Goal: Task Accomplishment & Management: Complete application form

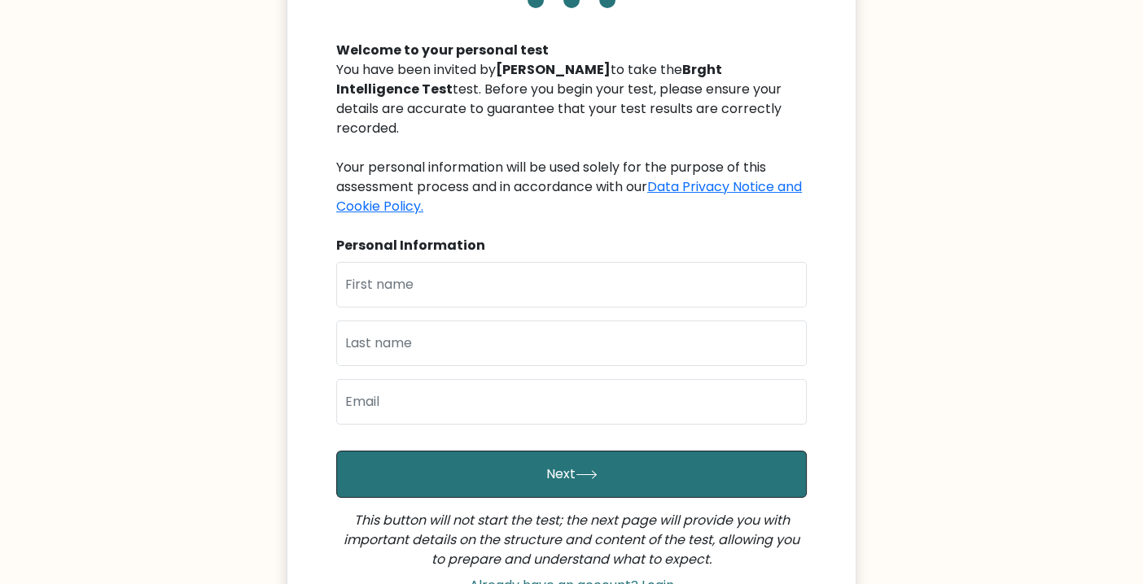
scroll to position [163, 0]
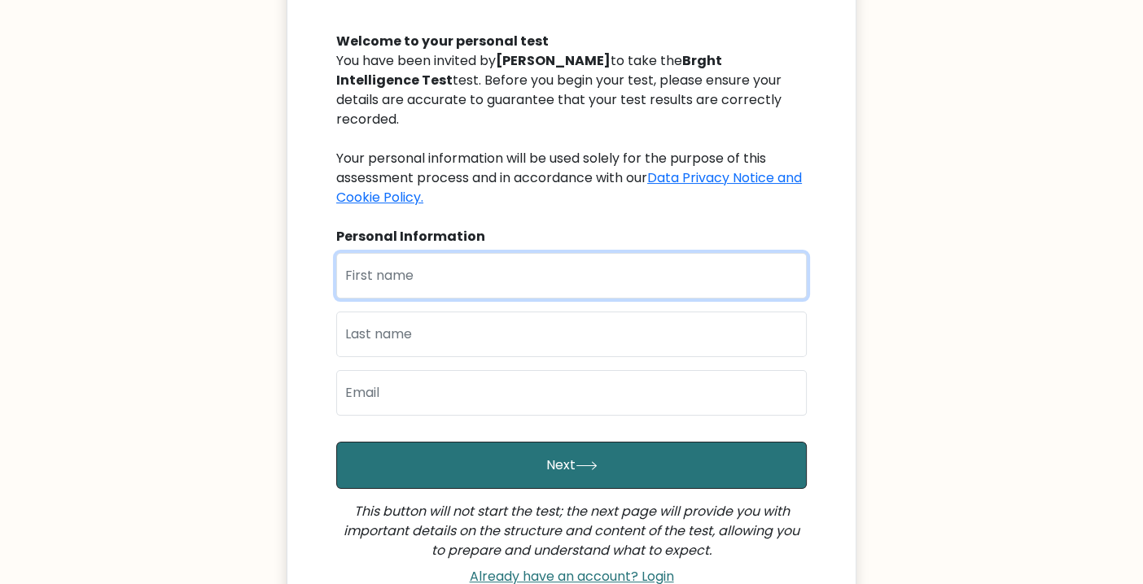
click at [463, 263] on input "text" at bounding box center [571, 276] width 471 height 46
type input "Hazel"
type input "Abayari"
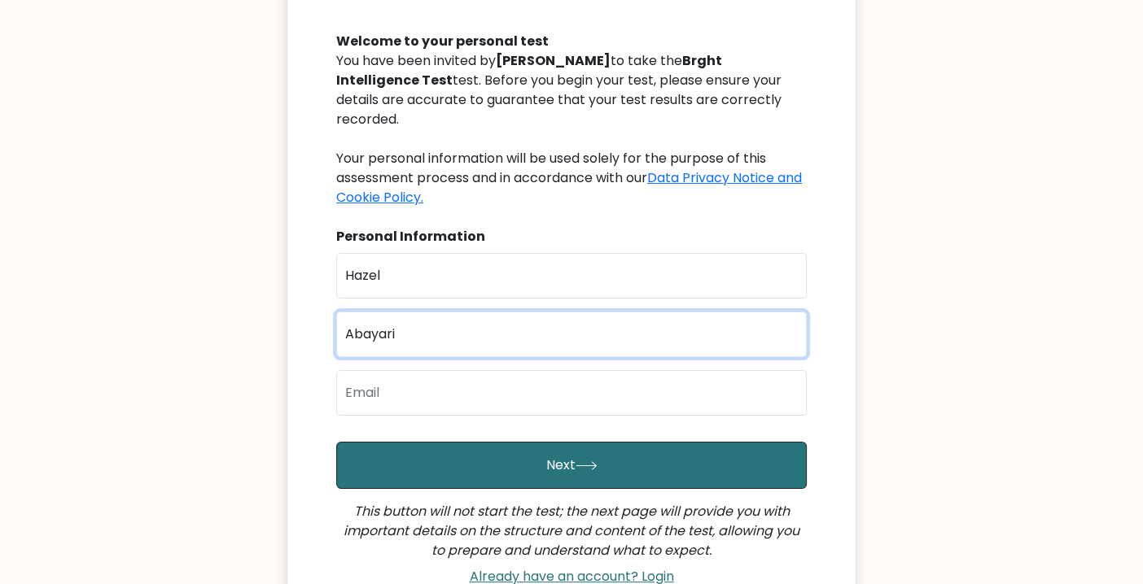
type input "[EMAIL_ADDRESS][DOMAIN_NAME]"
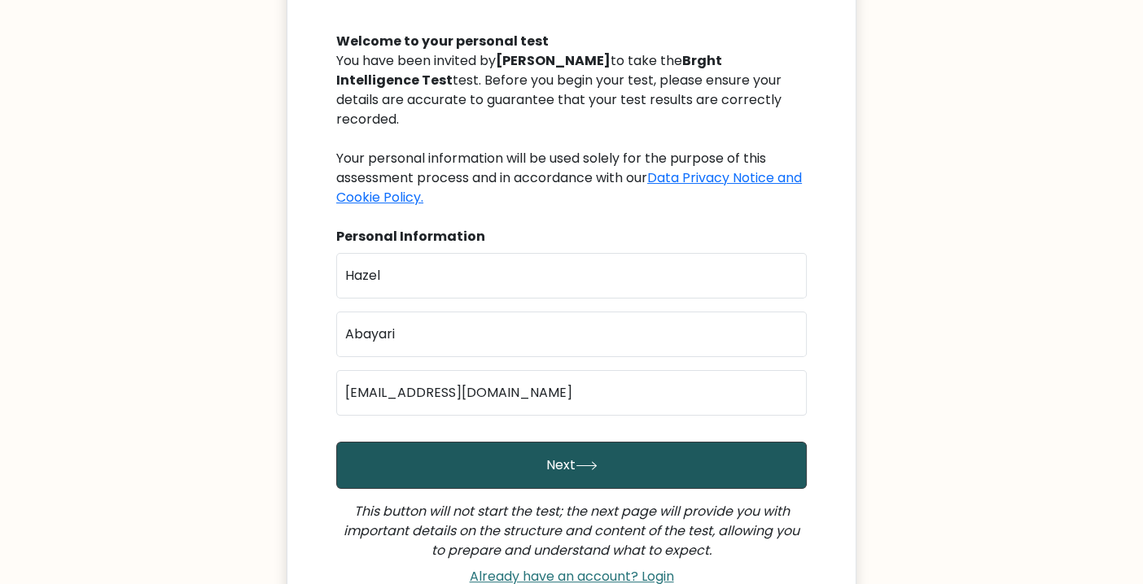
click at [527, 444] on button "Next" at bounding box center [571, 465] width 471 height 47
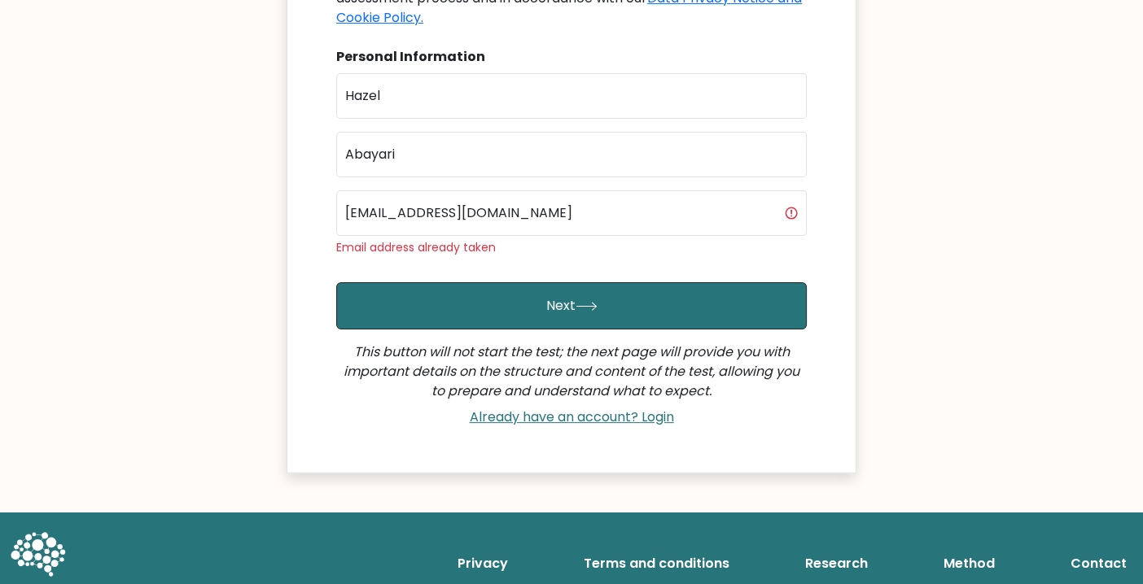
scroll to position [349, 0]
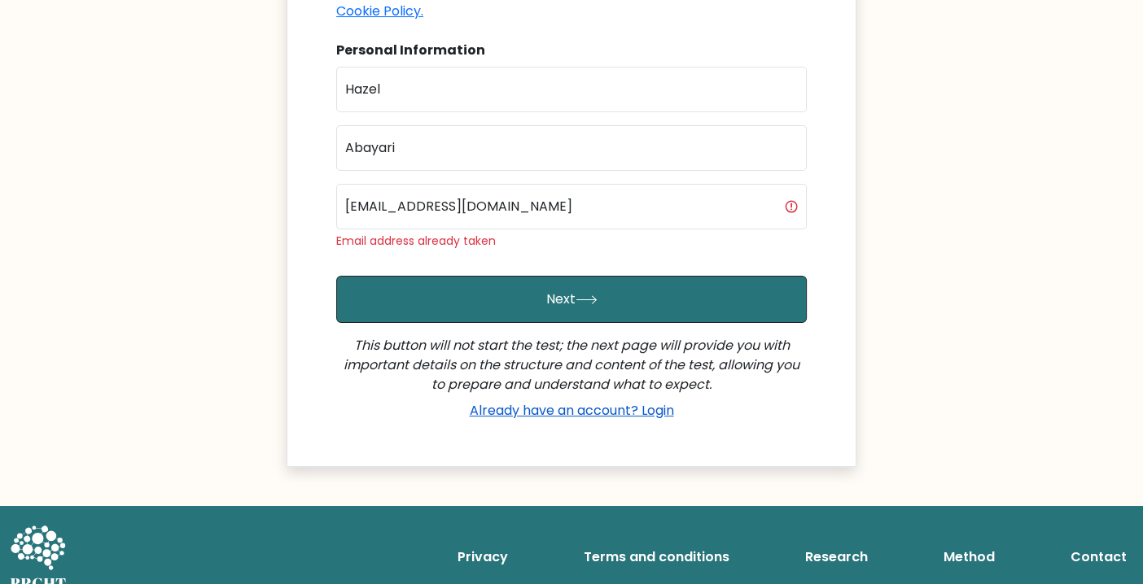
click at [637, 401] on link "Already have an account? Login" at bounding box center [571, 410] width 217 height 19
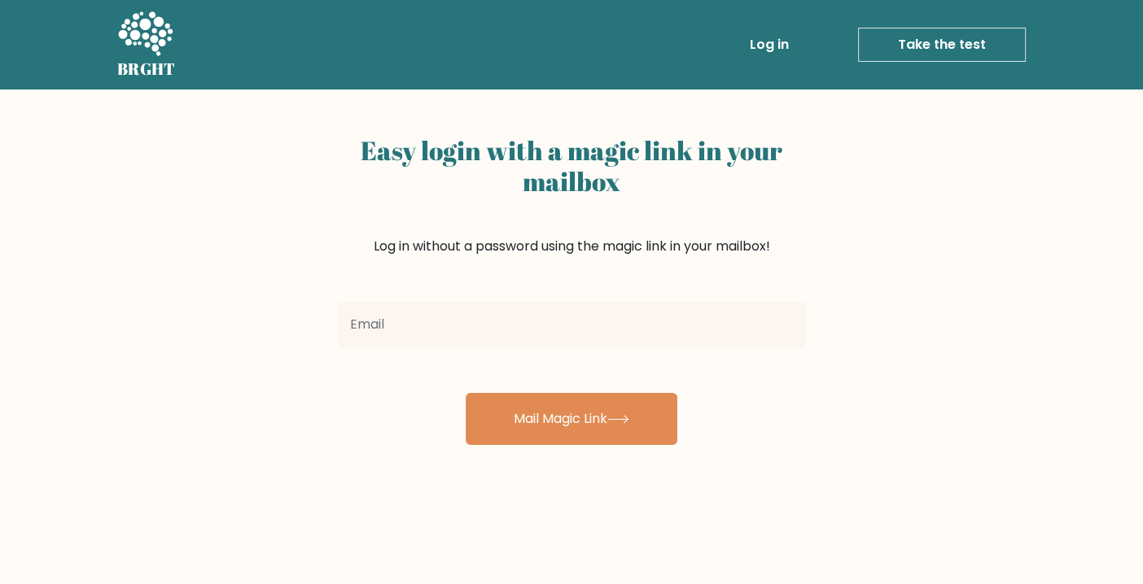
click at [545, 335] on input "email" at bounding box center [571, 325] width 469 height 46
type input "[EMAIL_ADDRESS][DOMAIN_NAME]"
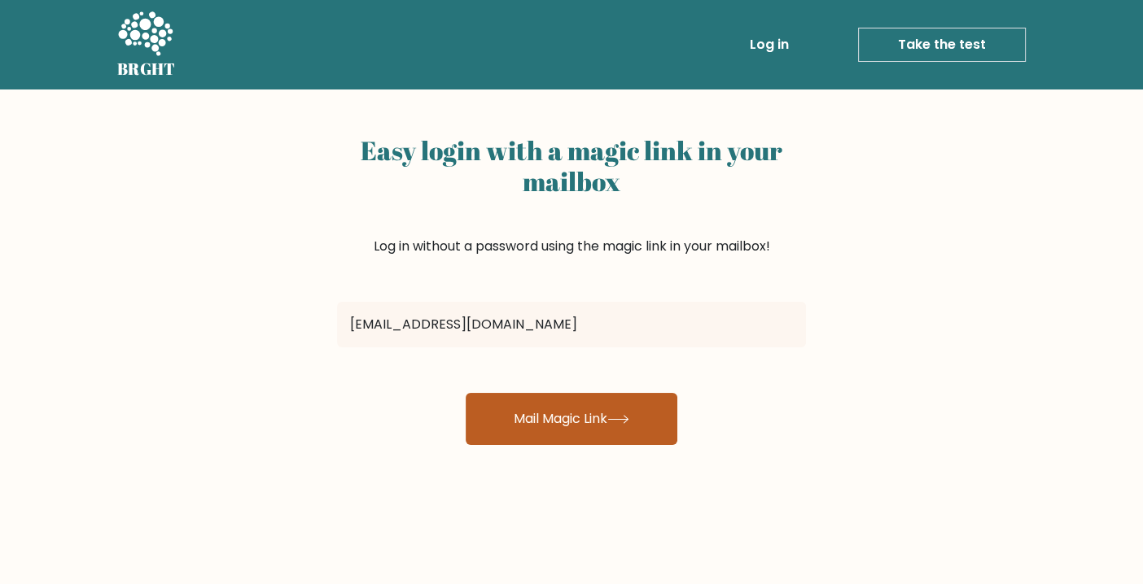
click at [611, 427] on button "Mail Magic Link" at bounding box center [572, 419] width 212 height 52
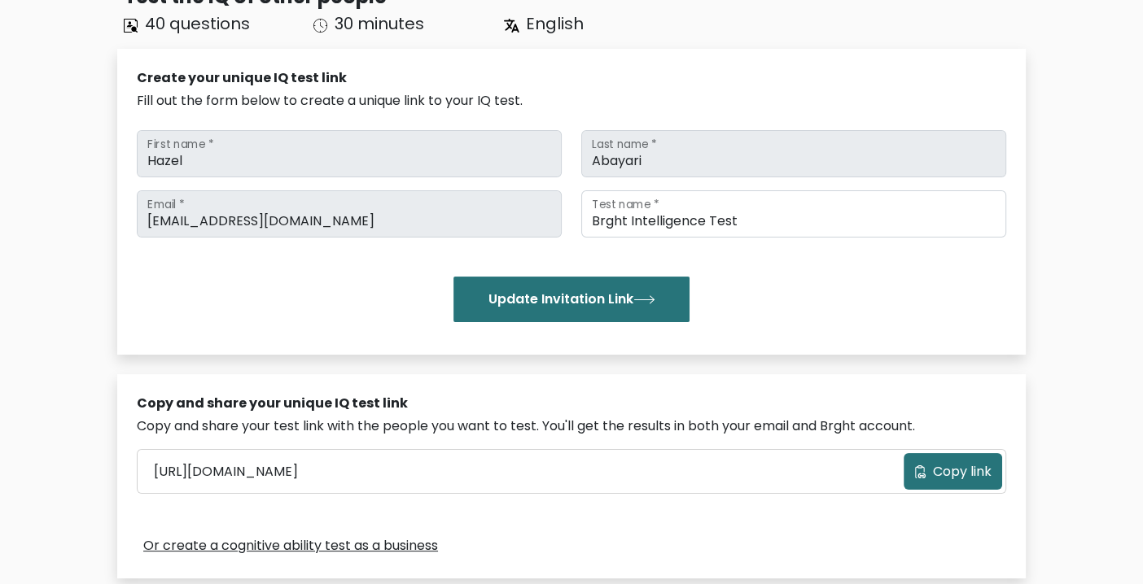
scroll to position [163, 0]
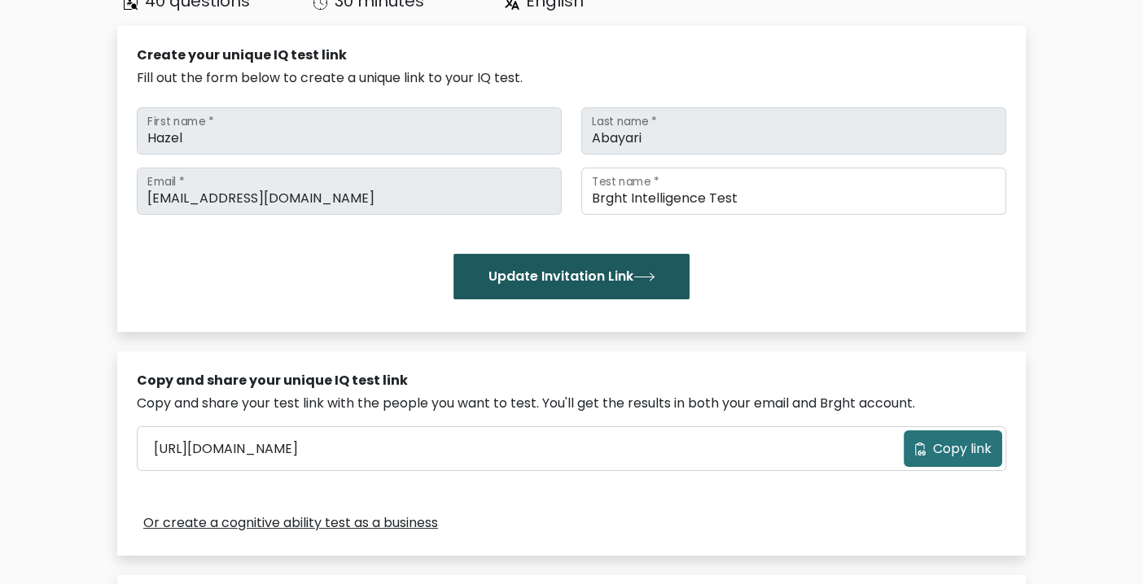
click at [594, 286] on button "Update Invitation Link" at bounding box center [571, 277] width 236 height 46
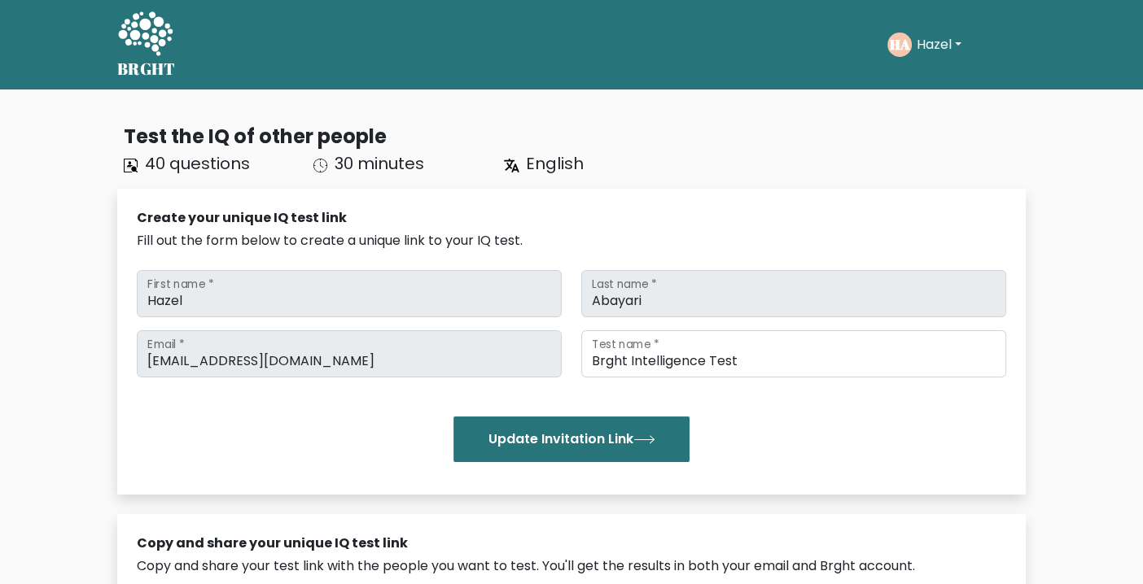
click at [952, 44] on button "Hazel" at bounding box center [939, 44] width 55 height 21
click at [948, 78] on link "Dashboard" at bounding box center [952, 79] width 129 height 26
click at [163, 45] on icon at bounding box center [145, 33] width 55 height 44
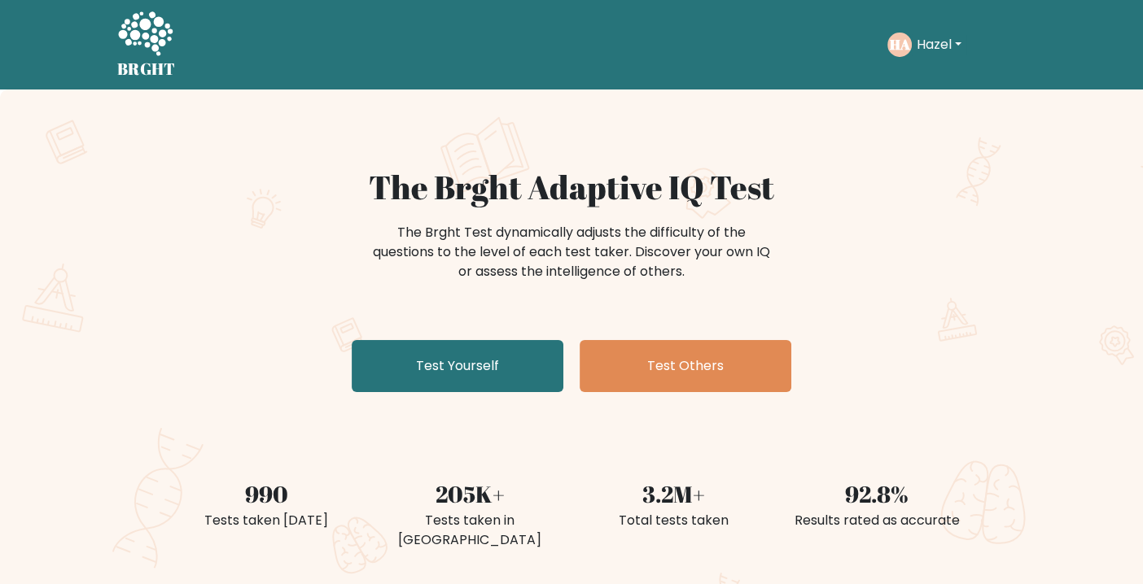
scroll to position [81, 0]
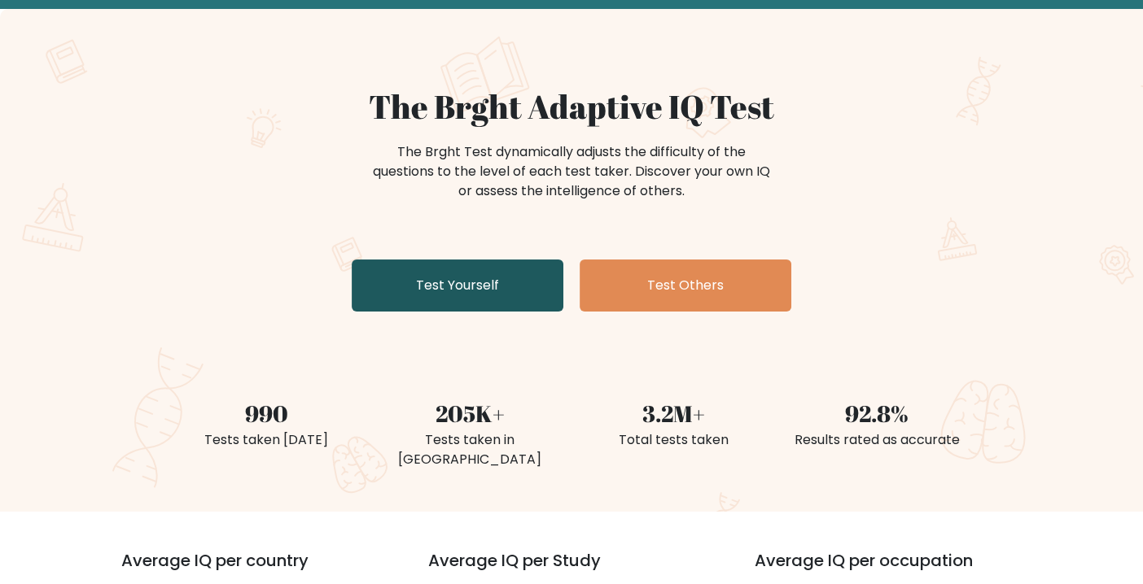
click at [483, 291] on link "Test Yourself" at bounding box center [458, 286] width 212 height 52
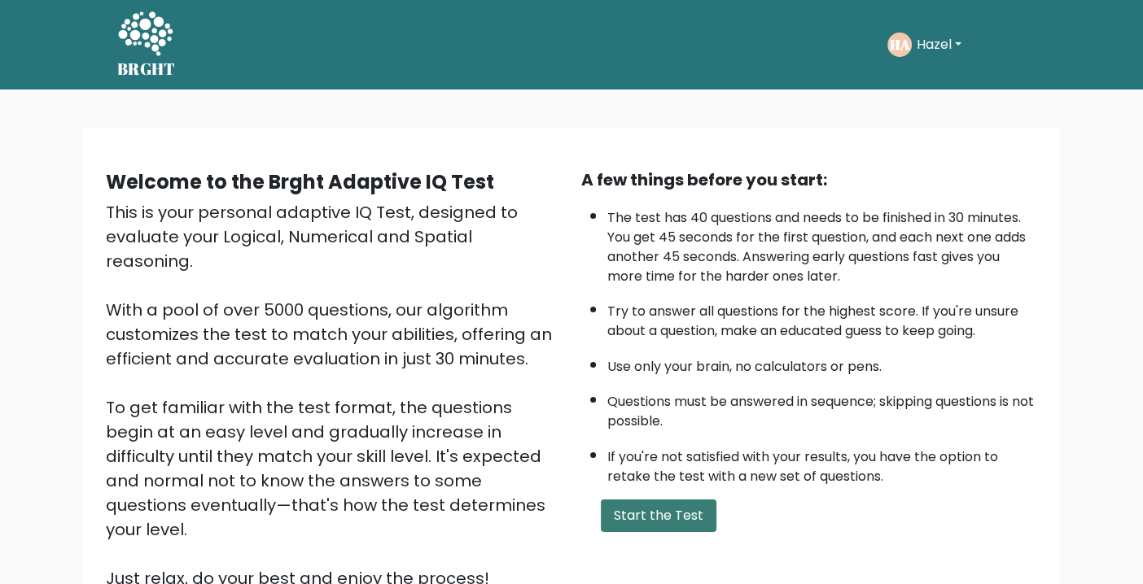
click at [637, 515] on button "Start the Test" at bounding box center [659, 516] width 116 height 33
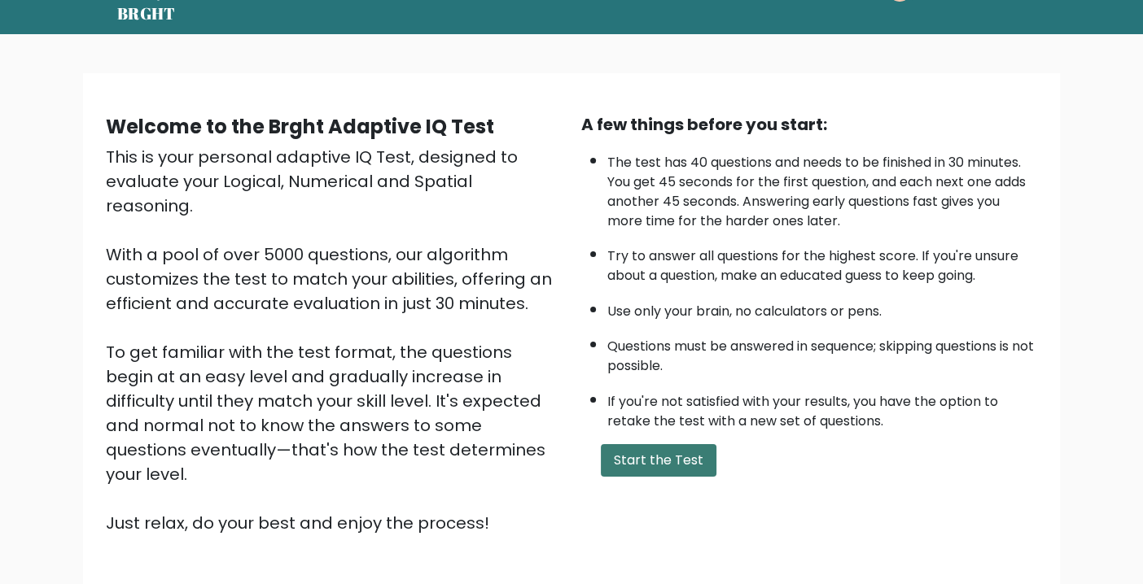
scroll to position [81, 0]
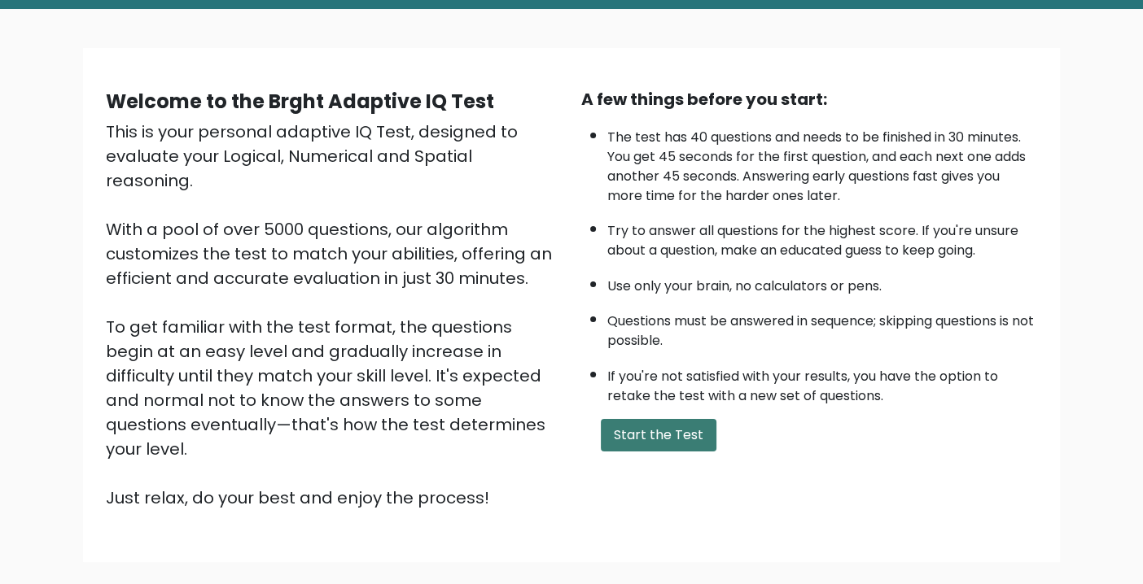
click at [665, 433] on button "Start the Test" at bounding box center [659, 435] width 116 height 33
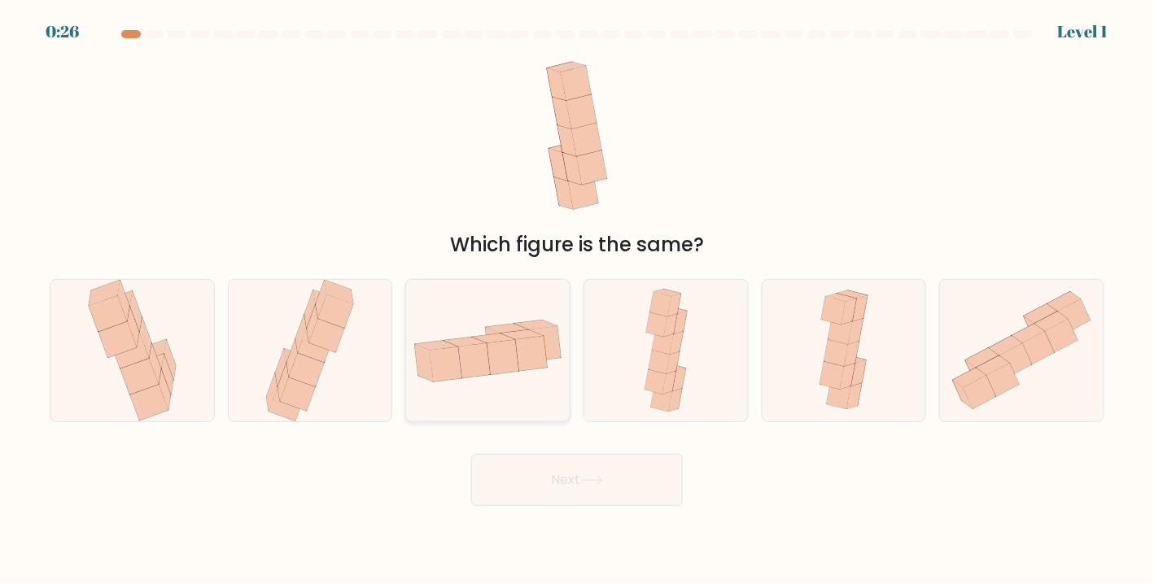
click at [528, 348] on icon at bounding box center [531, 353] width 32 height 34
click at [577, 300] on input "c." at bounding box center [577, 296] width 1 height 8
radio input "true"
click at [598, 474] on button "Next" at bounding box center [577, 480] width 212 height 52
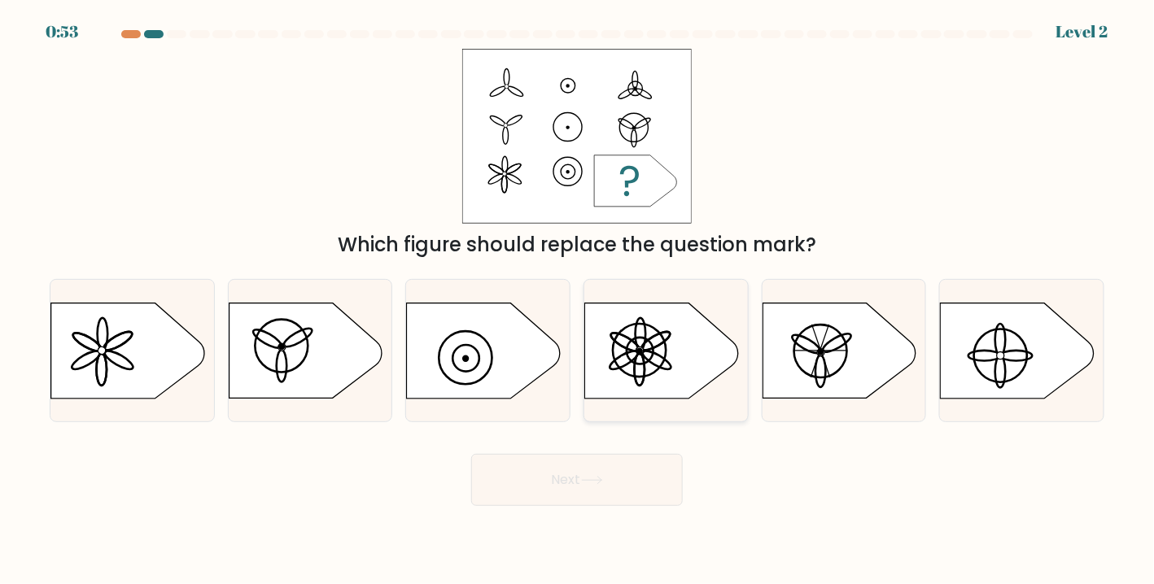
click at [654, 348] on ellipse at bounding box center [656, 341] width 33 height 25
click at [578, 300] on input "d." at bounding box center [577, 296] width 1 height 8
radio input "true"
click at [635, 466] on button "Next" at bounding box center [577, 480] width 212 height 52
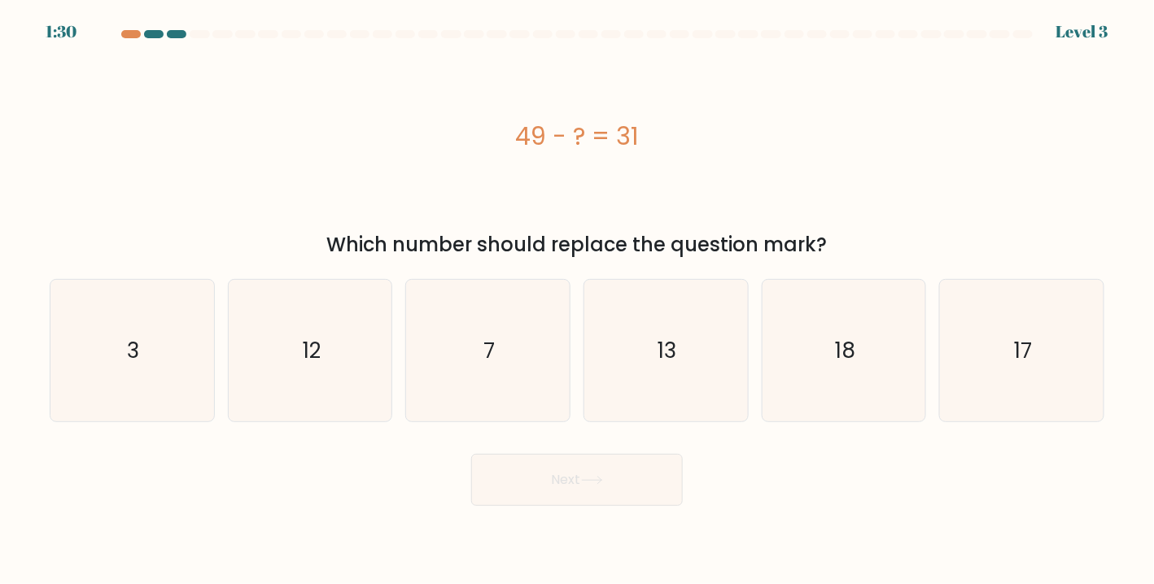
click at [774, 490] on div "Next" at bounding box center [577, 474] width 1075 height 64
click at [864, 386] on icon "18" at bounding box center [844, 351] width 142 height 142
click at [578, 300] on input "e. 18" at bounding box center [577, 296] width 1 height 8
radio input "true"
click at [572, 480] on button "Next" at bounding box center [577, 480] width 212 height 52
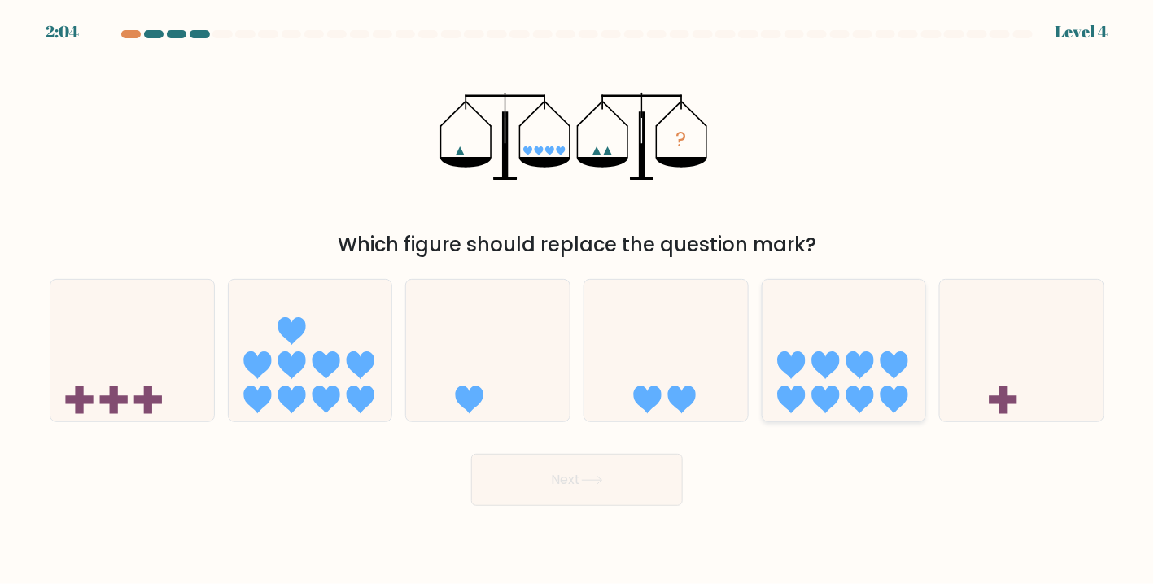
click at [872, 342] on icon at bounding box center [845, 350] width 164 height 135
click at [578, 300] on input "e." at bounding box center [577, 296] width 1 height 8
radio input "true"
click at [619, 480] on button "Next" at bounding box center [577, 480] width 212 height 52
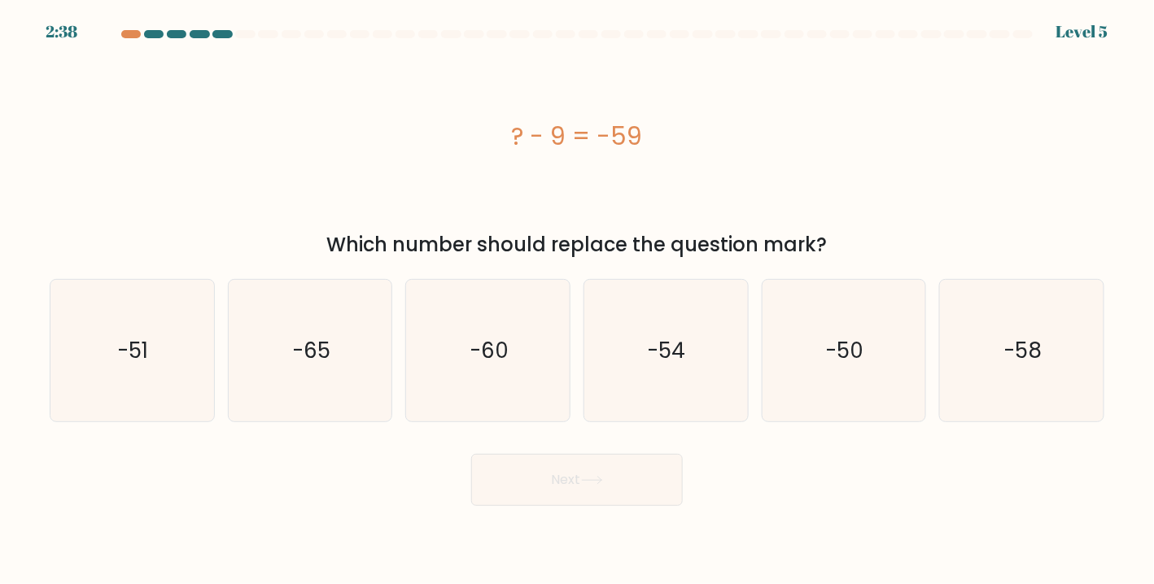
drag, startPoint x: 777, startPoint y: 536, endPoint x: 821, endPoint y: 508, distance: 51.7
click at [777, 536] on body "2:38 Level 5 a." at bounding box center [577, 292] width 1154 height 584
click at [725, 479] on div "Next" at bounding box center [577, 474] width 1075 height 64
click at [349, 522] on body "2:10 Level 5 a." at bounding box center [577, 292] width 1154 height 584
click at [861, 377] on icon "-50" at bounding box center [844, 351] width 142 height 142
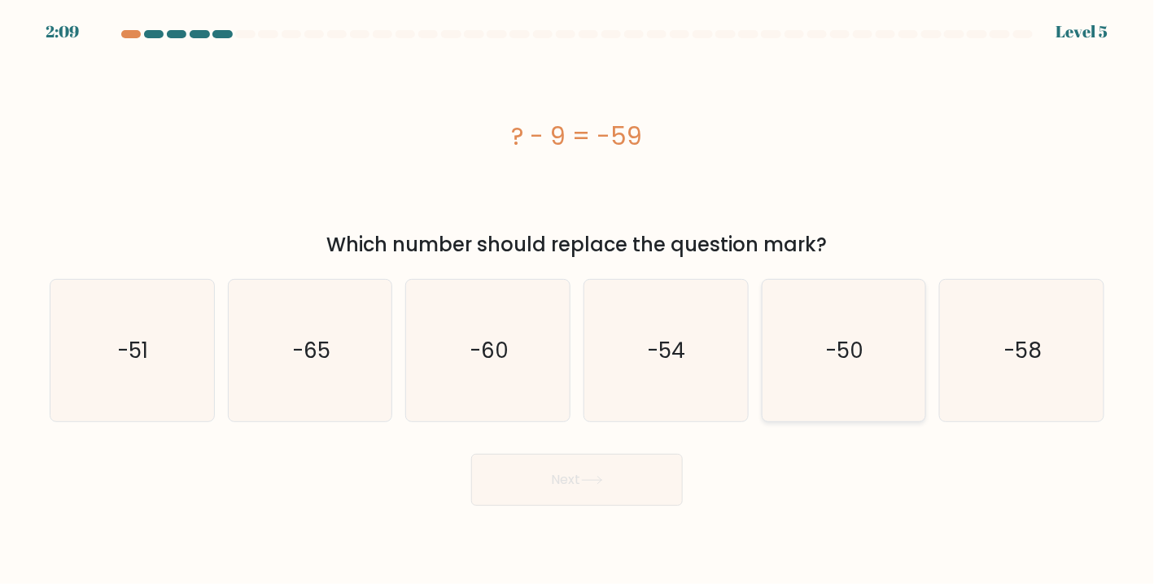
click at [578, 300] on input "e. -50" at bounding box center [577, 296] width 1 height 8
radio input "true"
click at [628, 486] on button "Next" at bounding box center [577, 480] width 212 height 52
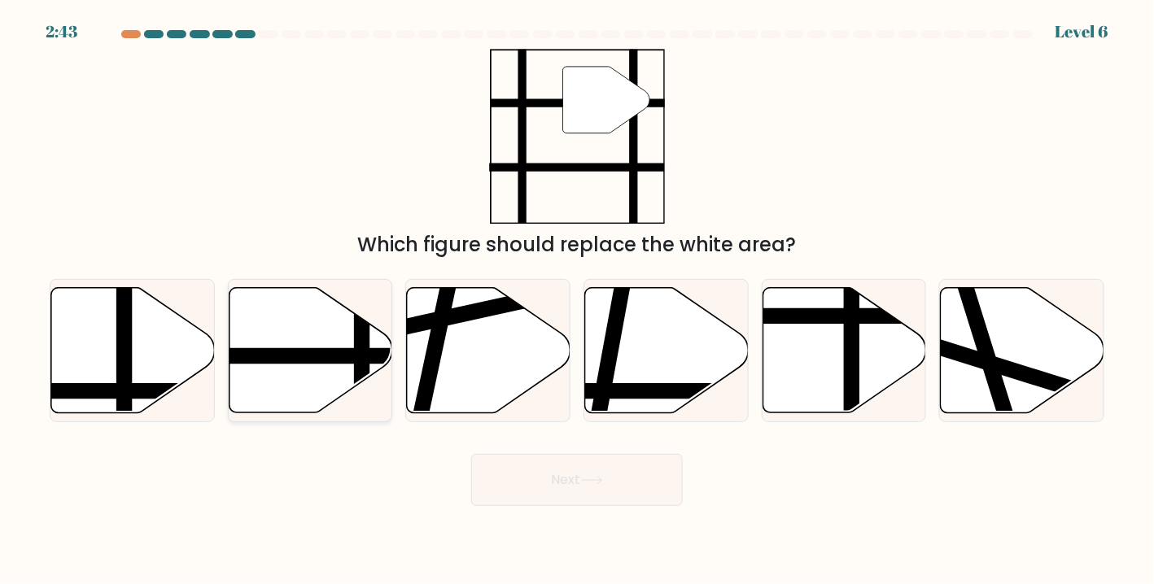
click at [262, 377] on icon at bounding box center [311, 350] width 164 height 125
click at [577, 300] on input "b." at bounding box center [577, 296] width 1 height 8
radio input "true"
click at [619, 485] on button "Next" at bounding box center [577, 480] width 212 height 52
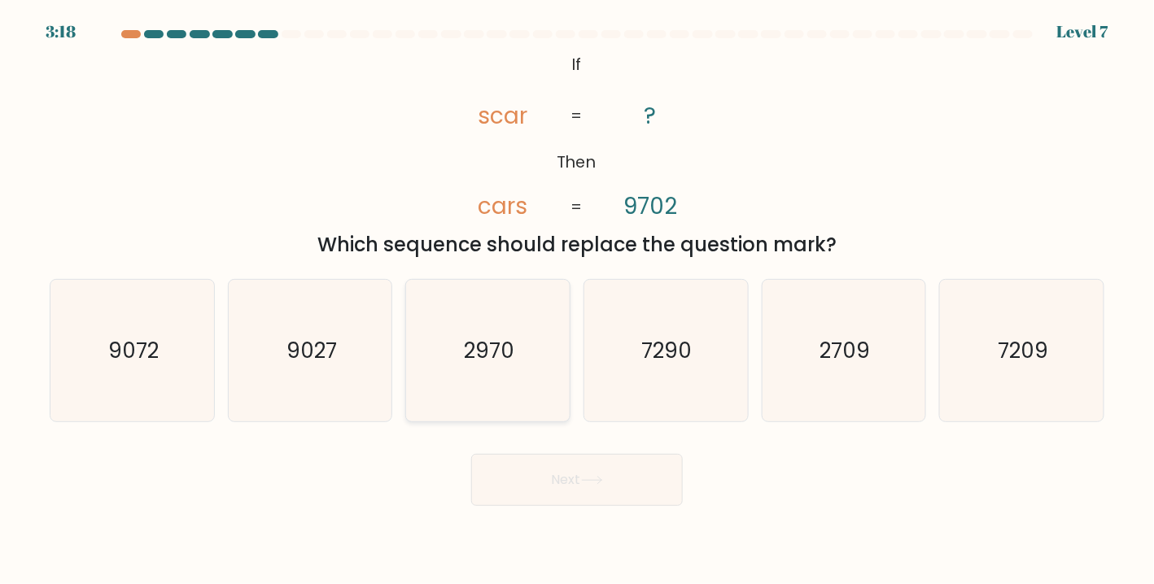
click at [543, 361] on icon "2970" at bounding box center [489, 351] width 142 height 142
click at [577, 300] on input "c. 2970" at bounding box center [577, 296] width 1 height 8
radio input "true"
click at [613, 478] on button "Next" at bounding box center [577, 480] width 212 height 52
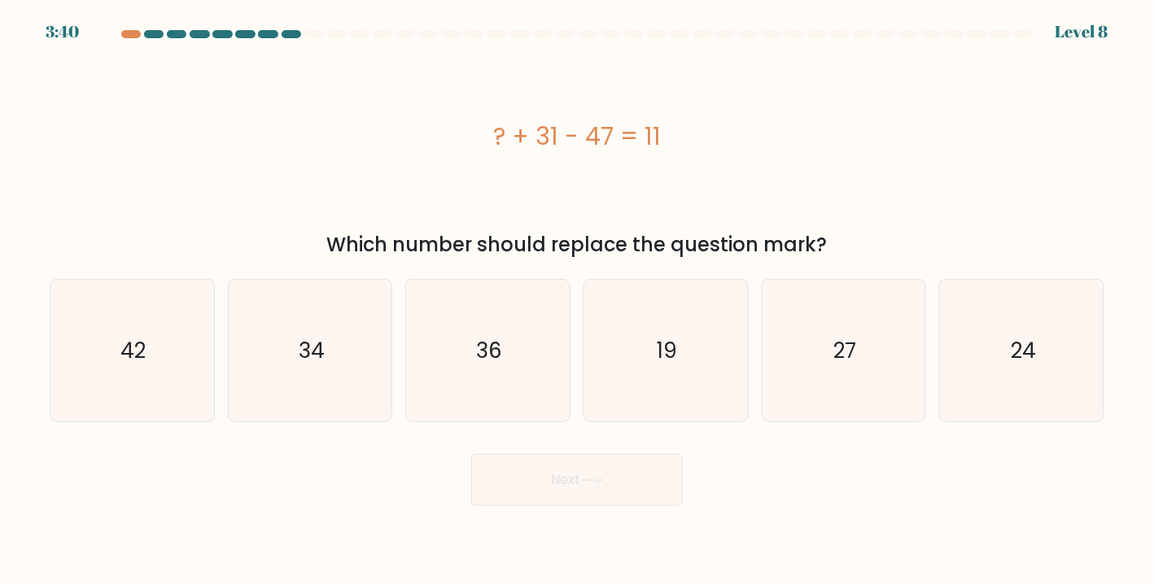
click at [792, 493] on div "Next" at bounding box center [577, 474] width 1075 height 64
drag, startPoint x: 766, startPoint y: 484, endPoint x: 965, endPoint y: 402, distance: 214.7
click at [766, 484] on div "Next" at bounding box center [577, 474] width 1075 height 64
click at [908, 382] on icon "27" at bounding box center [844, 351] width 142 height 142
click at [578, 300] on input "e. 27" at bounding box center [577, 296] width 1 height 8
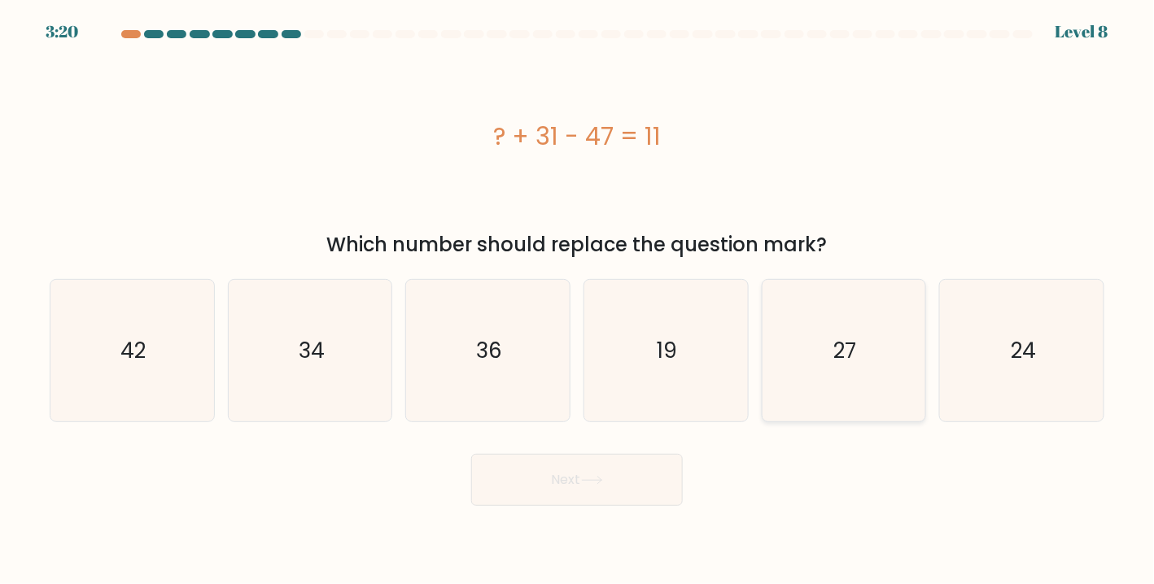
radio input "true"
click at [648, 479] on button "Next" at bounding box center [577, 480] width 212 height 52
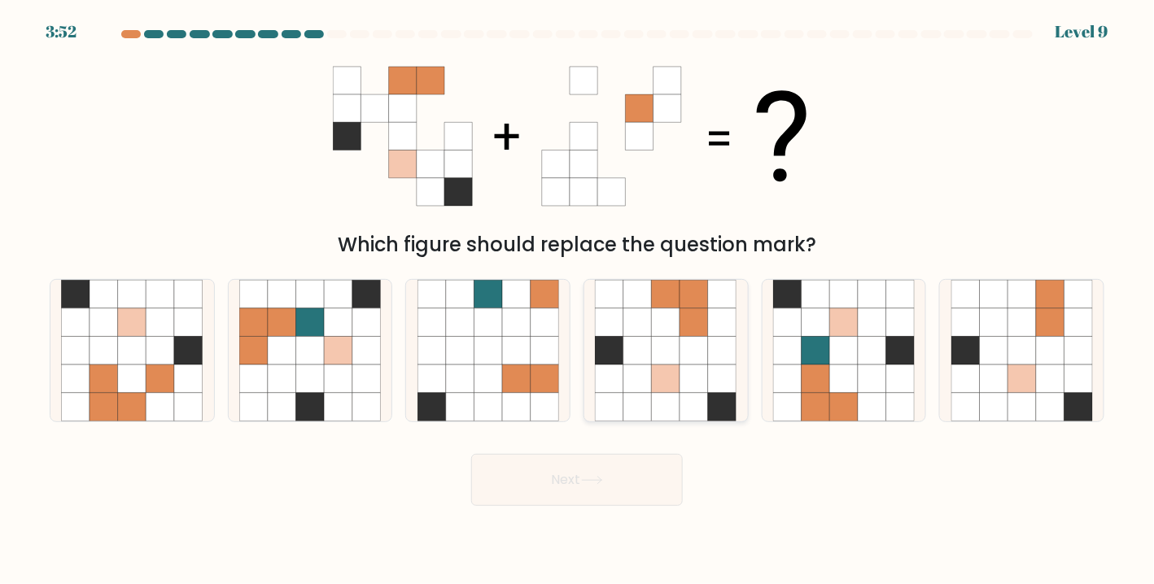
click at [689, 333] on icon at bounding box center [695, 323] width 28 height 28
click at [578, 300] on input "d." at bounding box center [577, 296] width 1 height 8
radio input "true"
click at [590, 483] on icon at bounding box center [592, 480] width 22 height 9
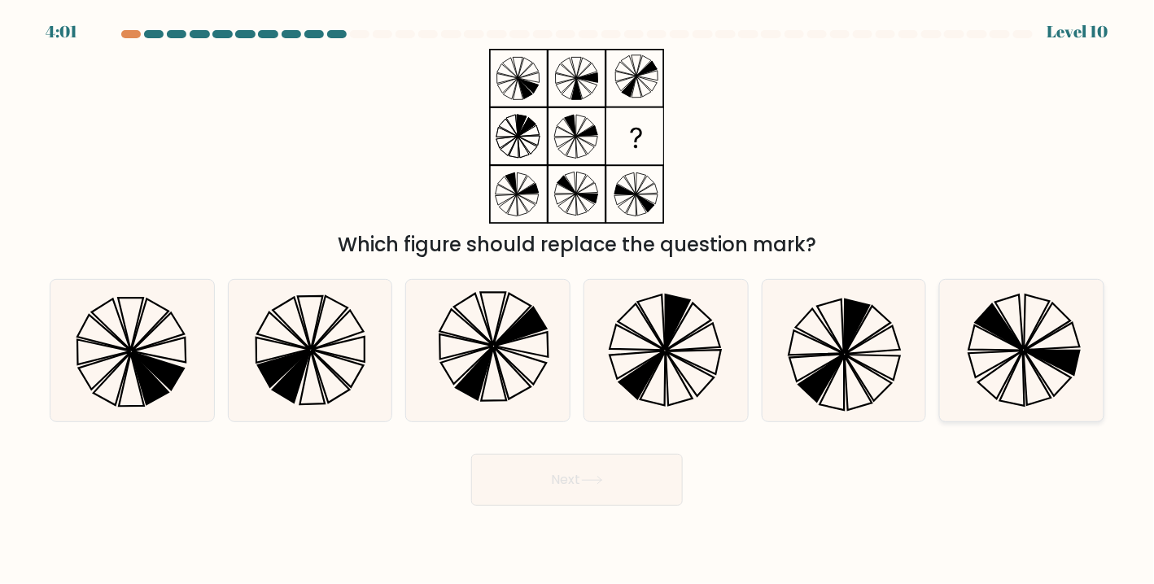
click at [1023, 344] on icon at bounding box center [1010, 323] width 28 height 55
click at [578, 300] on input "f." at bounding box center [577, 296] width 1 height 8
radio input "true"
click at [581, 473] on button "Next" at bounding box center [577, 480] width 212 height 52
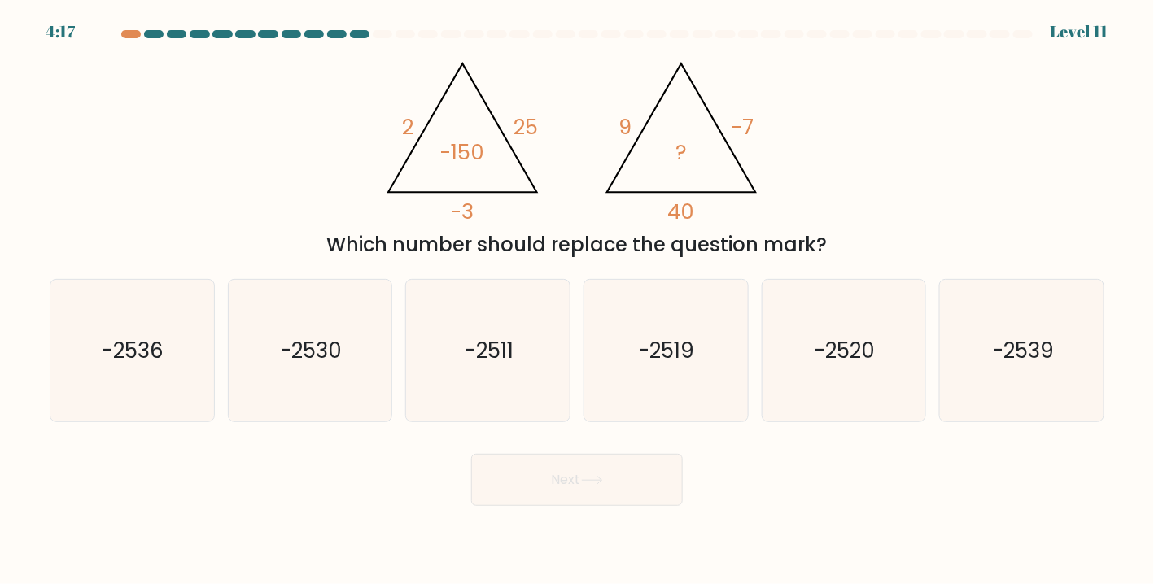
drag, startPoint x: 776, startPoint y: 528, endPoint x: 754, endPoint y: 520, distance: 23.2
click at [776, 528] on body "4:17 Level 11" at bounding box center [577, 292] width 1154 height 584
click at [864, 374] on icon "-2520" at bounding box center [844, 351] width 142 height 142
click at [578, 300] on input "e. -2520" at bounding box center [577, 296] width 1 height 8
radio input "true"
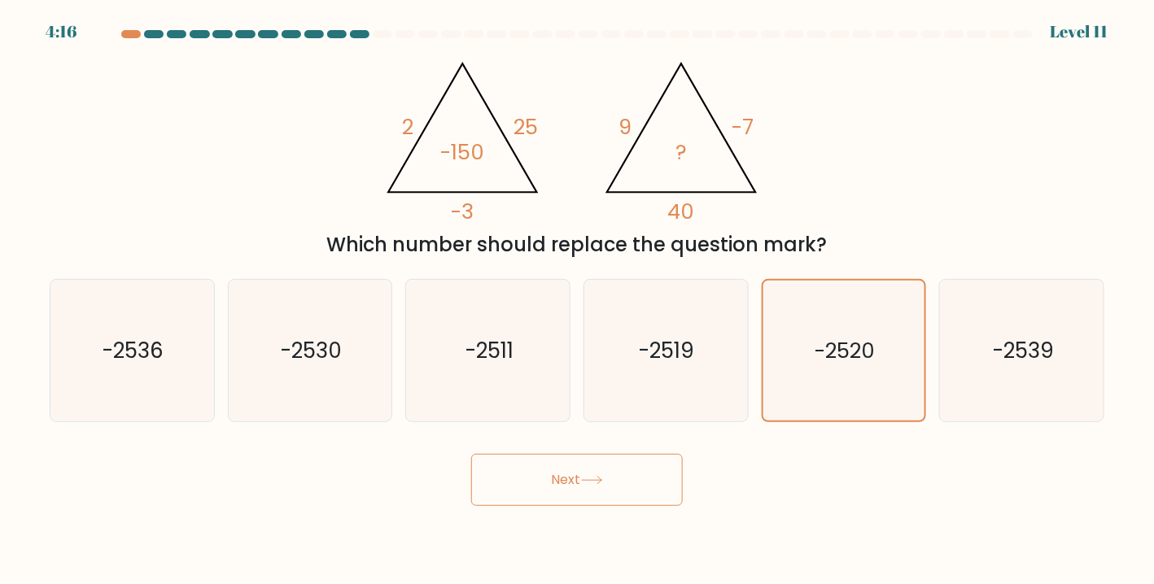
click at [570, 482] on button "Next" at bounding box center [577, 480] width 212 height 52
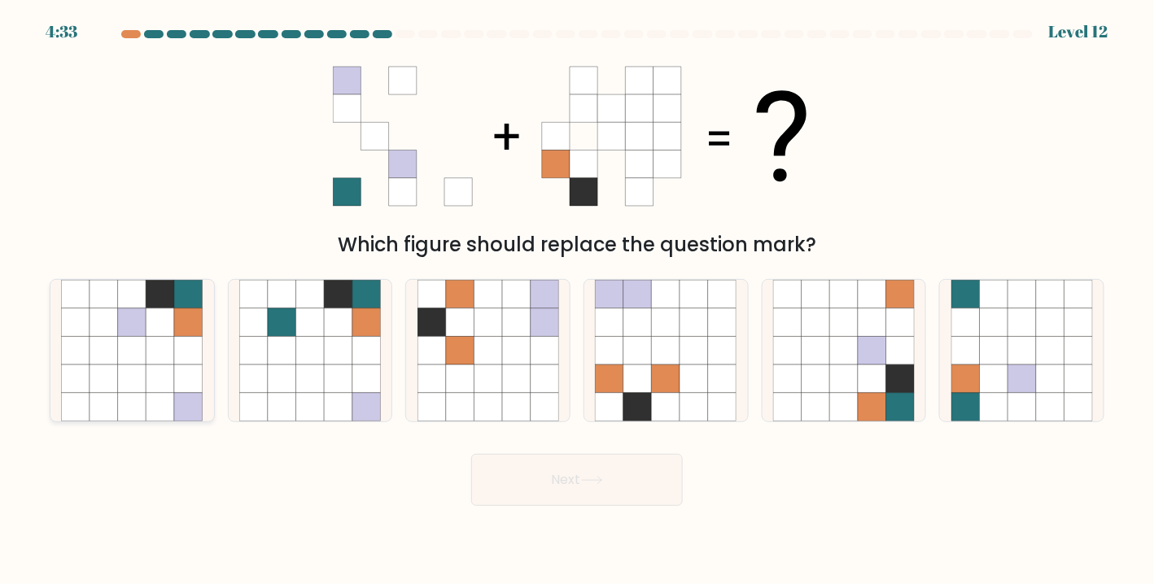
click at [168, 373] on icon at bounding box center [161, 380] width 28 height 28
click at [577, 300] on input "a." at bounding box center [577, 296] width 1 height 8
radio input "true"
click at [557, 481] on button "Next" at bounding box center [577, 480] width 212 height 52
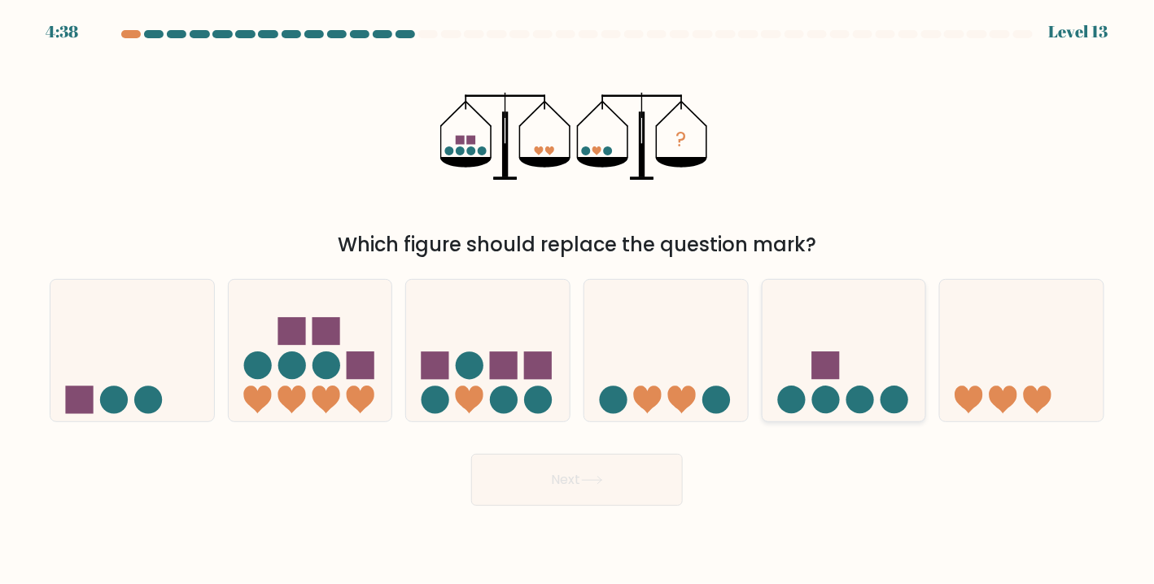
click at [836, 377] on rect at bounding box center [826, 366] width 28 height 28
click at [578, 300] on input "e." at bounding box center [577, 296] width 1 height 8
radio input "true"
click at [619, 471] on button "Next" at bounding box center [577, 480] width 212 height 52
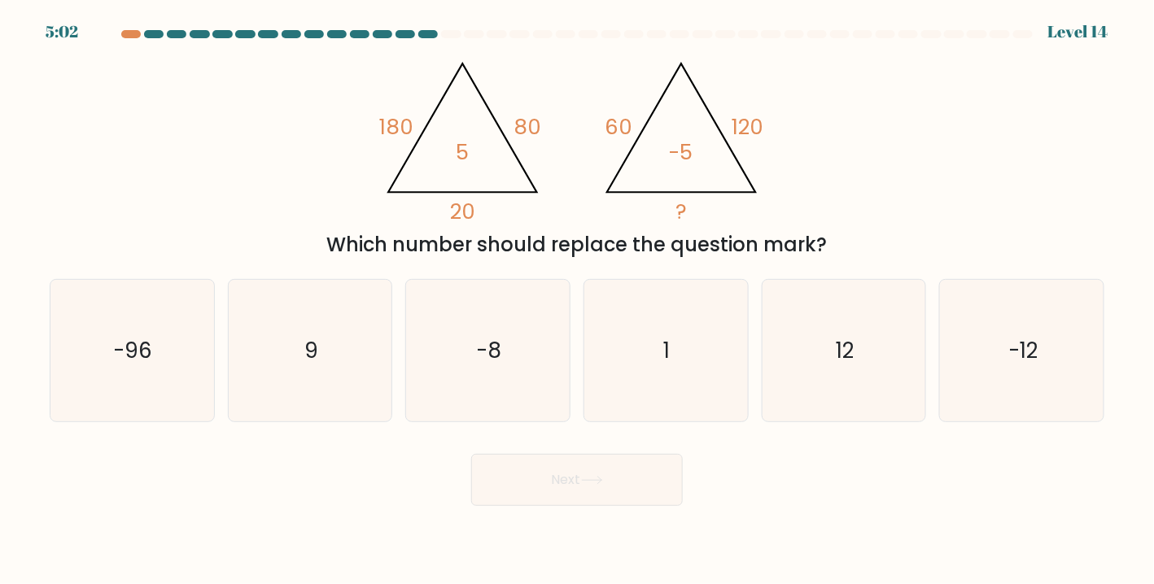
click at [797, 496] on div "Next" at bounding box center [577, 474] width 1075 height 64
click at [1022, 372] on icon "-12" at bounding box center [1023, 351] width 142 height 142
click at [578, 300] on input "f. -12" at bounding box center [577, 296] width 1 height 8
radio input "true"
click at [619, 464] on button "Next" at bounding box center [577, 480] width 212 height 52
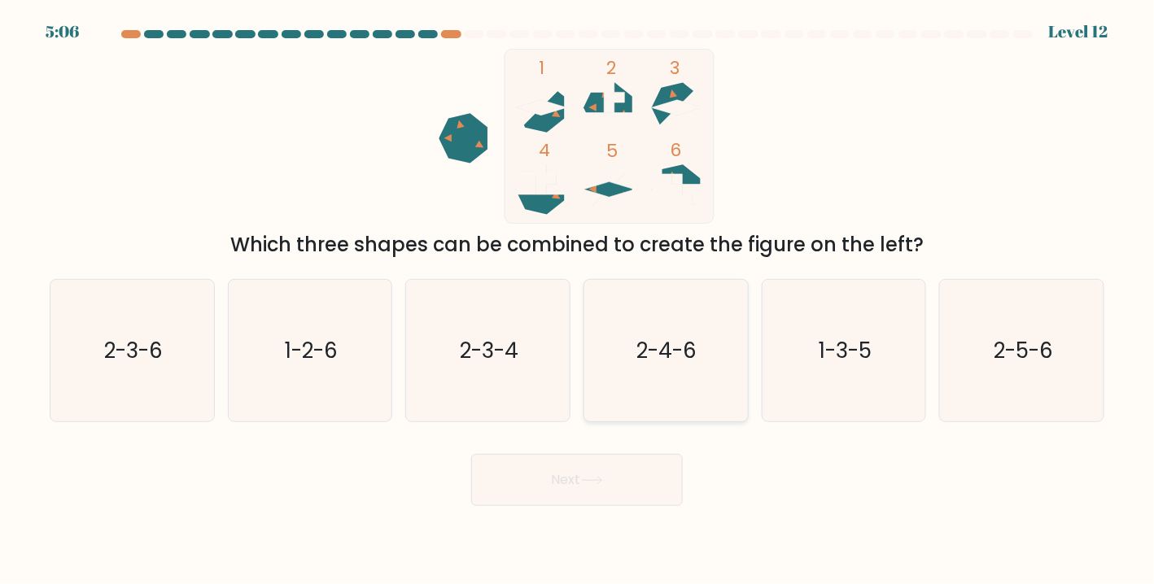
click at [650, 363] on text "2-4-6" at bounding box center [667, 350] width 60 height 29
click at [578, 300] on input "d. 2-4-6" at bounding box center [577, 296] width 1 height 8
radio input "true"
click at [633, 460] on button "Next" at bounding box center [577, 480] width 212 height 52
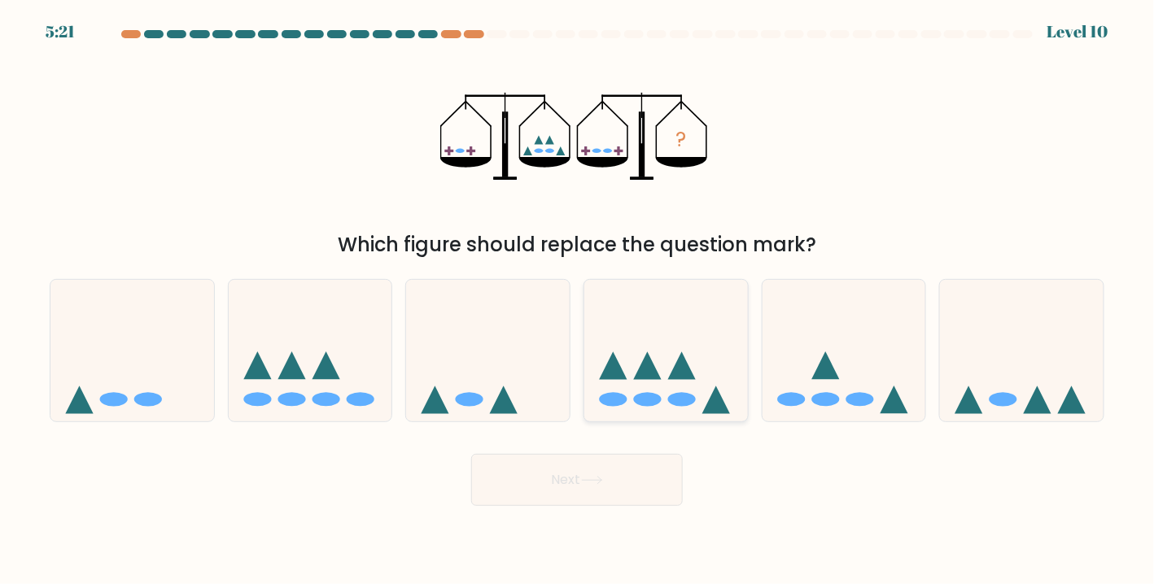
click at [693, 401] on ellipse at bounding box center [682, 400] width 28 height 14
click at [578, 300] on input "d." at bounding box center [577, 296] width 1 height 8
radio input "true"
click at [646, 480] on button "Next" at bounding box center [577, 480] width 212 height 52
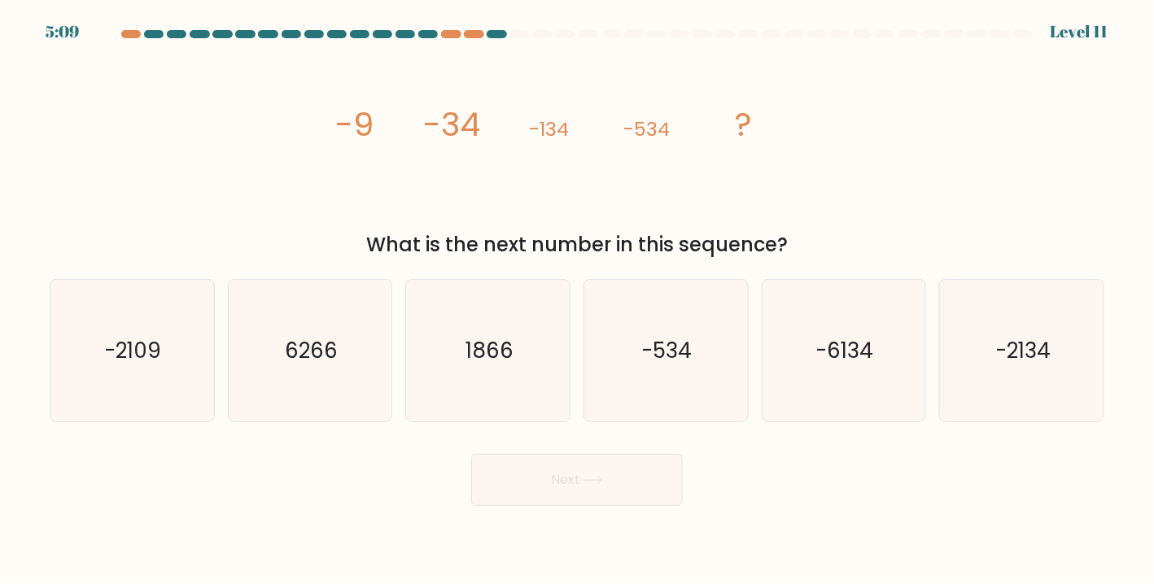
click at [788, 487] on div "Next" at bounding box center [577, 474] width 1075 height 64
click at [982, 385] on icon "-2134" at bounding box center [1023, 351] width 142 height 142
click at [578, 300] on input "f. -2134" at bounding box center [577, 296] width 1 height 8
radio input "true"
click at [652, 477] on button "Next" at bounding box center [577, 480] width 212 height 52
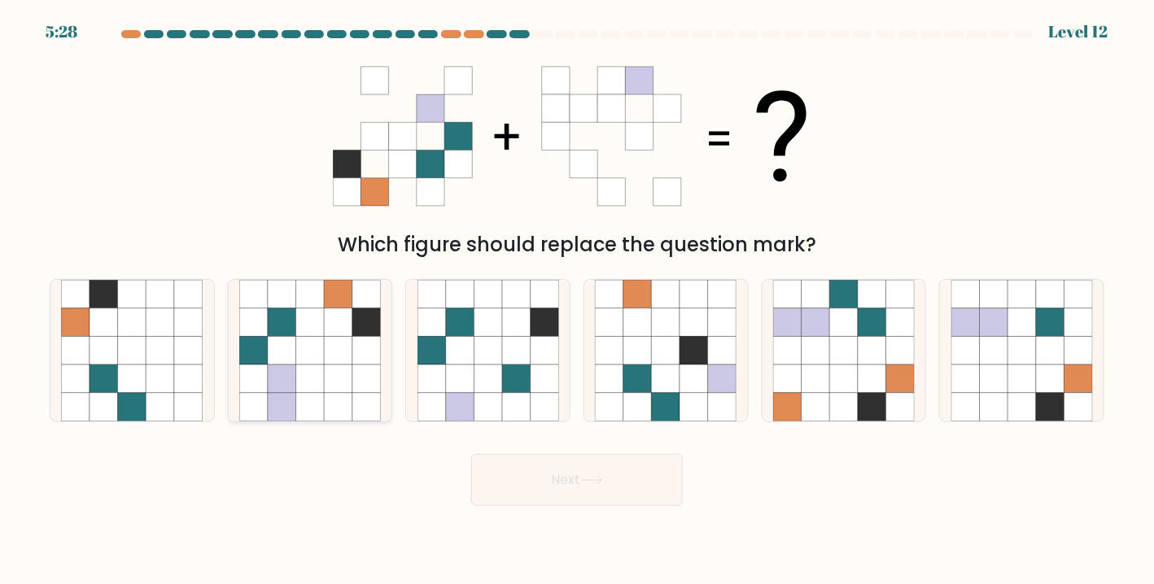
click at [322, 396] on icon at bounding box center [310, 407] width 28 height 28
click at [577, 300] on input "b." at bounding box center [577, 296] width 1 height 8
radio input "true"
click at [568, 469] on button "Next" at bounding box center [577, 480] width 212 height 52
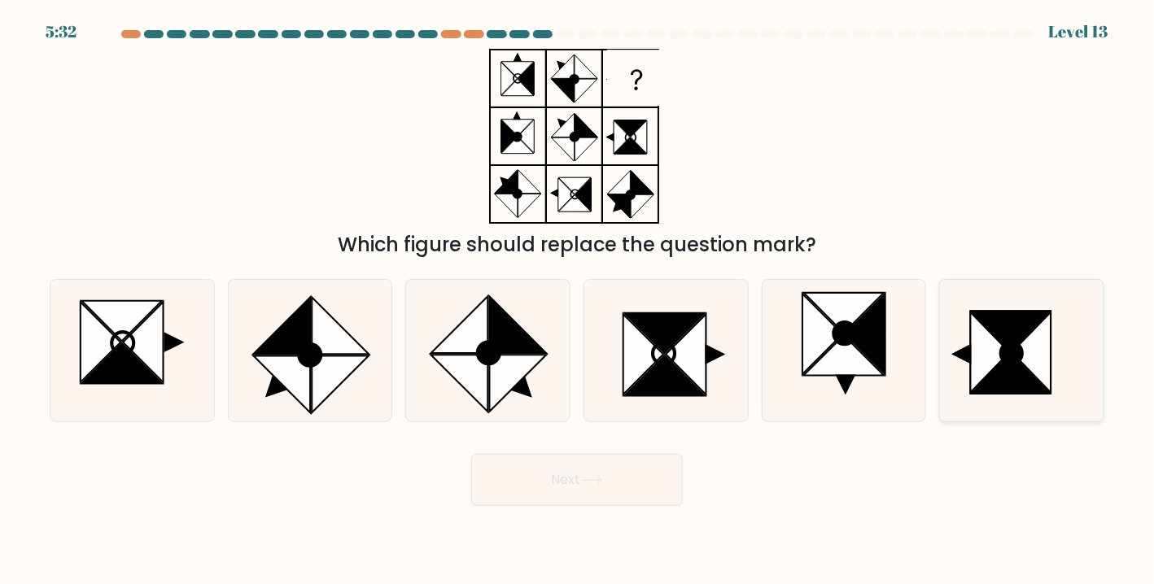
click at [997, 354] on icon at bounding box center [990, 353] width 39 height 81
click at [578, 300] on input "f." at bounding box center [577, 296] width 1 height 8
radio input "true"
click at [623, 473] on button "Next" at bounding box center [577, 480] width 212 height 52
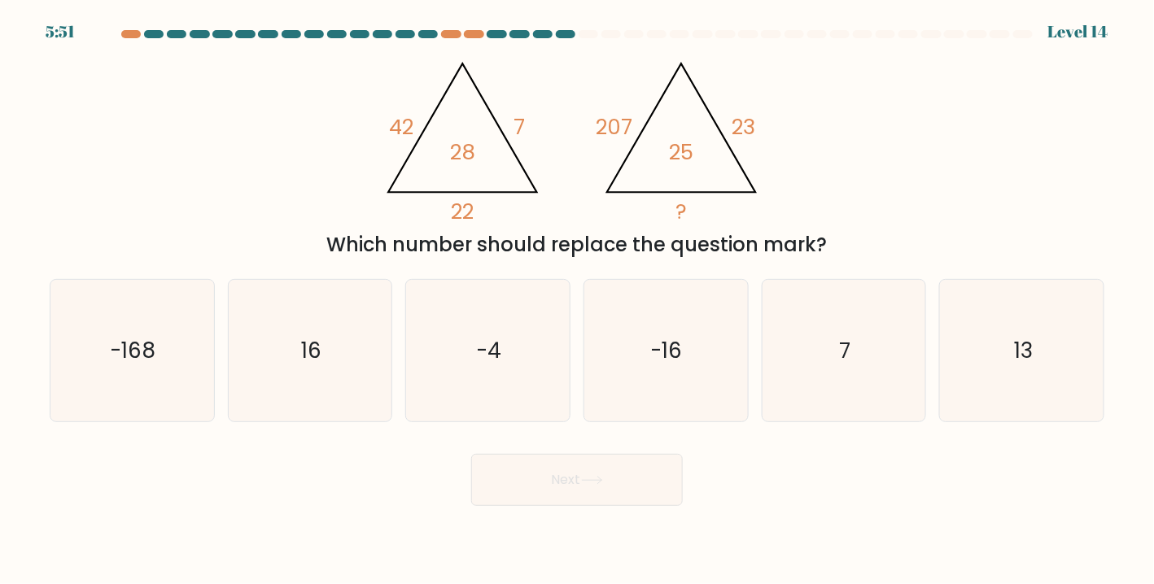
click at [816, 467] on div "Next" at bounding box center [577, 474] width 1075 height 64
click at [304, 368] on icon "16" at bounding box center [310, 351] width 142 height 142
click at [577, 300] on input "b. 16" at bounding box center [577, 296] width 1 height 8
radio input "true"
click at [532, 497] on button "Next" at bounding box center [577, 480] width 212 height 52
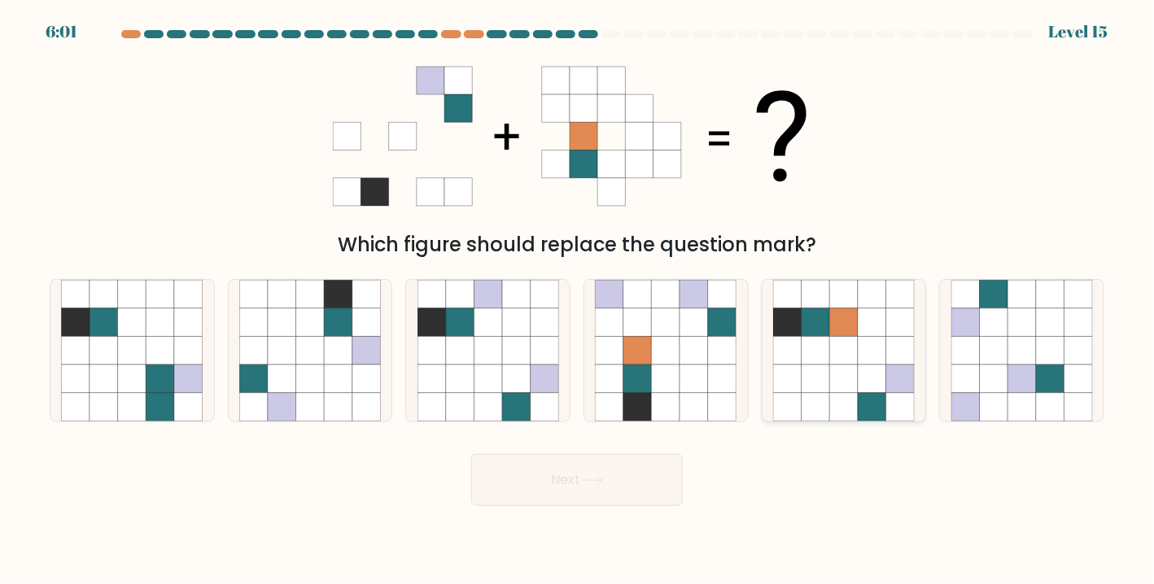
click at [881, 389] on icon at bounding box center [872, 380] width 28 height 28
click at [578, 300] on input "e." at bounding box center [577, 296] width 1 height 8
radio input "true"
drag, startPoint x: 587, startPoint y: 473, endPoint x: 631, endPoint y: 416, distance: 72.0
click at [586, 473] on button "Next" at bounding box center [577, 480] width 212 height 52
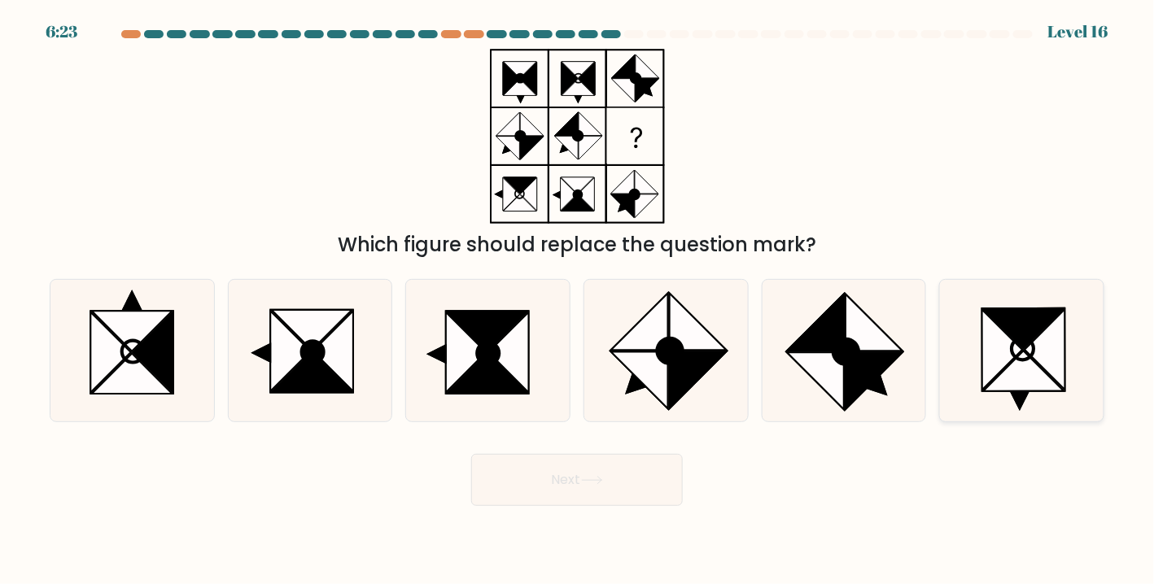
click at [1002, 340] on icon at bounding box center [1003, 350] width 40 height 81
click at [578, 300] on input "f." at bounding box center [577, 296] width 1 height 8
radio input "true"
click at [616, 476] on button "Next" at bounding box center [577, 480] width 212 height 52
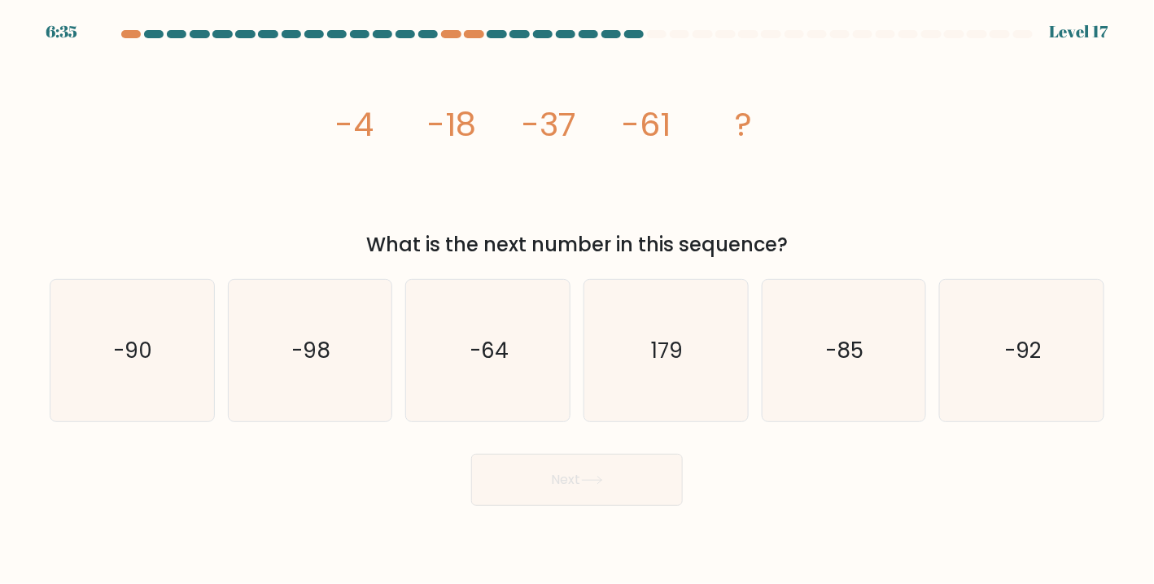
click at [799, 496] on div "Next" at bounding box center [577, 474] width 1075 height 64
click at [1002, 398] on icon "-92" at bounding box center [1023, 351] width 142 height 142
click at [578, 300] on input "f. -92" at bounding box center [577, 296] width 1 height 8
radio input "true"
click at [638, 480] on button "Next" at bounding box center [577, 480] width 212 height 52
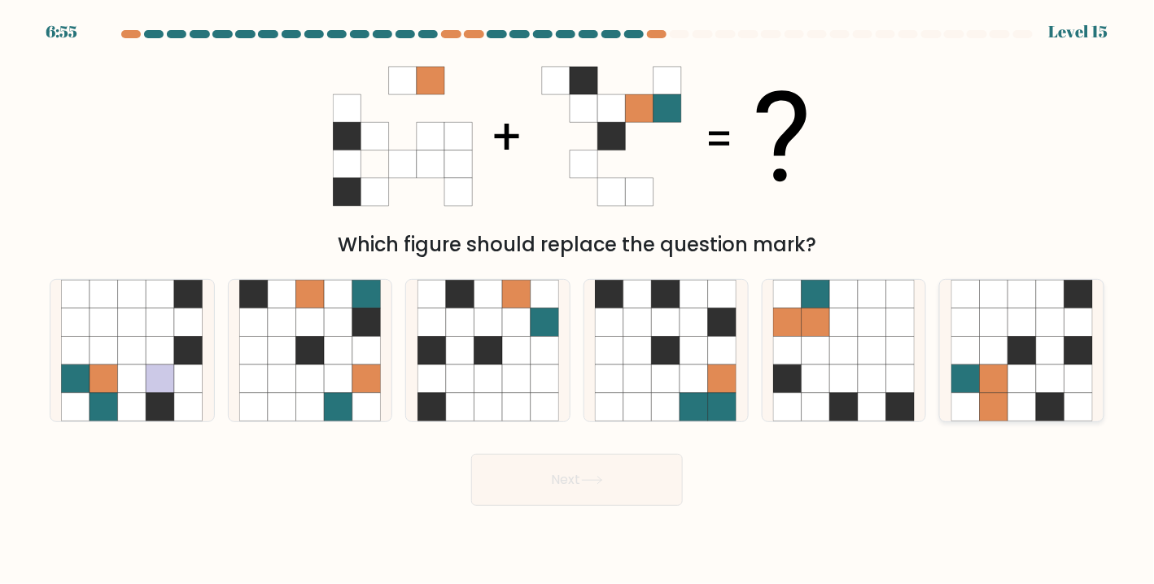
click at [1031, 354] on icon at bounding box center [1022, 351] width 28 height 28
click at [578, 300] on input "f." at bounding box center [577, 296] width 1 height 8
radio input "true"
click at [544, 472] on button "Next" at bounding box center [577, 480] width 212 height 52
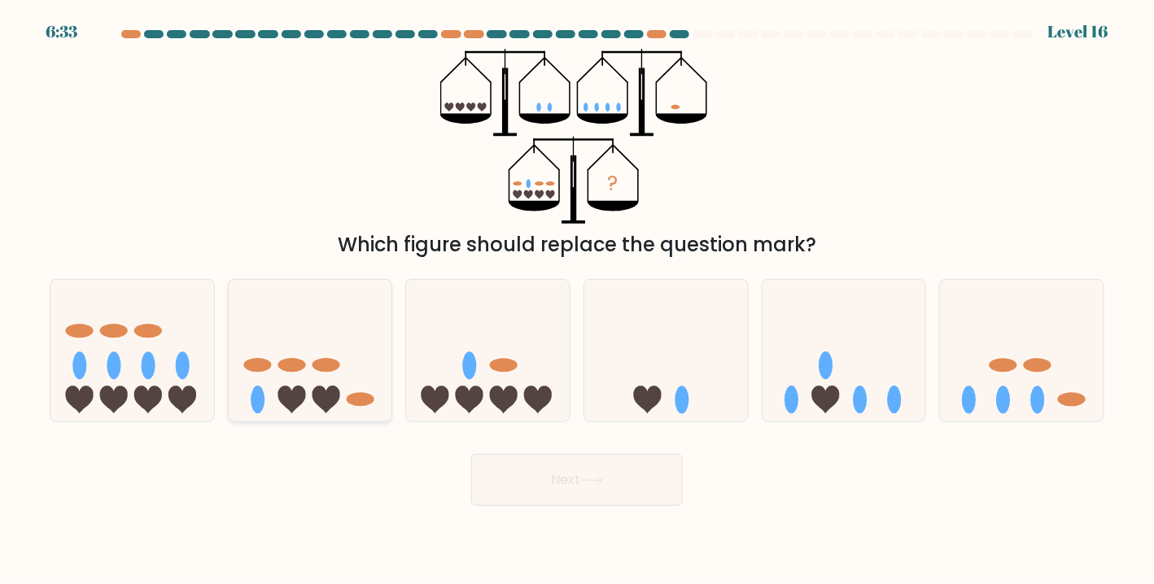
click at [318, 400] on icon at bounding box center [327, 401] width 28 height 28
click at [577, 300] on input "b." at bounding box center [577, 296] width 1 height 8
radio input "true"
click at [567, 488] on button "Next" at bounding box center [577, 480] width 212 height 52
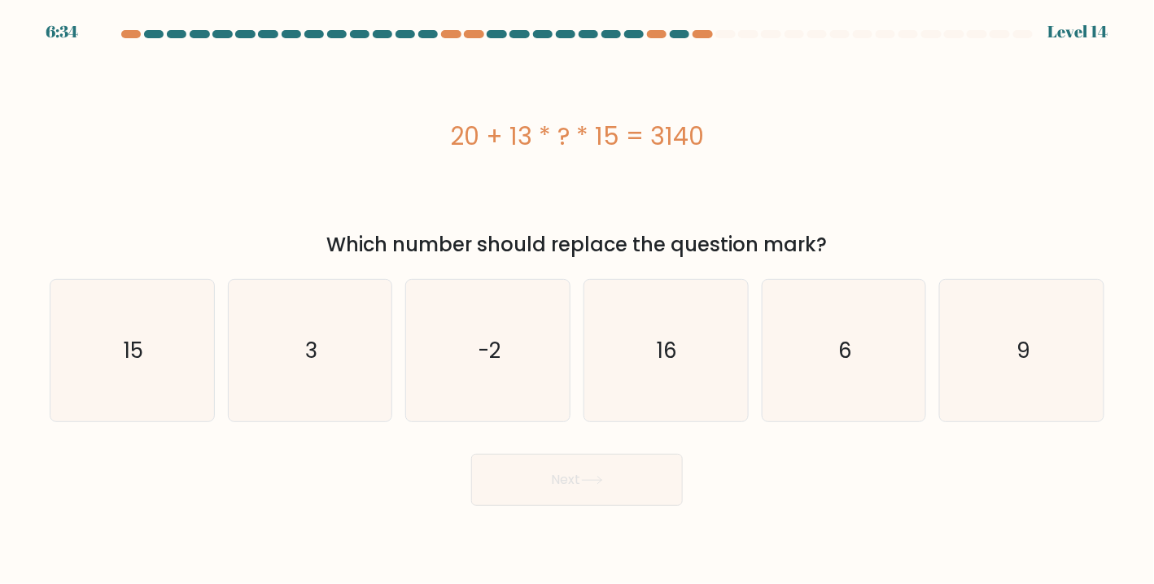
click at [758, 485] on div "Next" at bounding box center [577, 474] width 1075 height 64
drag, startPoint x: 701, startPoint y: 378, endPoint x: 699, endPoint y: 408, distance: 30.2
click at [701, 378] on icon "16" at bounding box center [666, 351] width 142 height 142
click at [578, 300] on input "d. 16" at bounding box center [577, 296] width 1 height 8
radio input "true"
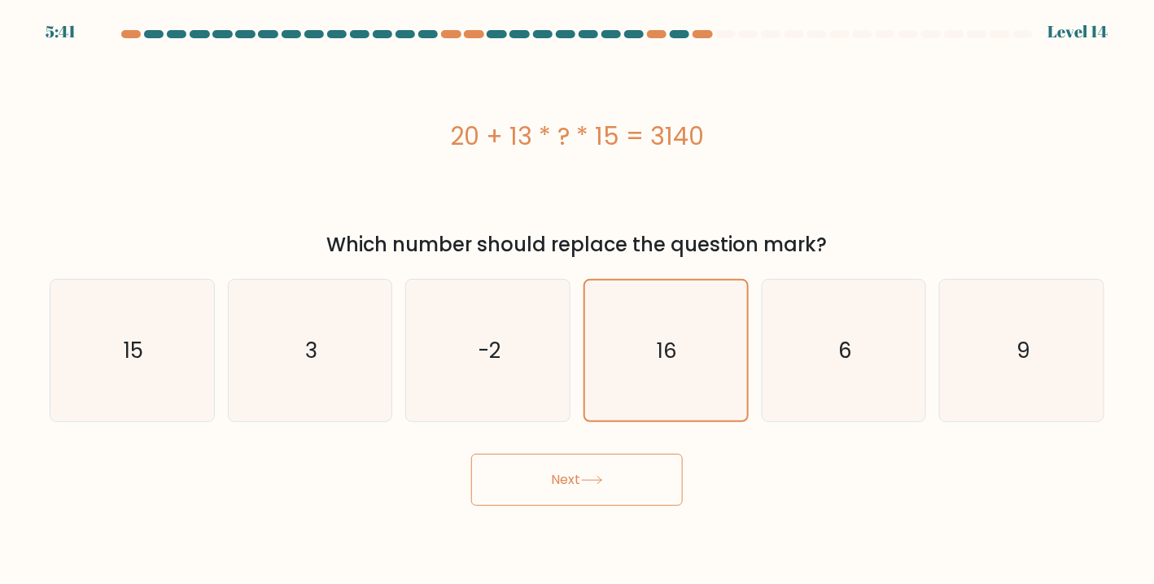
click at [641, 481] on button "Next" at bounding box center [577, 480] width 212 height 52
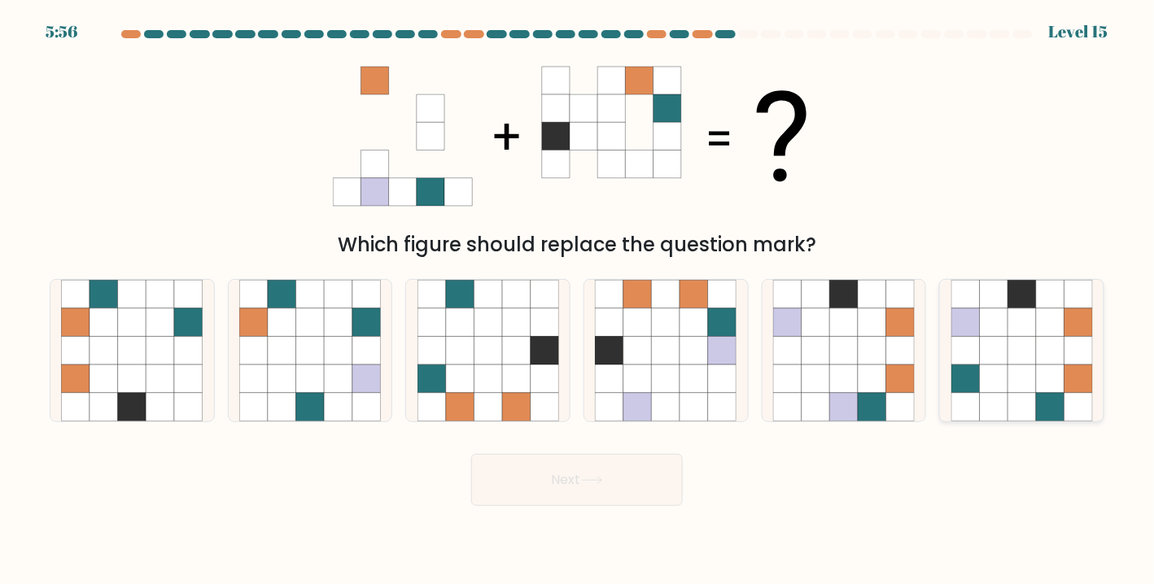
click at [1001, 373] on icon at bounding box center [994, 380] width 28 height 28
click at [578, 300] on input "f." at bounding box center [577, 296] width 1 height 8
radio input "true"
click at [596, 478] on icon at bounding box center [592, 480] width 22 height 9
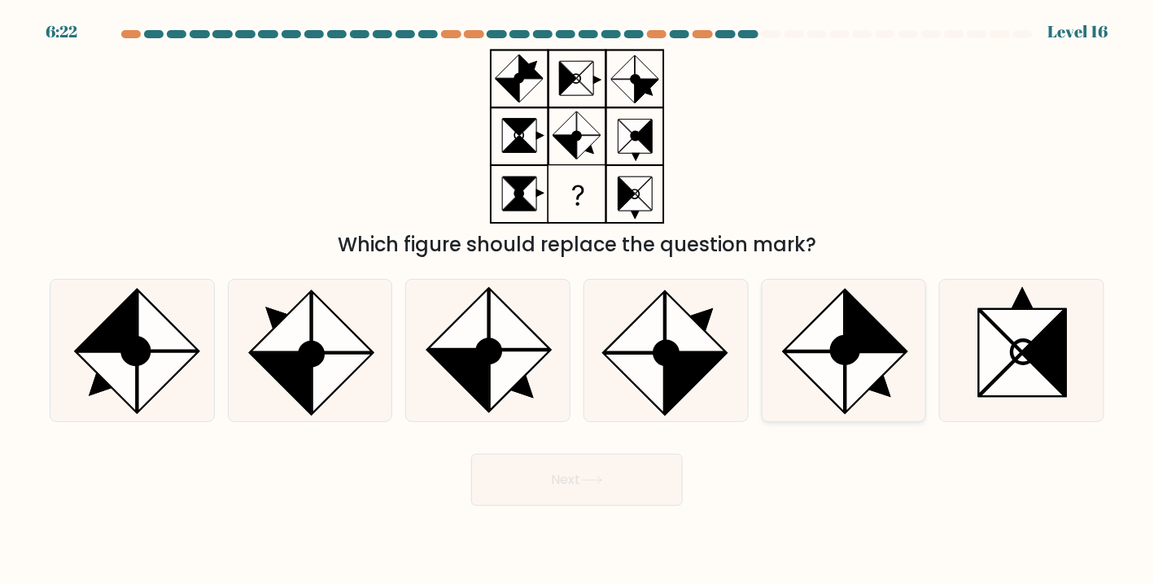
click at [855, 372] on icon at bounding box center [877, 383] width 60 height 60
click at [578, 300] on input "e." at bounding box center [577, 296] width 1 height 8
radio input "true"
click at [680, 494] on button "Next" at bounding box center [577, 480] width 212 height 52
click at [673, 488] on button "Next" at bounding box center [577, 480] width 212 height 52
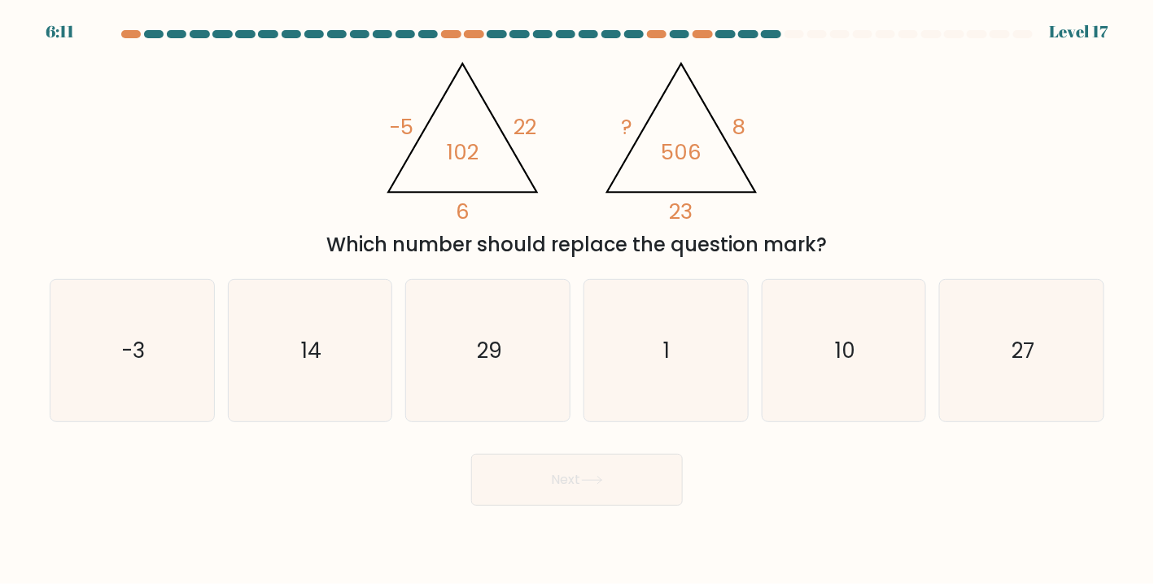
click at [765, 510] on body "6:11 Level 17" at bounding box center [577, 292] width 1154 height 584
click at [860, 389] on icon "10" at bounding box center [844, 351] width 142 height 142
click at [578, 300] on input "e. 10" at bounding box center [577, 296] width 1 height 8
radio input "true"
click at [153, 367] on icon "-3" at bounding box center [132, 351] width 142 height 142
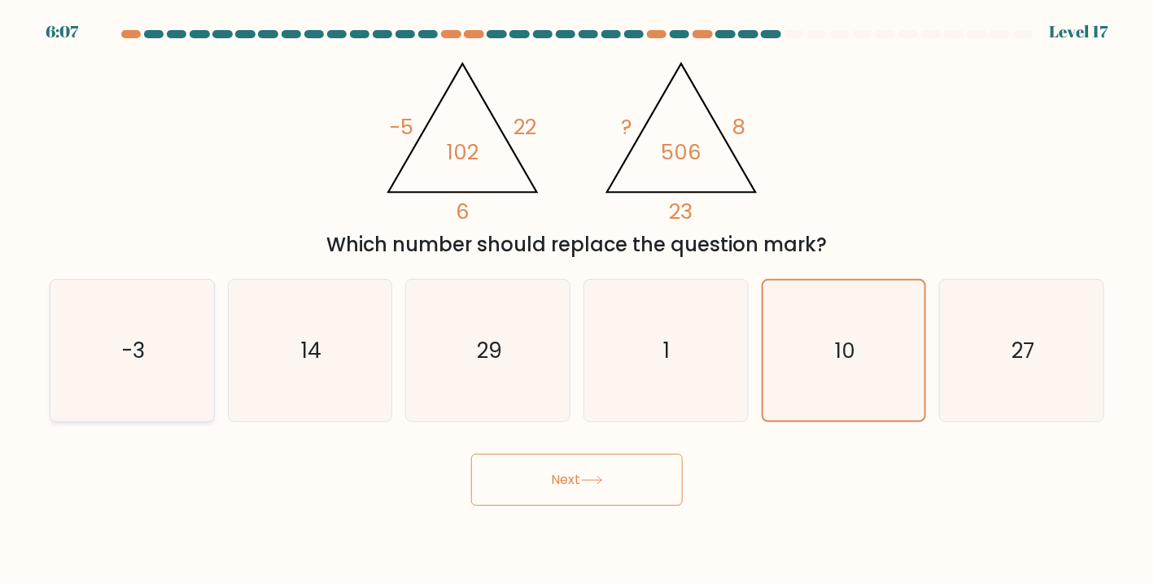
click at [577, 300] on input "a. -3" at bounding box center [577, 296] width 1 height 8
radio input "true"
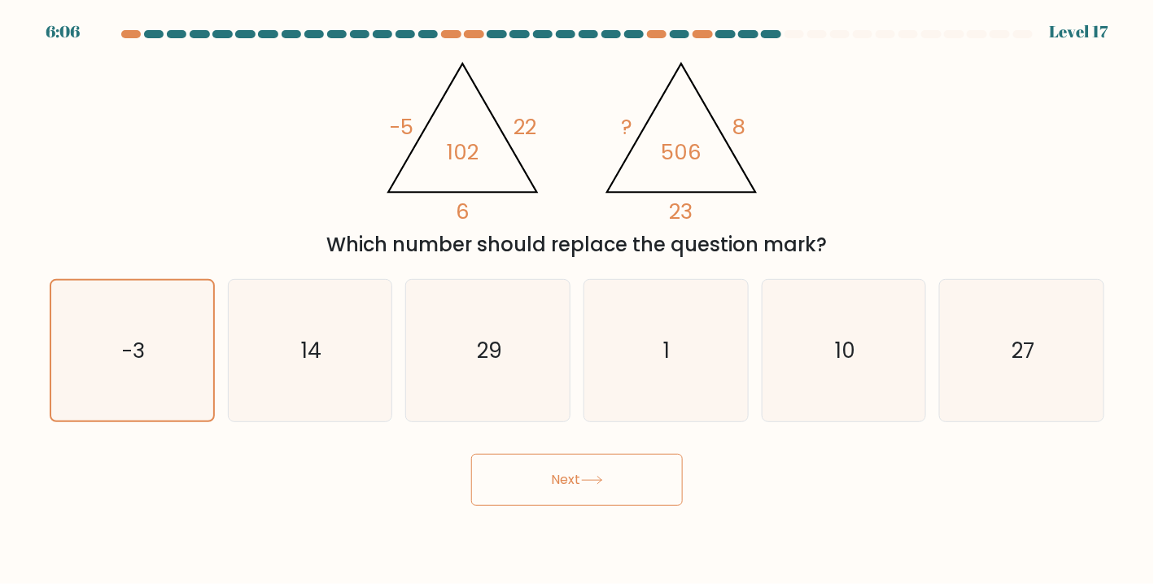
click at [550, 488] on button "Next" at bounding box center [577, 480] width 212 height 52
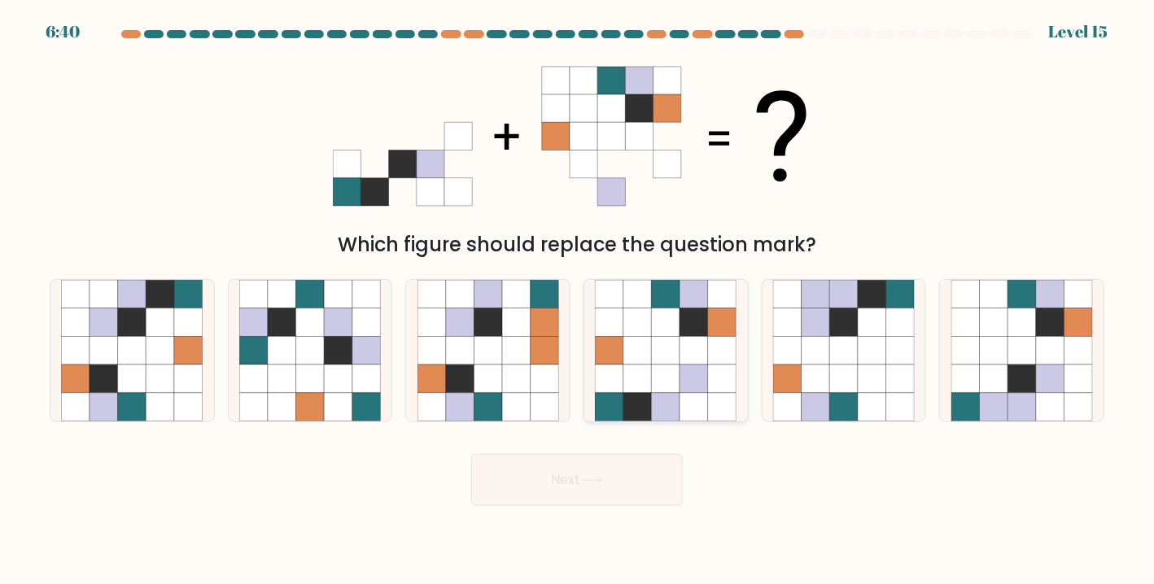
click at [694, 387] on icon at bounding box center [695, 380] width 28 height 28
click at [578, 300] on input "d." at bounding box center [577, 296] width 1 height 8
radio input "true"
click at [631, 489] on button "Next" at bounding box center [577, 480] width 212 height 52
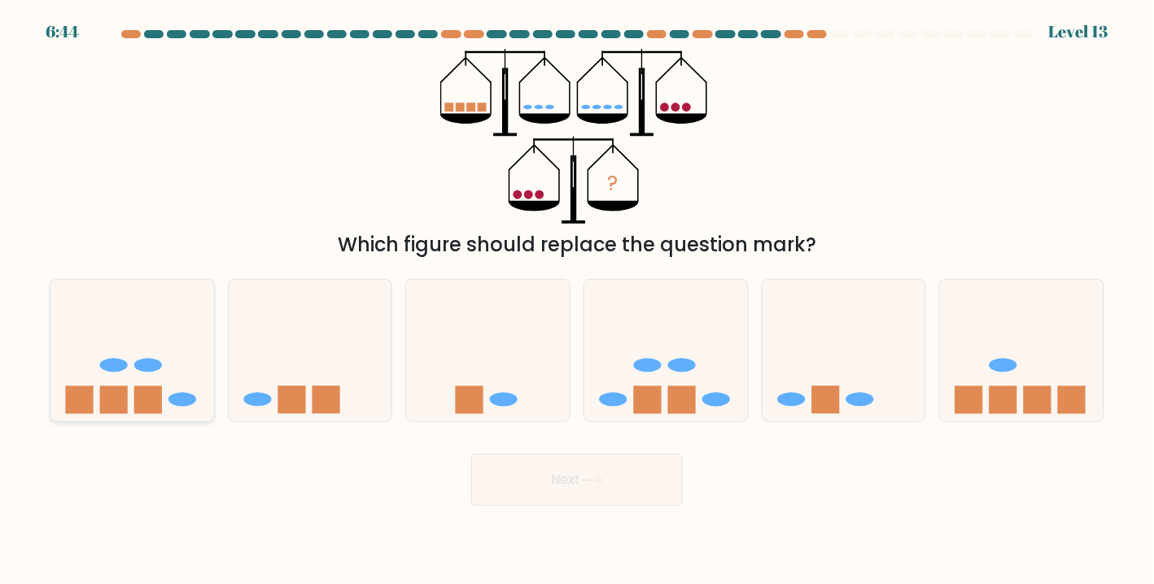
click at [179, 402] on ellipse at bounding box center [183, 400] width 28 height 14
click at [577, 300] on input "a." at bounding box center [577, 296] width 1 height 8
radio input "true"
click at [536, 489] on button "Next" at bounding box center [577, 480] width 212 height 52
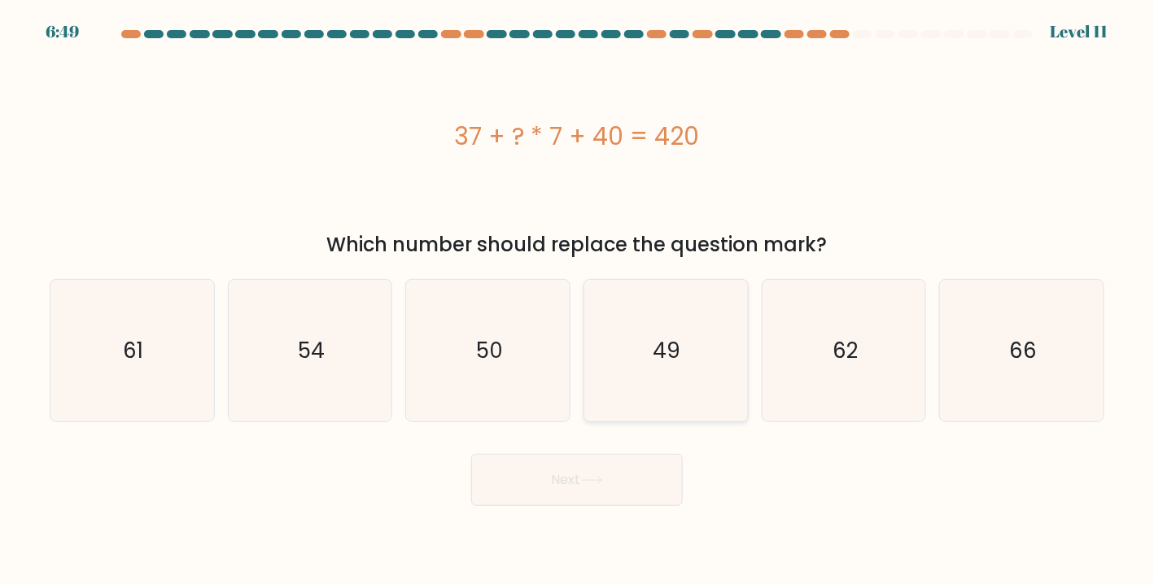
click at [654, 362] on text "49" at bounding box center [668, 350] width 28 height 29
click at [578, 300] on input "d. 49" at bounding box center [577, 296] width 1 height 8
radio input "true"
click at [638, 470] on button "Next" at bounding box center [577, 480] width 212 height 52
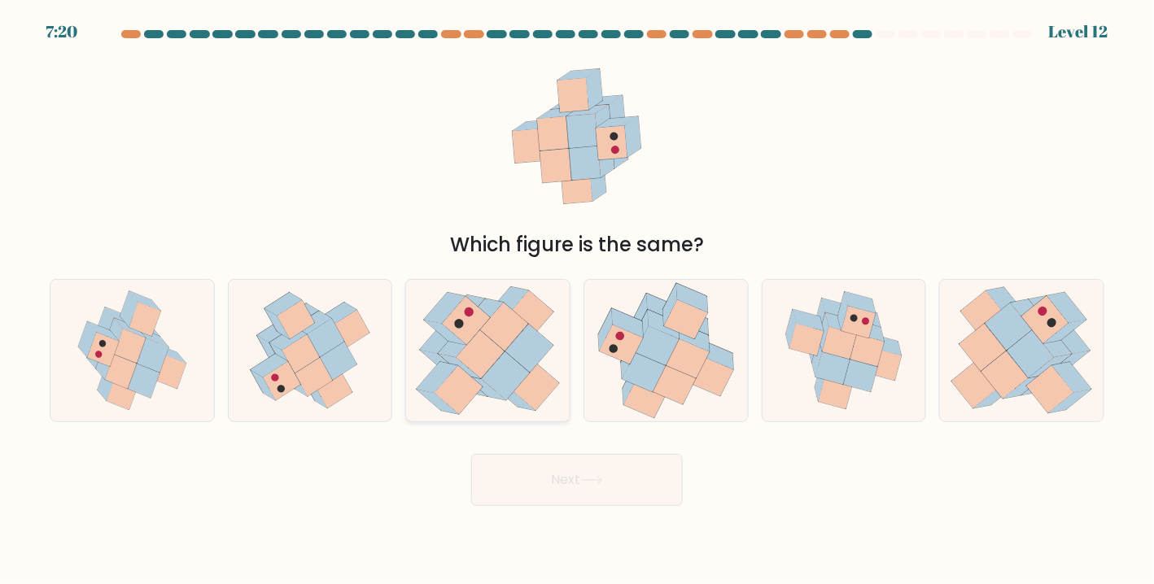
click at [520, 370] on icon at bounding box center [506, 376] width 48 height 48
click at [577, 300] on input "c." at bounding box center [577, 296] width 1 height 8
radio input "true"
click at [658, 359] on icon at bounding box center [657, 345] width 43 height 39
click at [578, 300] on input "d." at bounding box center [577, 296] width 1 height 8
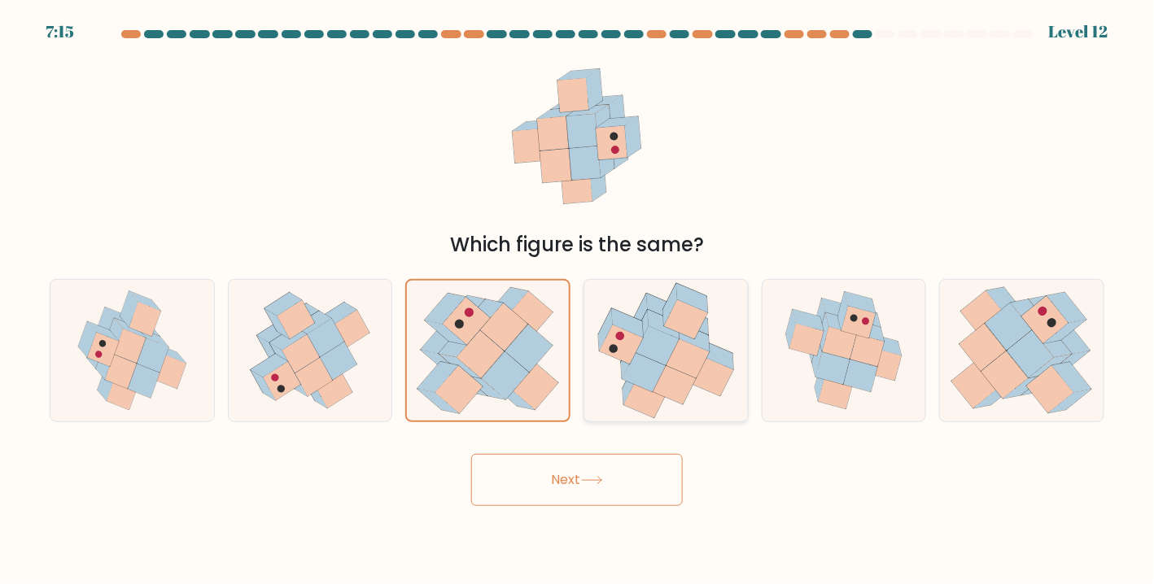
radio input "true"
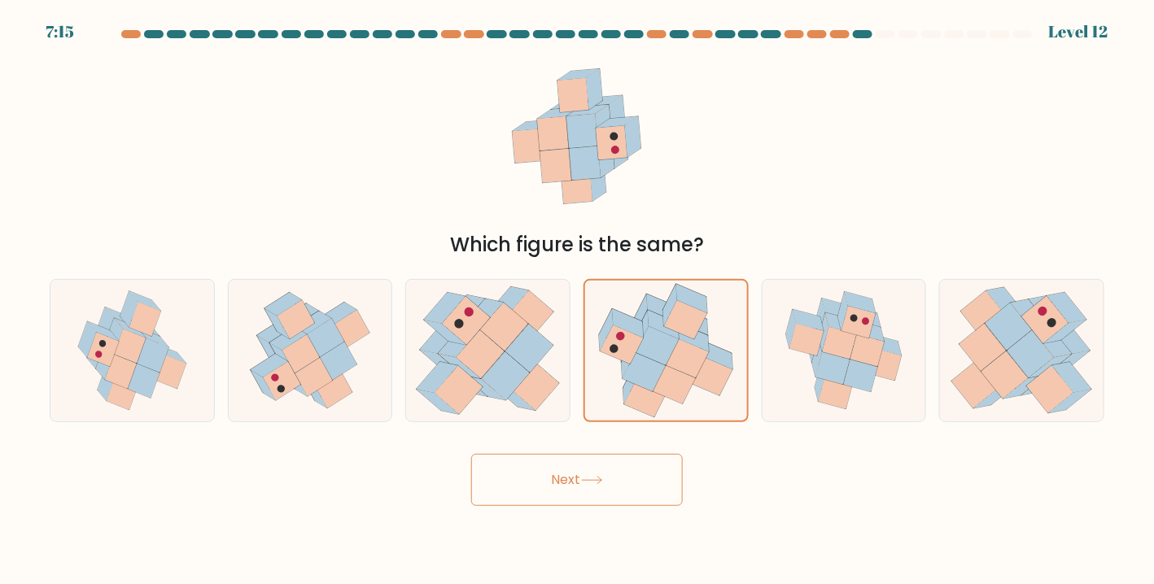
click at [634, 479] on button "Next" at bounding box center [577, 480] width 212 height 52
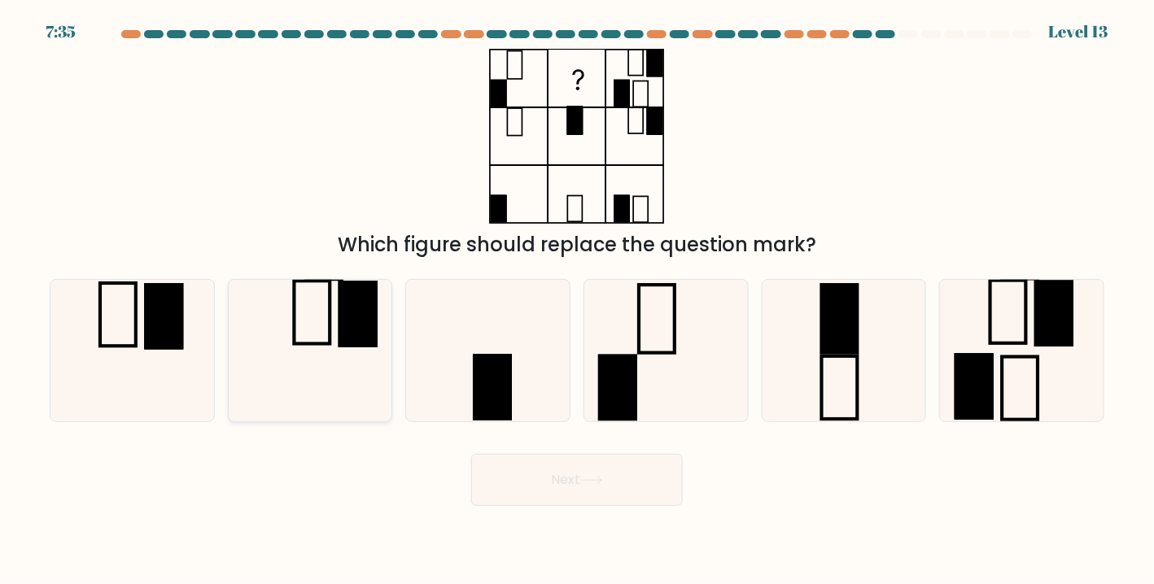
click at [335, 357] on icon at bounding box center [310, 351] width 142 height 142
click at [577, 300] on input "b." at bounding box center [577, 296] width 1 height 8
radio input "true"
click at [635, 501] on button "Next" at bounding box center [577, 480] width 212 height 52
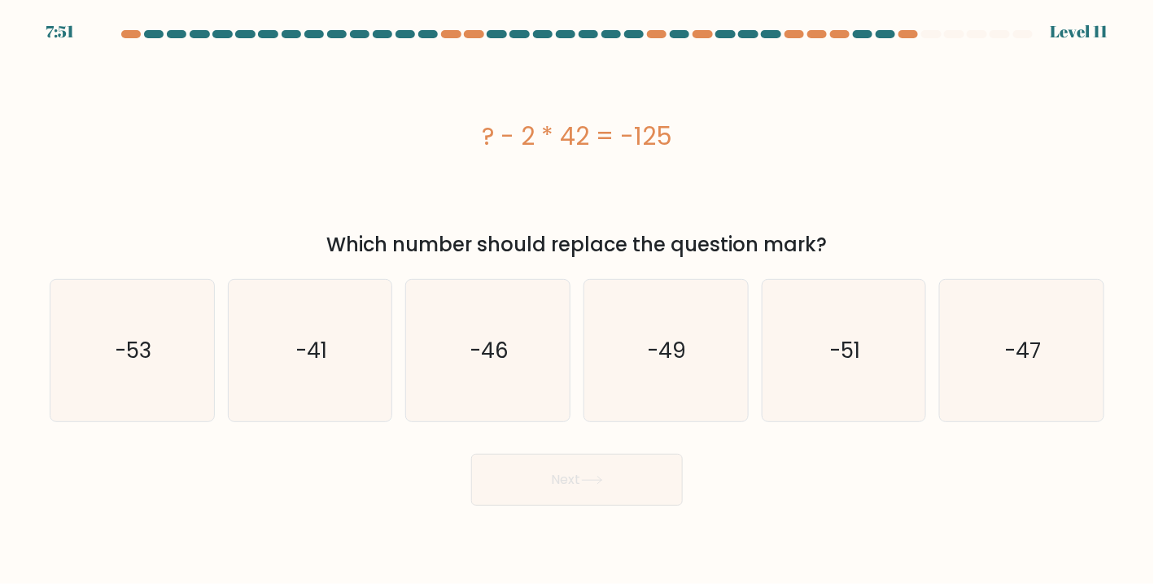
click at [729, 519] on body "7:51 Level 11" at bounding box center [577, 292] width 1154 height 584
click at [291, 320] on icon "-41" at bounding box center [310, 351] width 142 height 142
click at [577, 300] on input "b. -41" at bounding box center [577, 296] width 1 height 8
radio input "true"
click at [637, 475] on button "Next" at bounding box center [577, 480] width 212 height 52
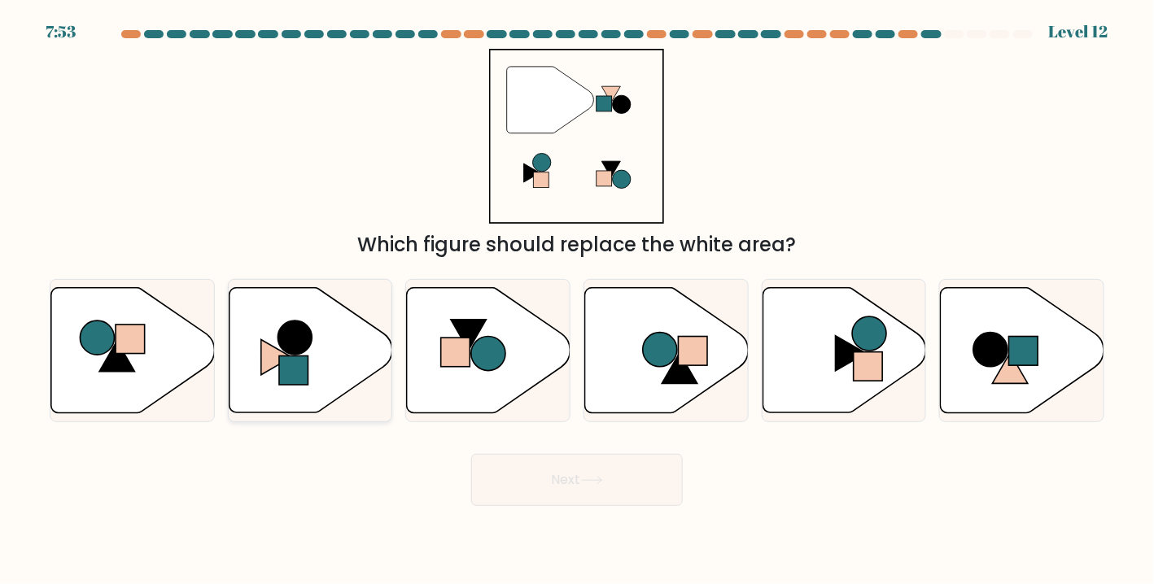
click at [299, 365] on rect at bounding box center [293, 371] width 29 height 29
click at [577, 300] on input "b." at bounding box center [577, 296] width 1 height 8
radio input "true"
click at [549, 480] on button "Next" at bounding box center [577, 480] width 212 height 52
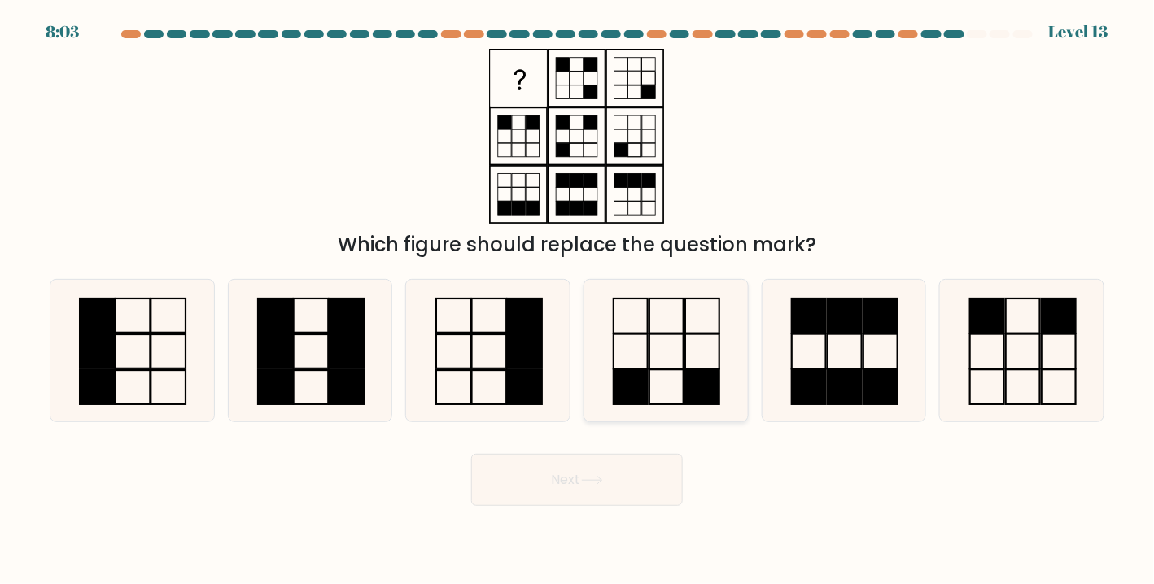
click at [656, 351] on icon at bounding box center [666, 351] width 142 height 142
click at [578, 300] on input "d." at bounding box center [577, 296] width 1 height 8
radio input "true"
click at [600, 479] on icon at bounding box center [592, 480] width 22 height 9
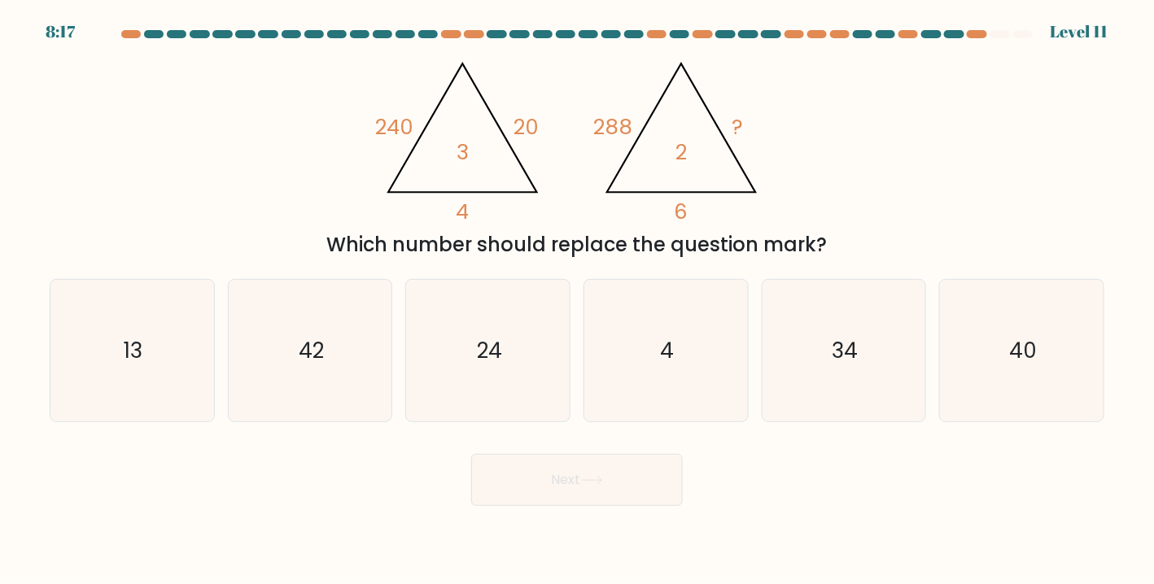
drag, startPoint x: 535, startPoint y: 357, endPoint x: 576, endPoint y: 431, distance: 85.6
click at [535, 357] on icon "24" at bounding box center [489, 351] width 142 height 142
click at [577, 300] on input "c. 24" at bounding box center [577, 296] width 1 height 8
radio input "true"
click at [593, 485] on icon at bounding box center [592, 480] width 22 height 9
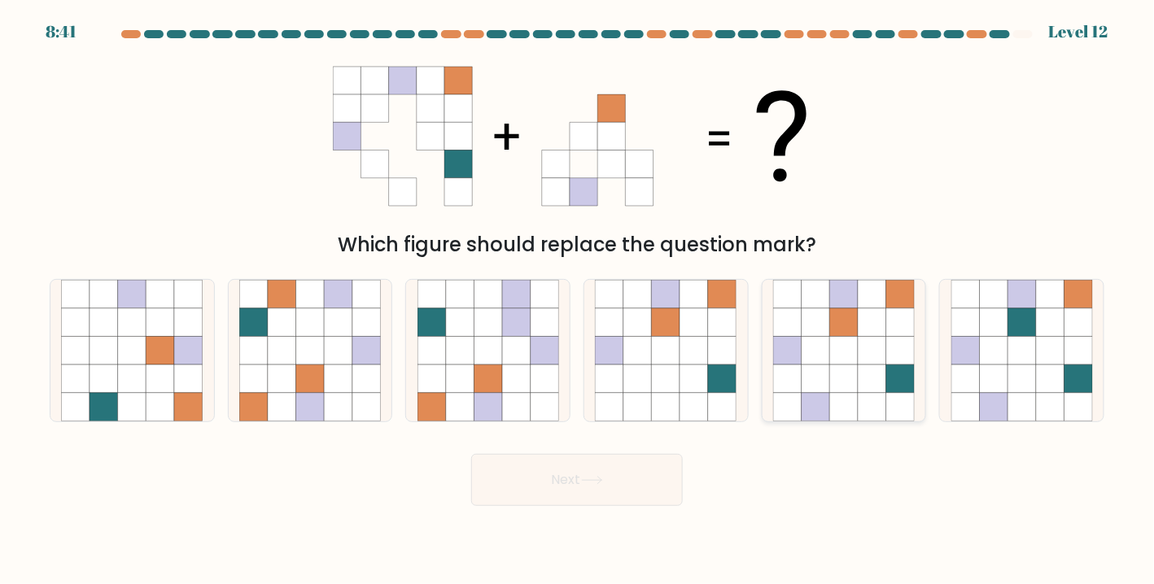
click at [850, 310] on icon at bounding box center [844, 323] width 28 height 28
click at [578, 300] on input "e." at bounding box center [577, 296] width 1 height 8
radio input "true"
click at [644, 485] on button "Next" at bounding box center [577, 480] width 212 height 52
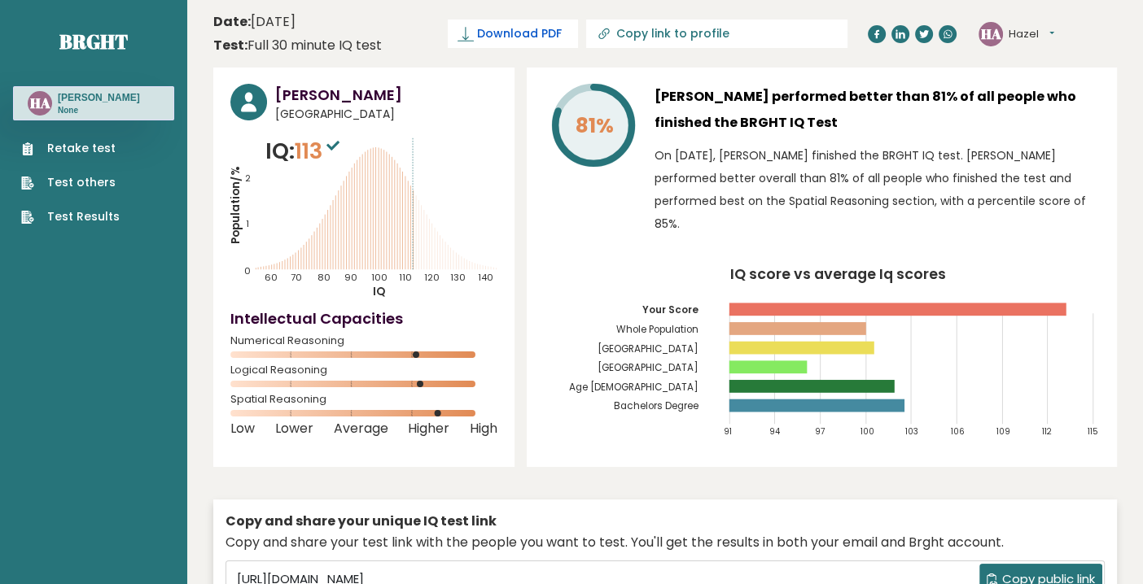
click at [562, 38] on span "Download PDF" at bounding box center [519, 33] width 85 height 17
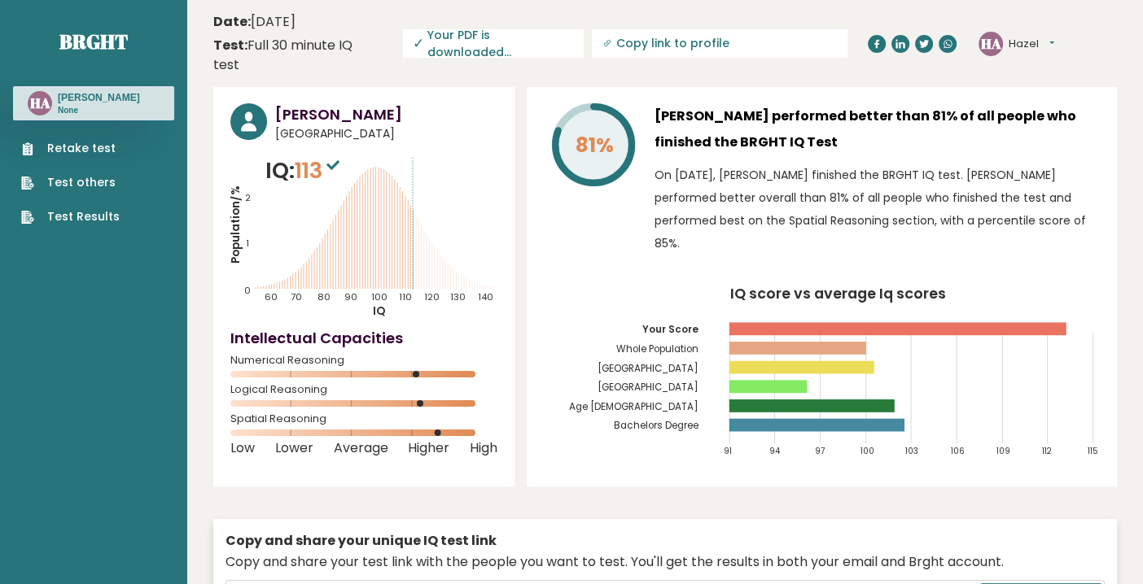
click at [766, 37] on input "Copy link to profile" at bounding box center [725, 43] width 221 height 13
type input "https://brght.org/profile/hazel-abayari/?utm_source=share&utm_medium=copy&utm_c…"
click at [1058, 30] on div "HA Hazel Dashboard Profile Settings Logout" at bounding box center [1047, 44] width 138 height 33
click at [1054, 36] on button "Hazel" at bounding box center [1032, 44] width 46 height 16
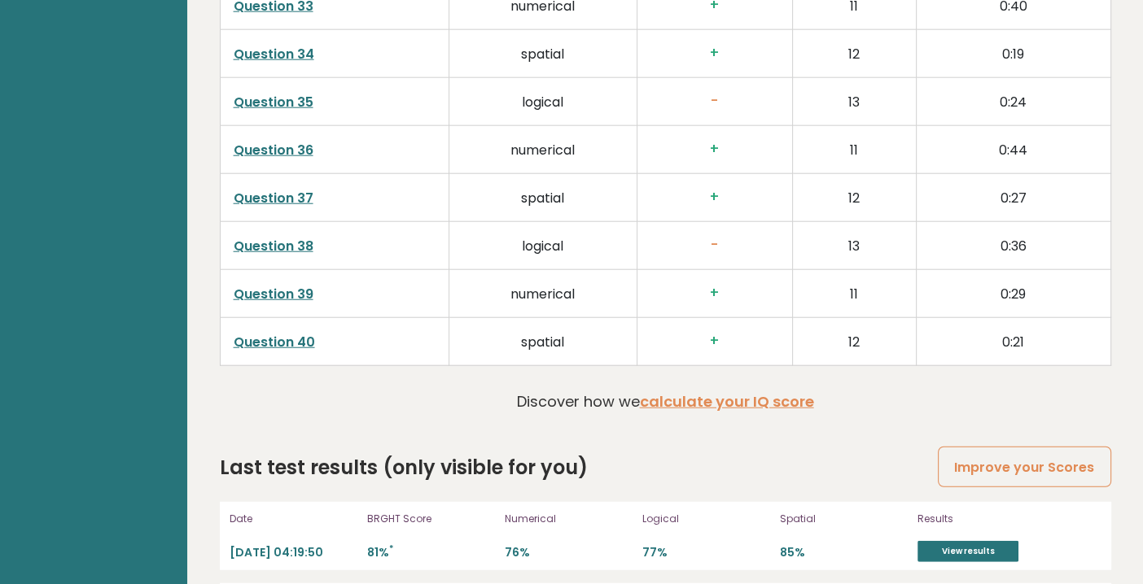
scroll to position [4245, 0]
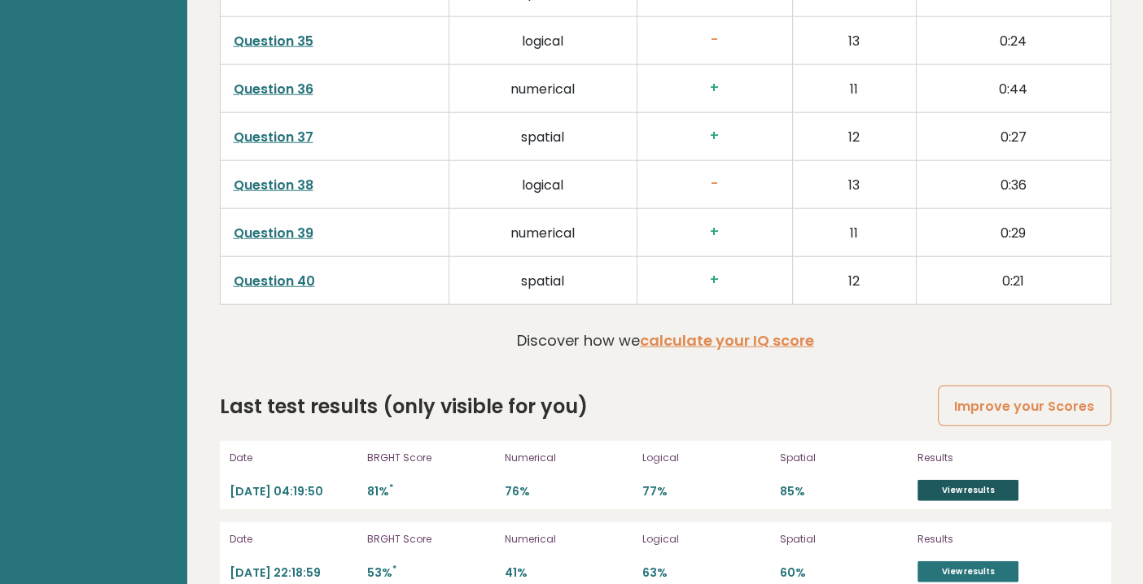
click at [953, 480] on link "View results" at bounding box center [967, 490] width 101 height 21
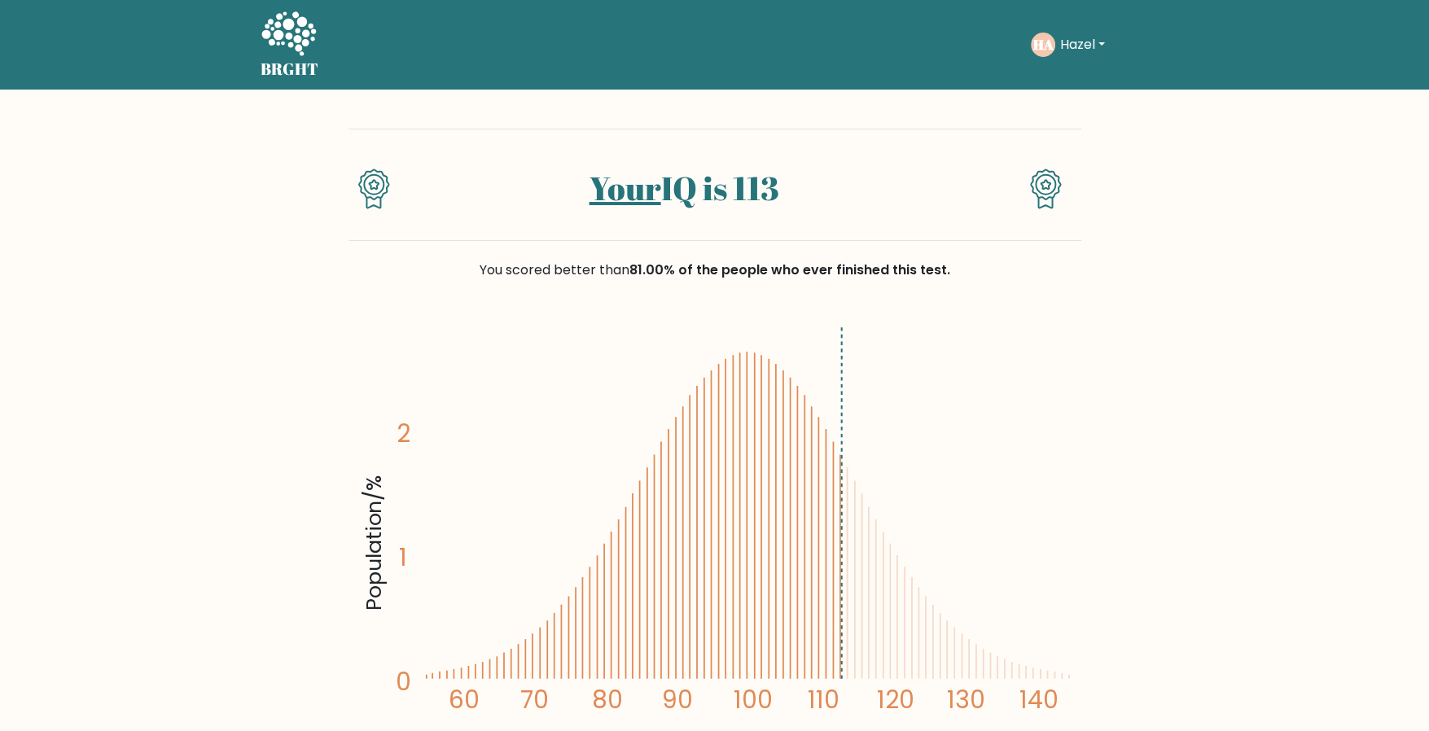
click at [1092, 43] on button "Hazel" at bounding box center [1082, 44] width 55 height 21
click at [1097, 71] on link "Dashboard" at bounding box center [1095, 79] width 129 height 26
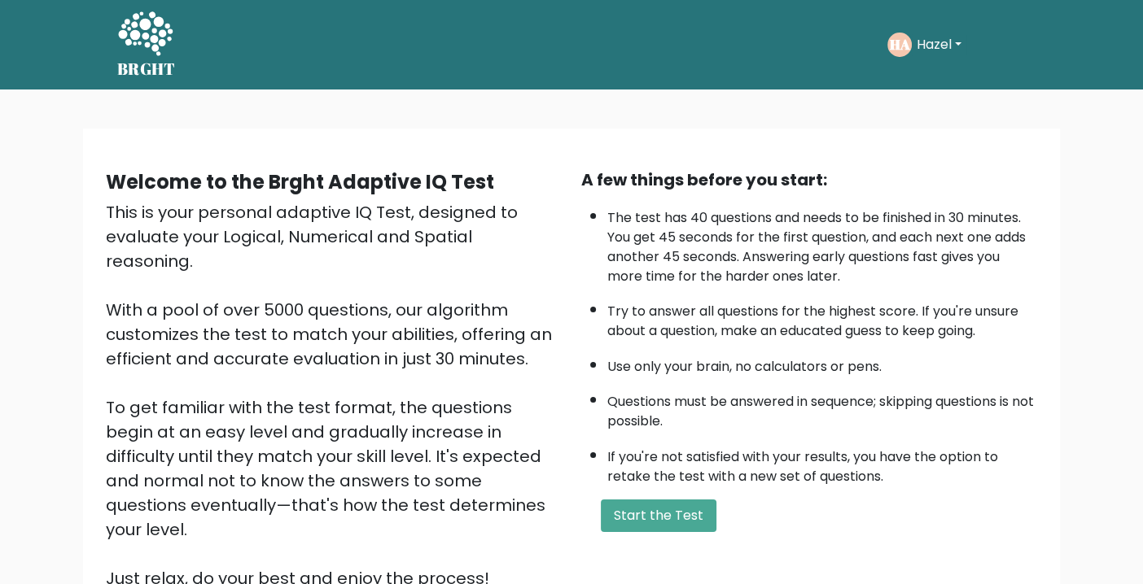
click at [966, 43] on button "Hazel" at bounding box center [939, 44] width 55 height 21
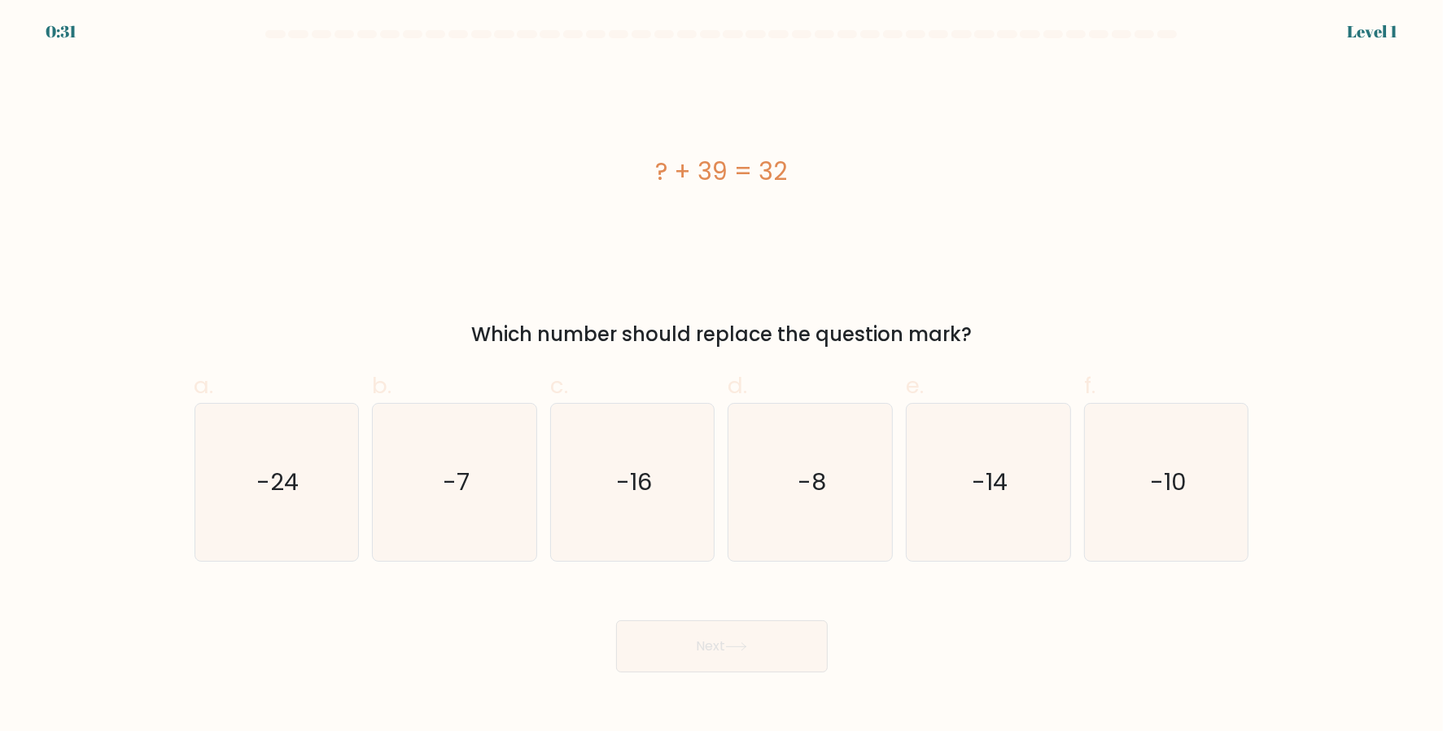
click at [1372, 33] on form "a." at bounding box center [721, 351] width 1443 height 642
click at [47, 24] on div "0:30" at bounding box center [63, 32] width 34 height 24
drag, startPoint x: 52, startPoint y: 42, endPoint x: 206, endPoint y: 42, distance: 153.9
click at [58, 42] on form "a." at bounding box center [721, 351] width 1443 height 642
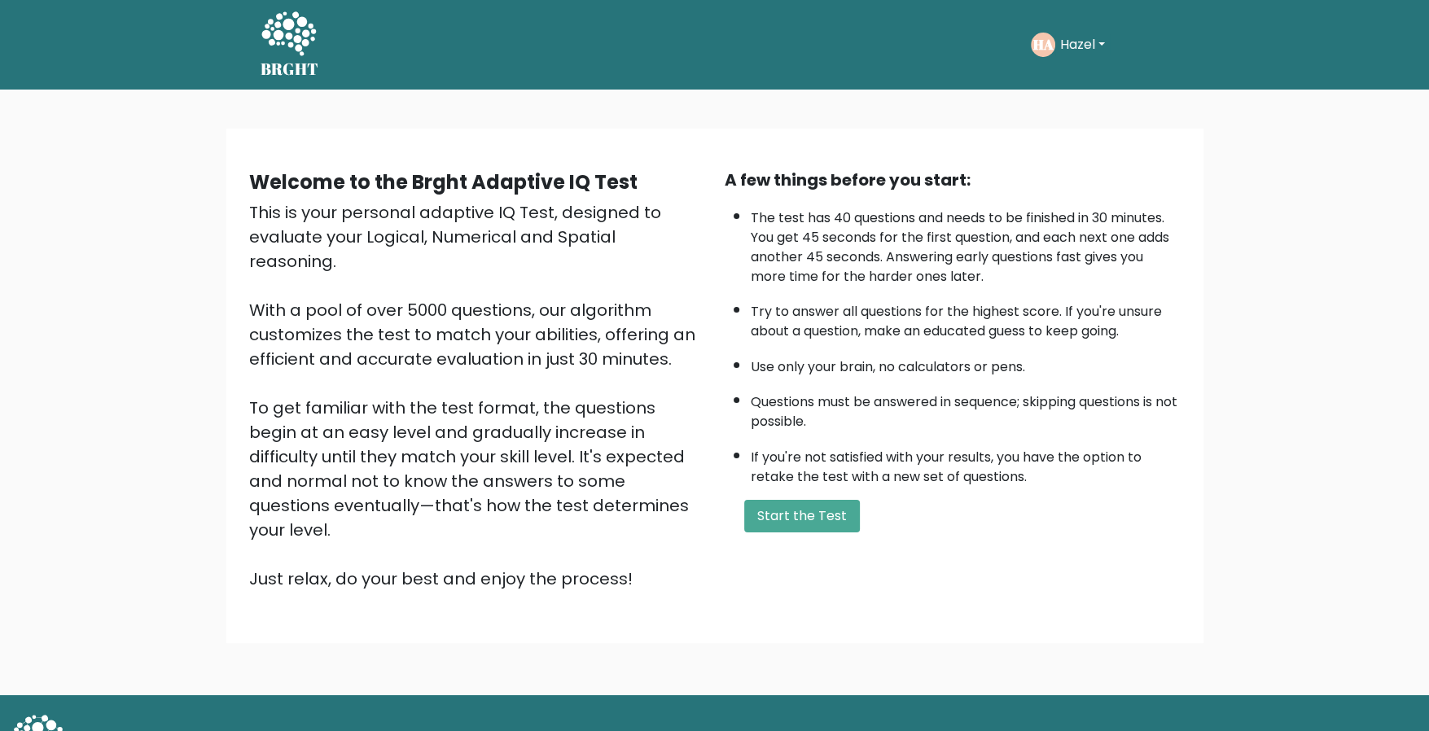
click at [1226, 190] on div "Welcome to the Brght Adaptive IQ Test This is your personal adaptive IQ Test, d…" at bounding box center [714, 393] width 1429 height 606
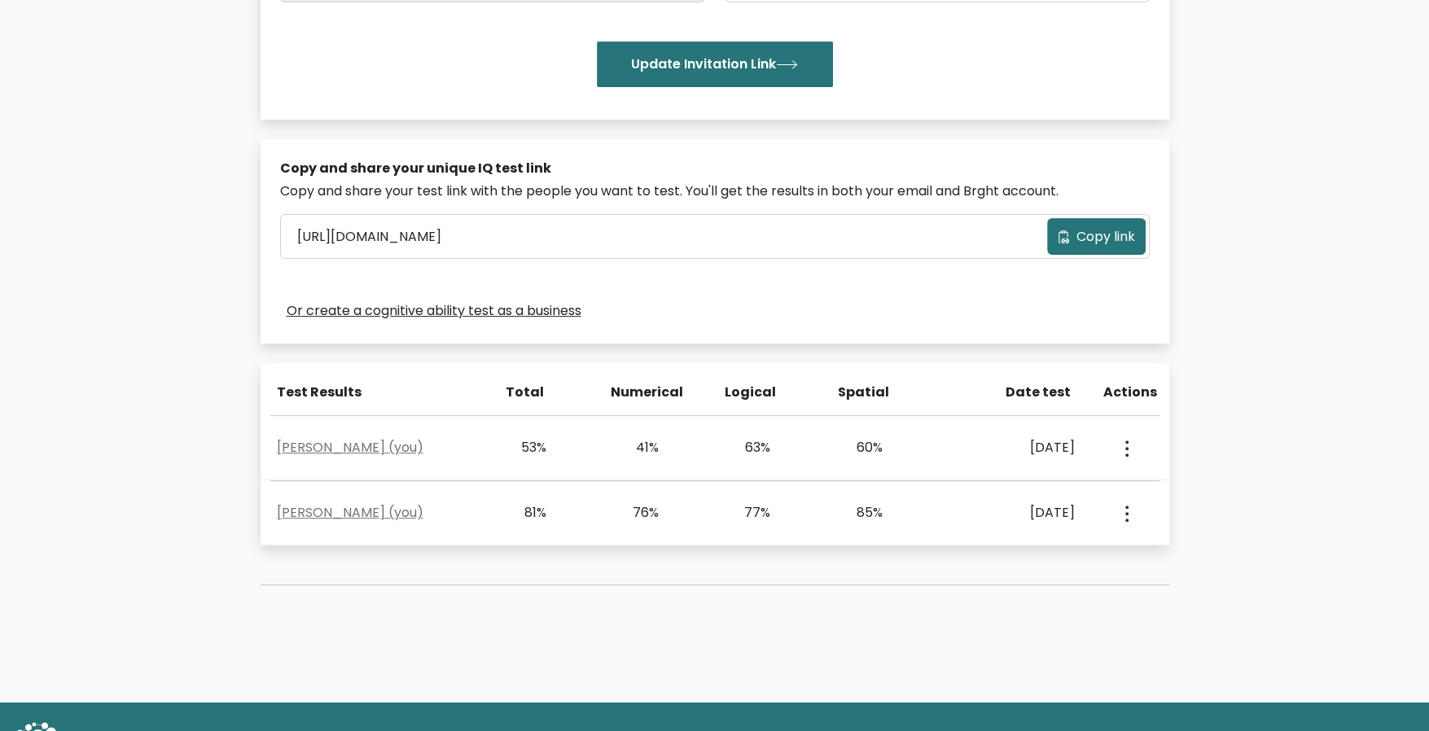
scroll to position [445, 0]
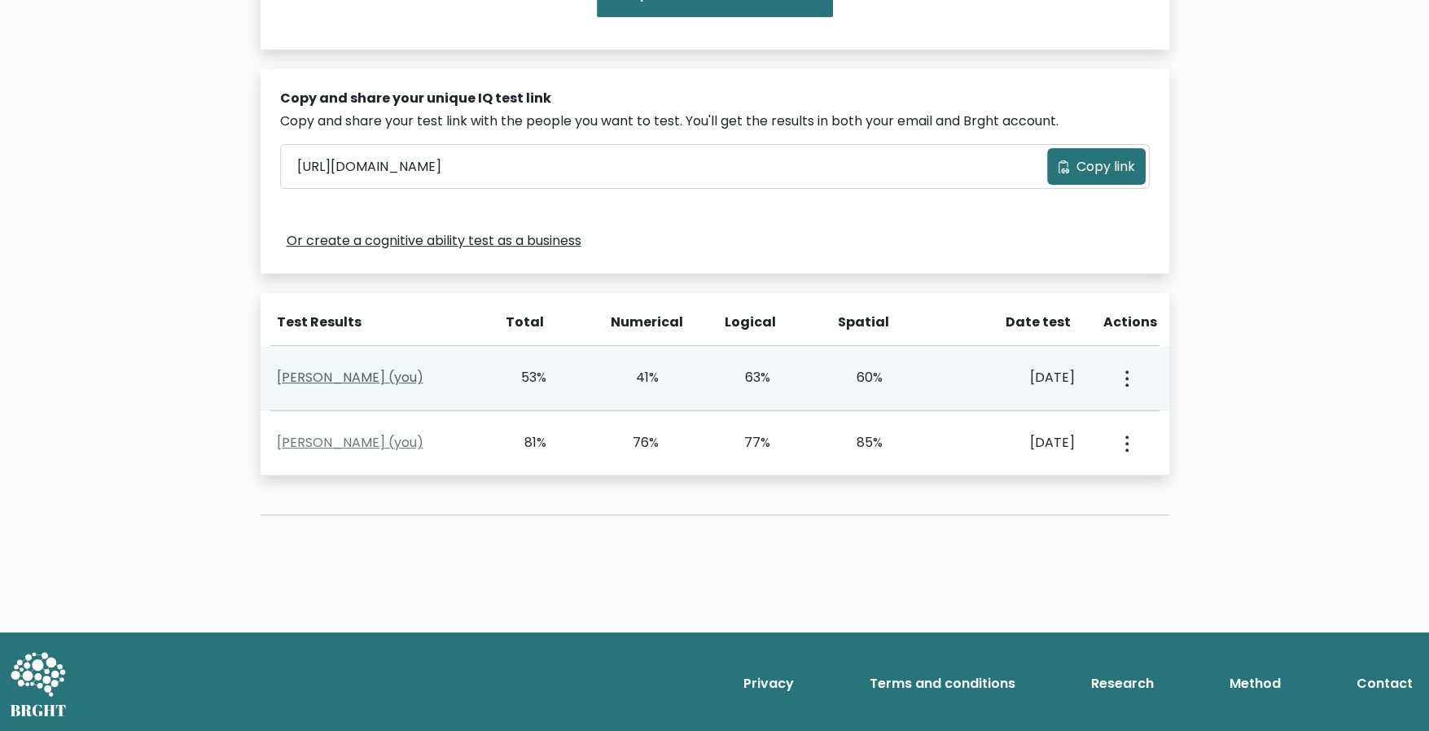
click at [363, 379] on link "Hazel Abayari (you)" at bounding box center [350, 377] width 147 height 19
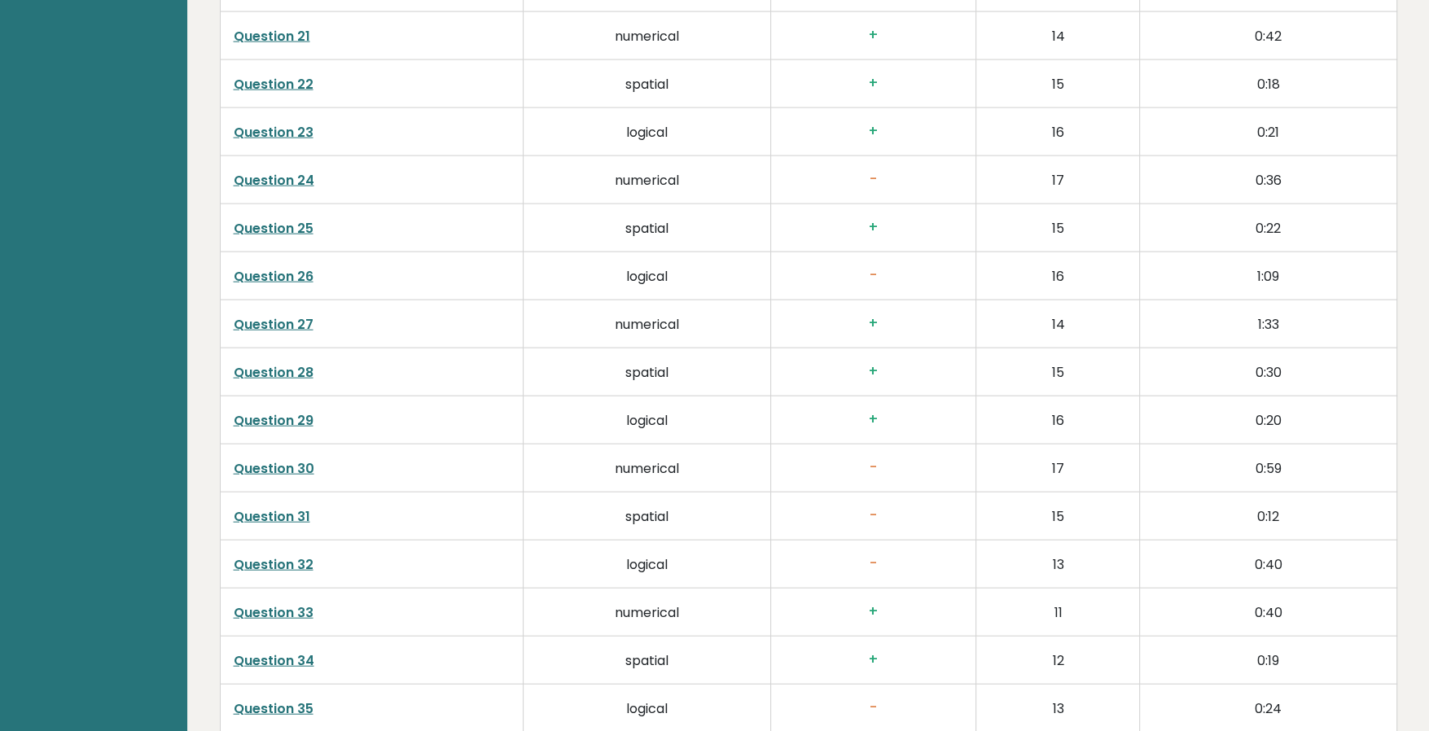
scroll to position [4210, 0]
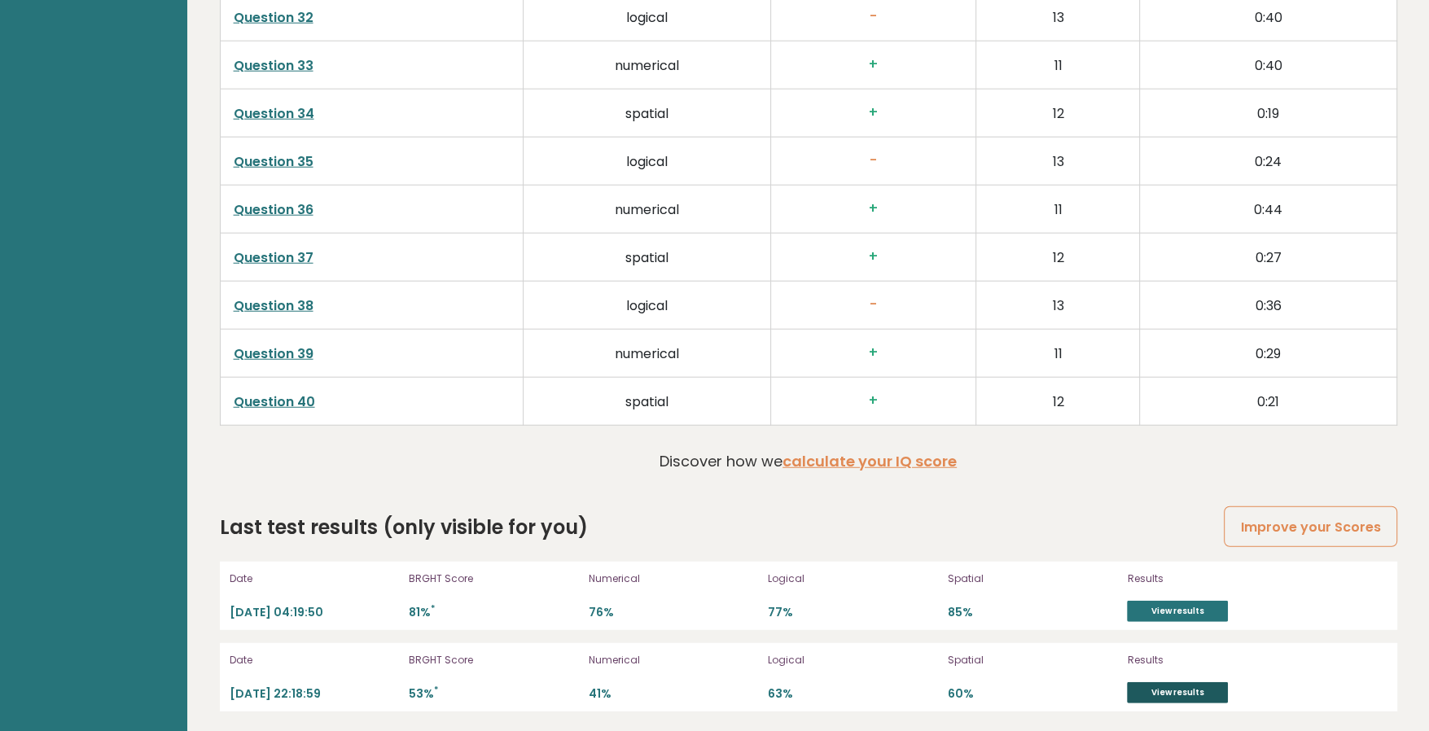
click at [1185, 685] on link "View results" at bounding box center [1177, 692] width 101 height 21
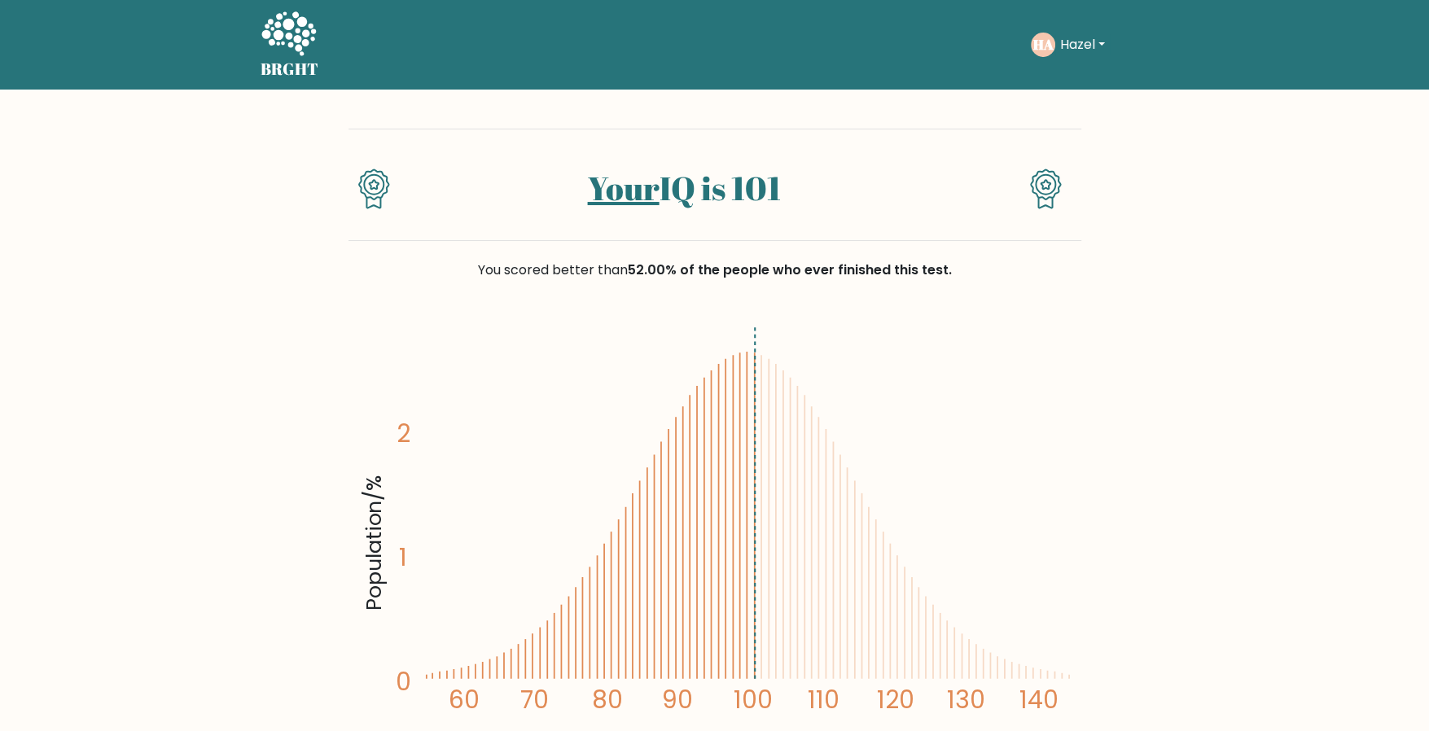
click at [1103, 40] on button "Hazel" at bounding box center [1082, 44] width 55 height 21
click at [1119, 157] on link "Logout" at bounding box center [1095, 157] width 129 height 26
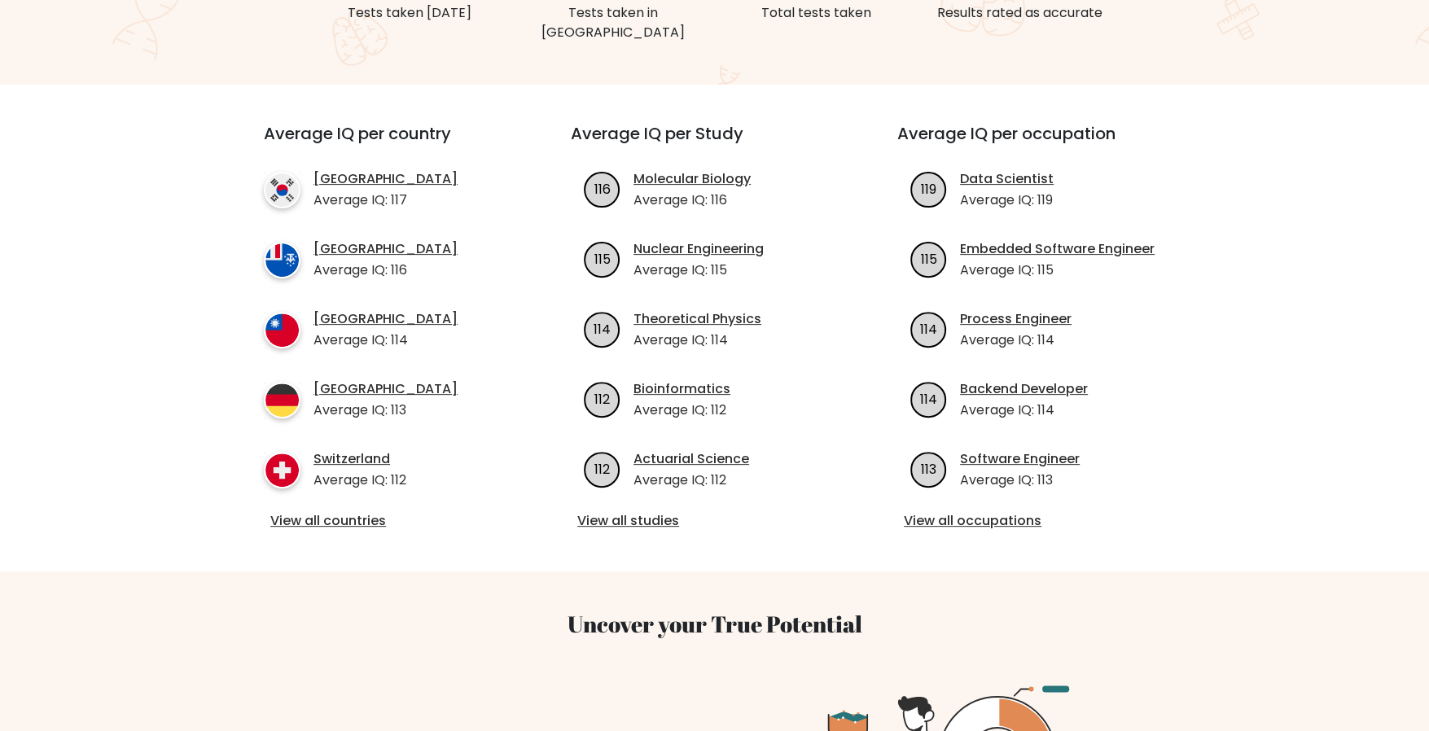
scroll to position [407, 0]
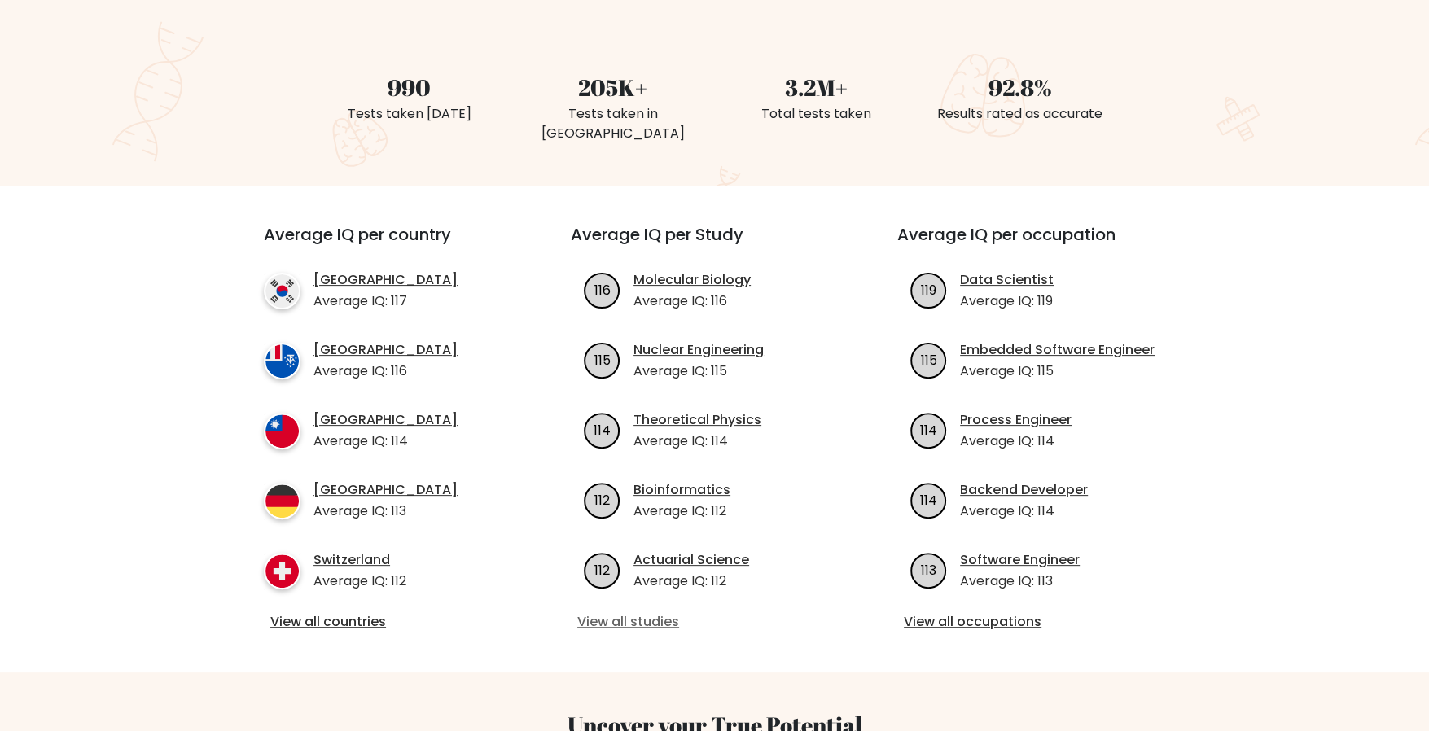
click at [644, 612] on link "View all studies" at bounding box center [714, 622] width 274 height 20
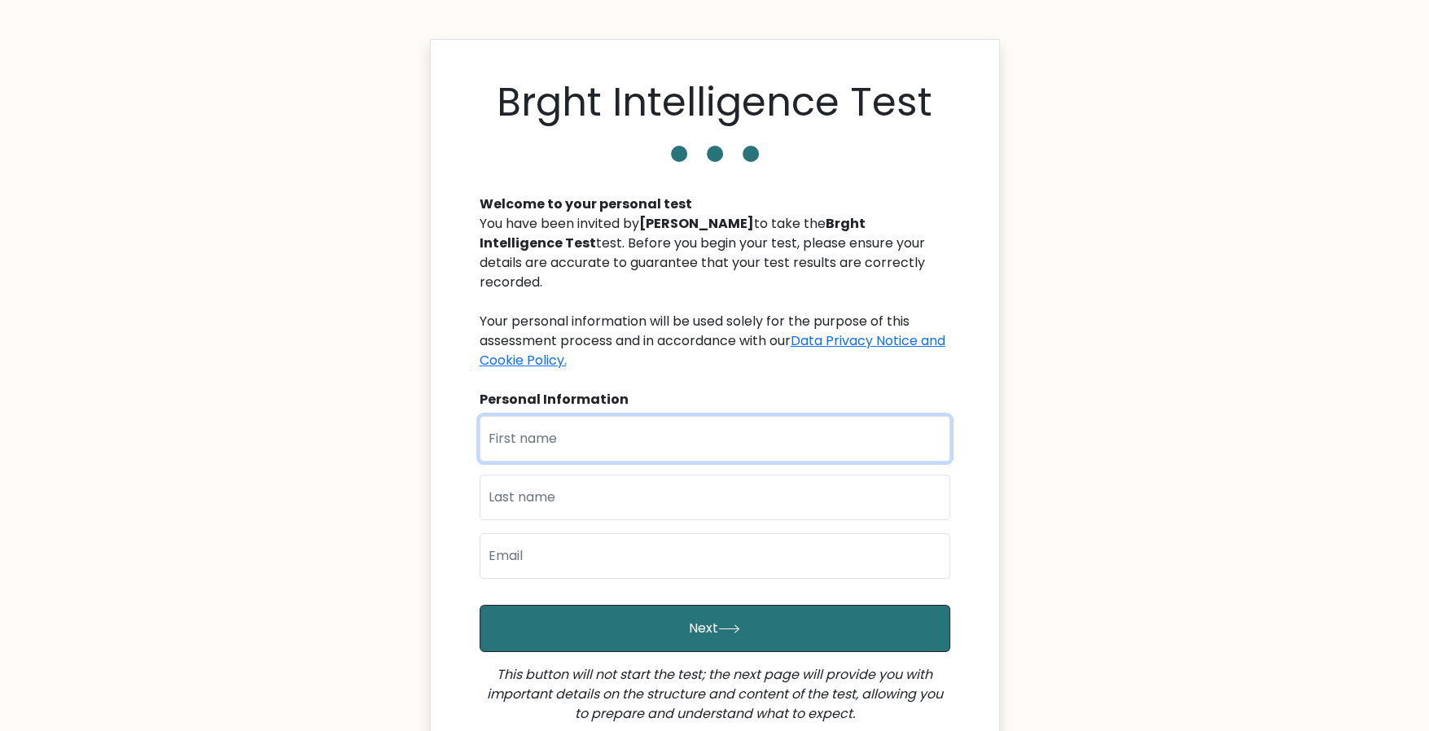
drag, startPoint x: 698, startPoint y: 427, endPoint x: 712, endPoint y: 415, distance: 19.1
click at [698, 427] on input "text" at bounding box center [714, 439] width 471 height 46
type input "Hazel"
type input "Abayari"
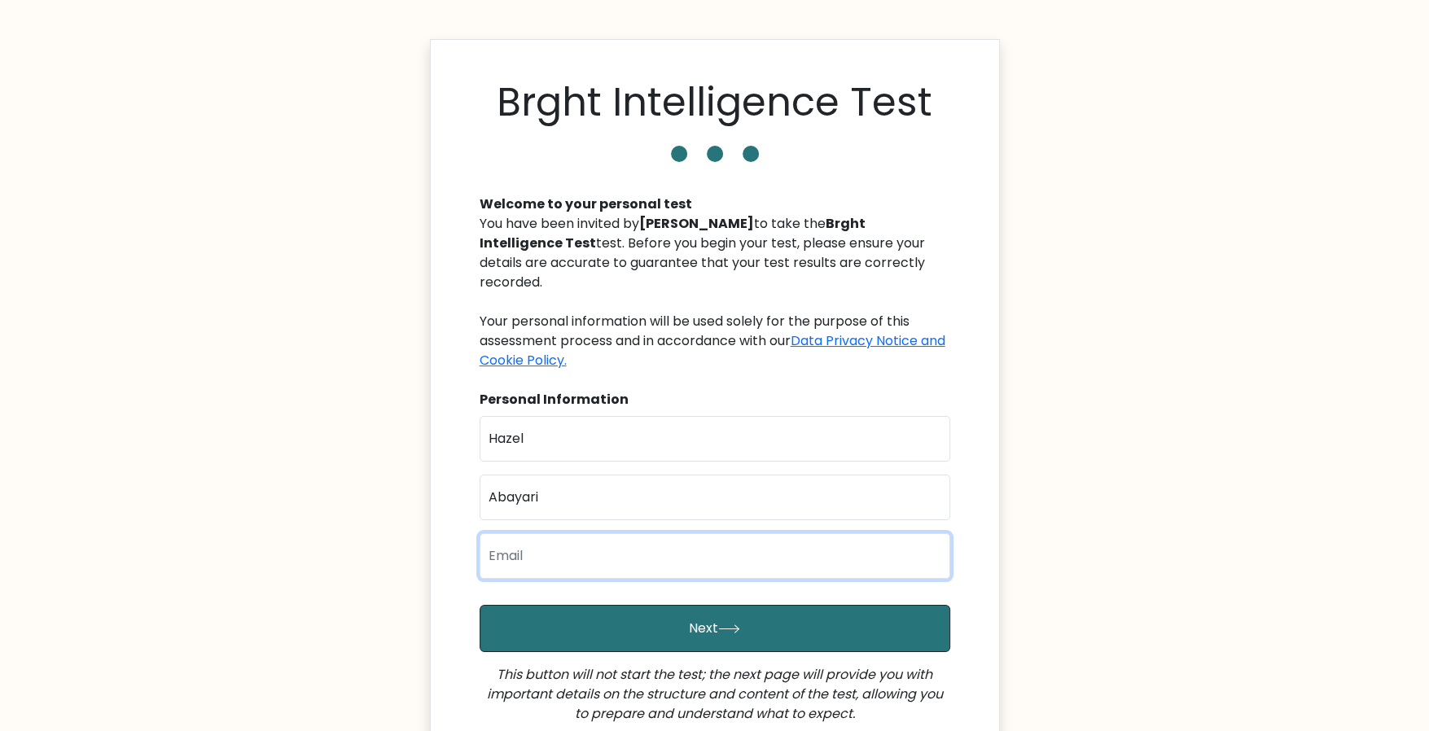
type input "[EMAIL_ADDRESS][DOMAIN_NAME]"
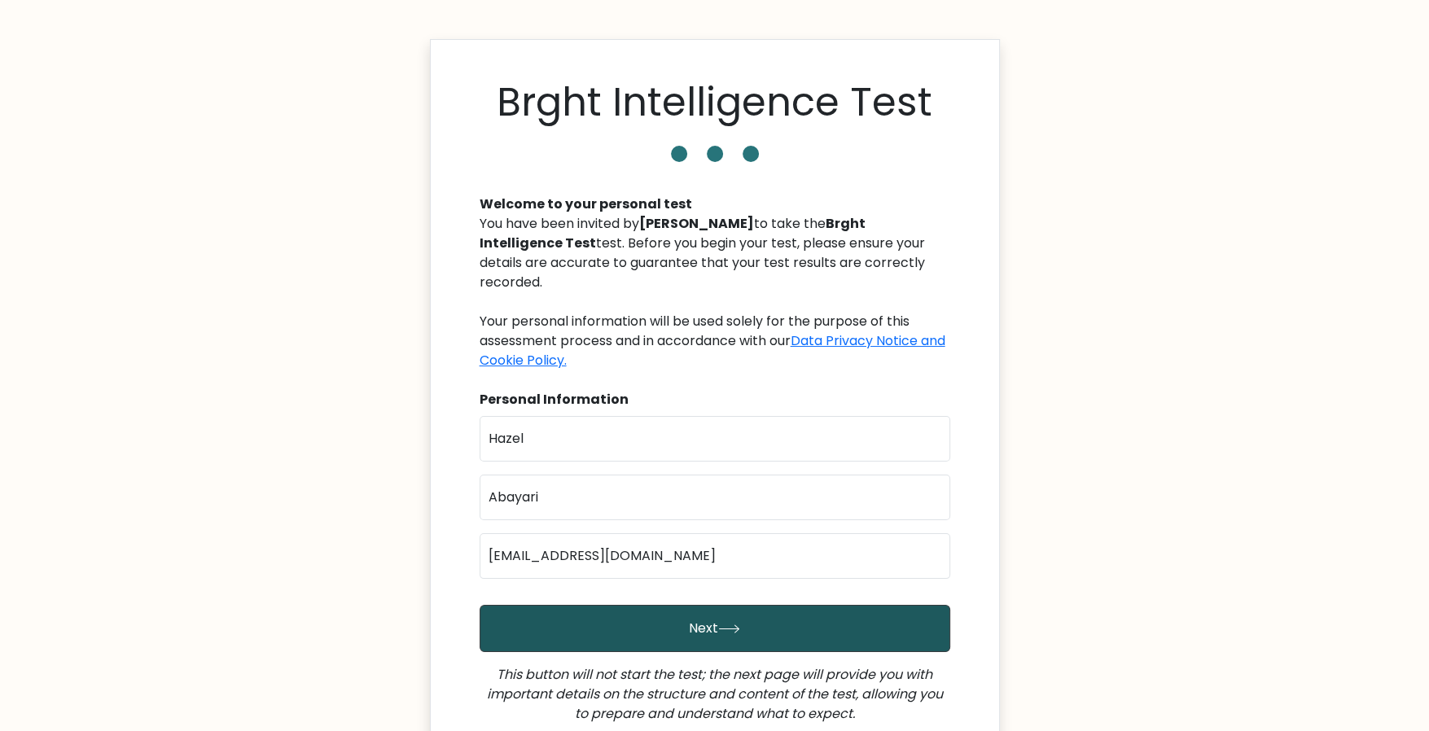
click at [650, 605] on button "Next" at bounding box center [714, 628] width 471 height 47
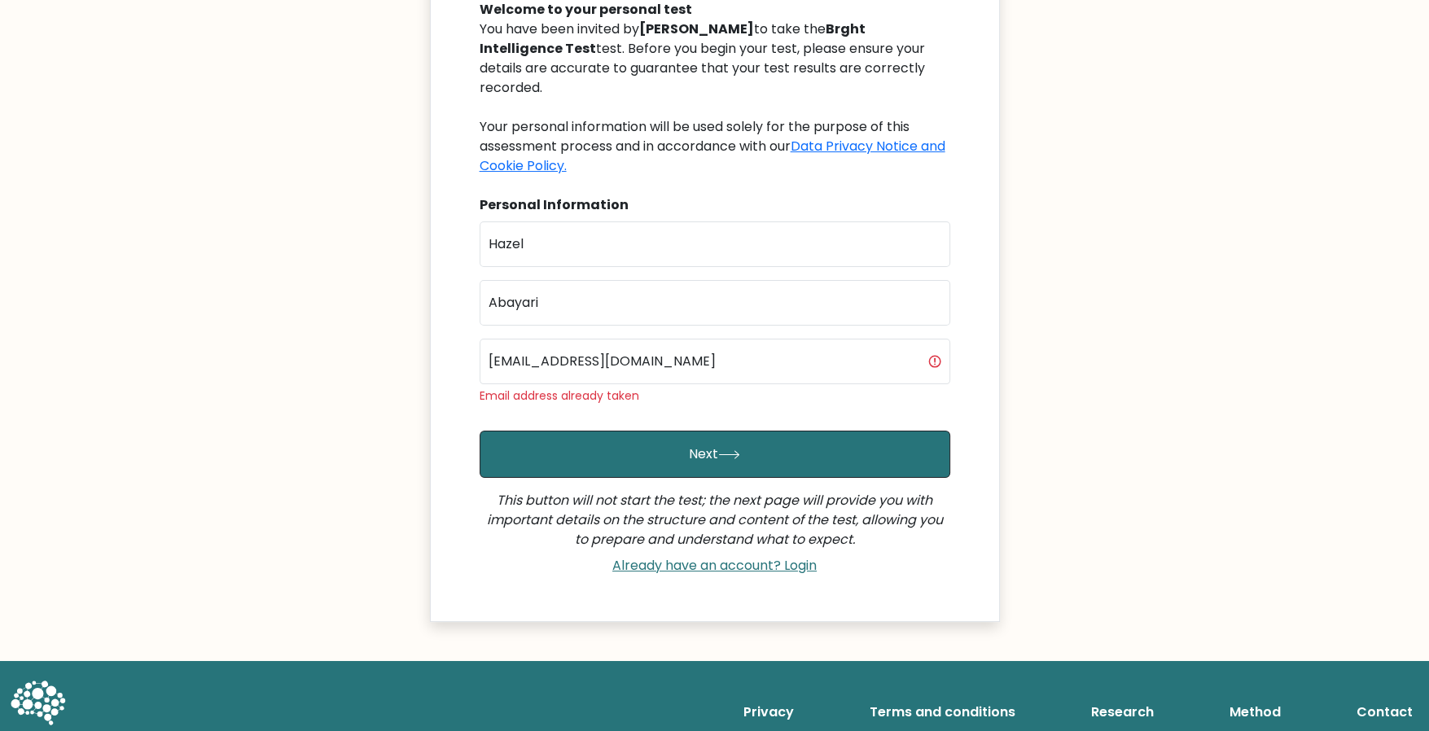
scroll to position [204, 0]
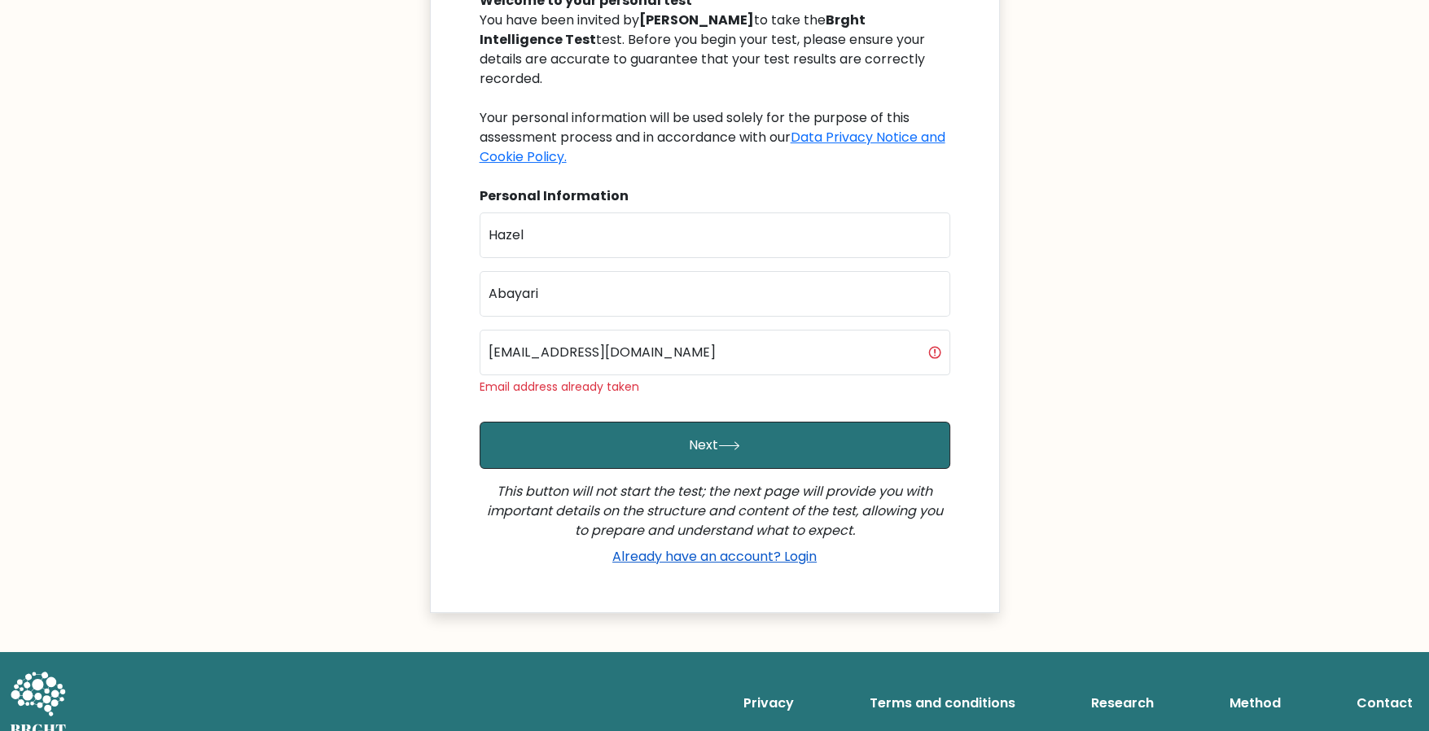
click at [695, 547] on link "Already have an account? Login" at bounding box center [714, 556] width 217 height 19
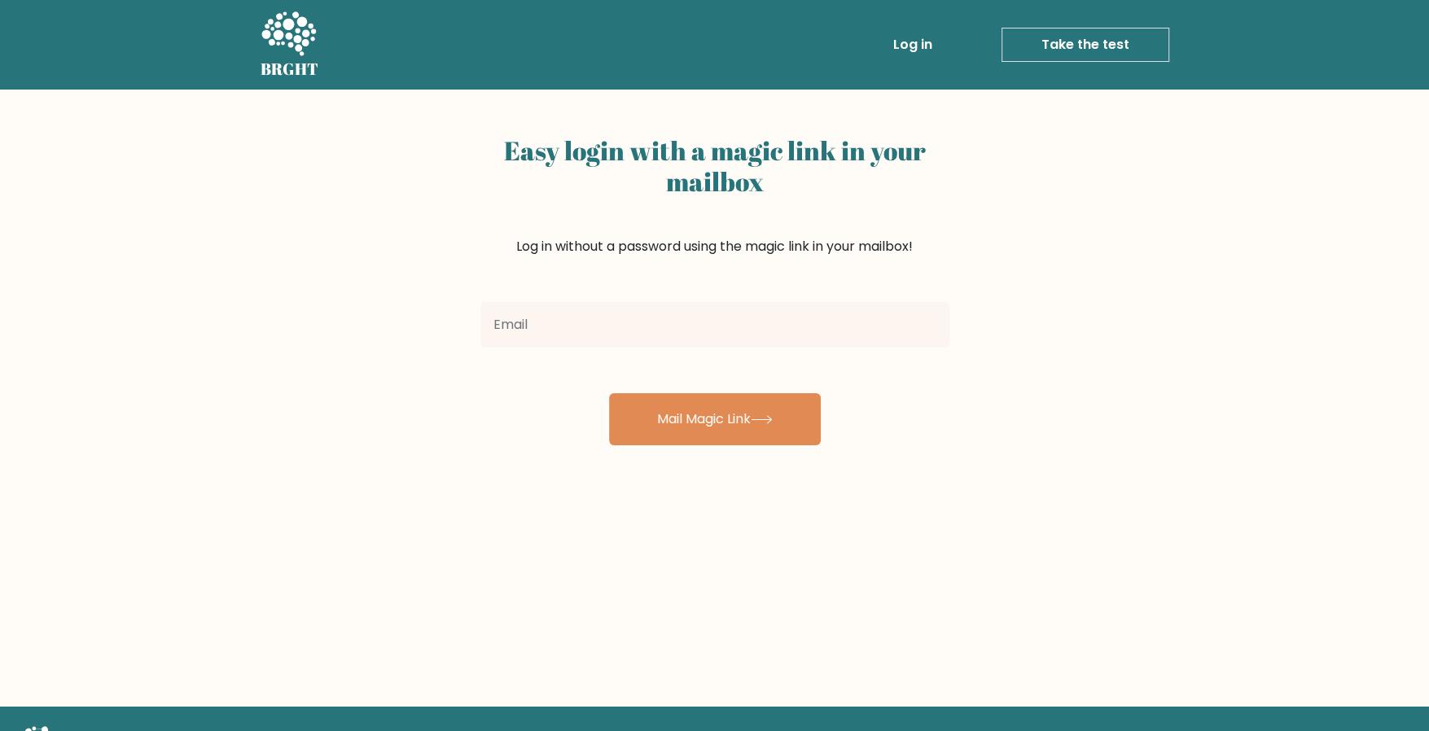
click at [685, 330] on input "email" at bounding box center [714, 325] width 469 height 46
type input "[EMAIL_ADDRESS][DOMAIN_NAME]"
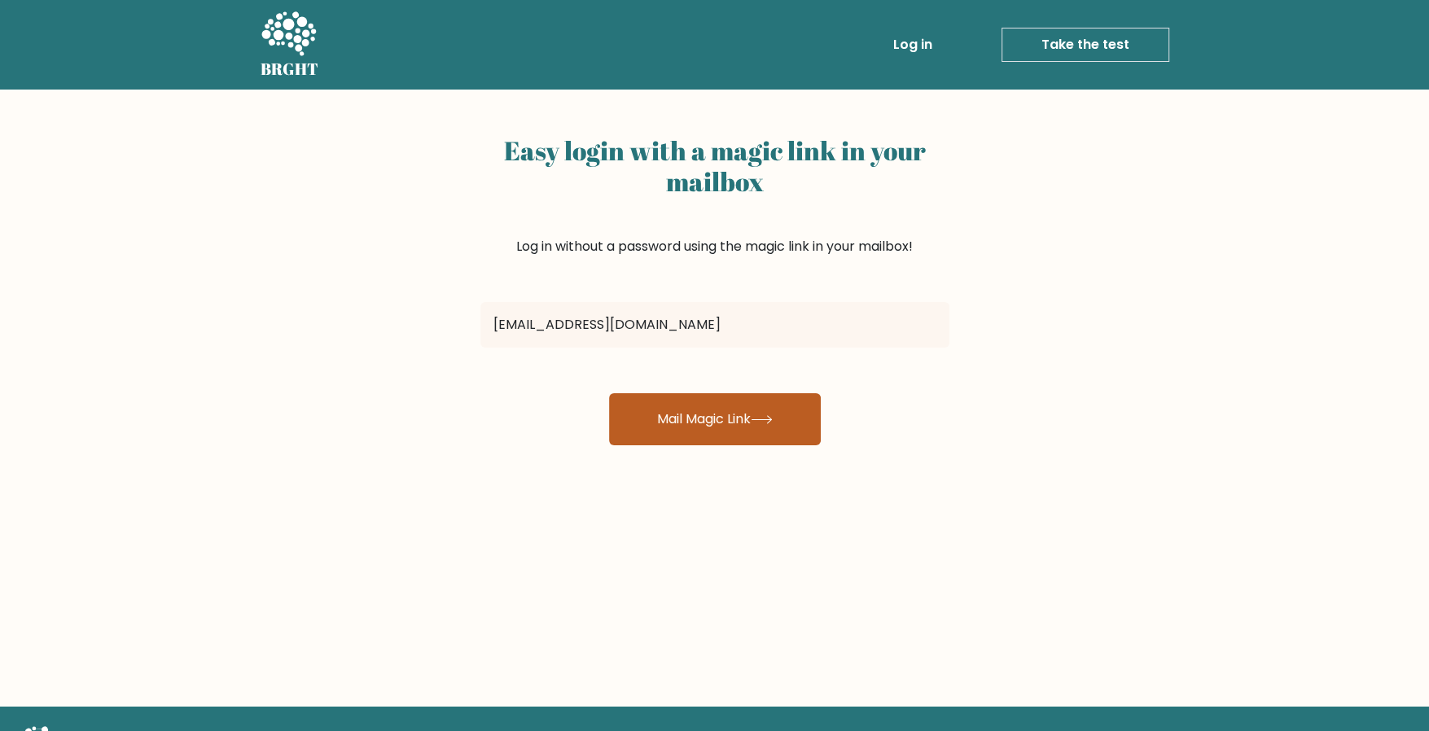
click at [714, 420] on button "Mail Magic Link" at bounding box center [715, 419] width 212 height 52
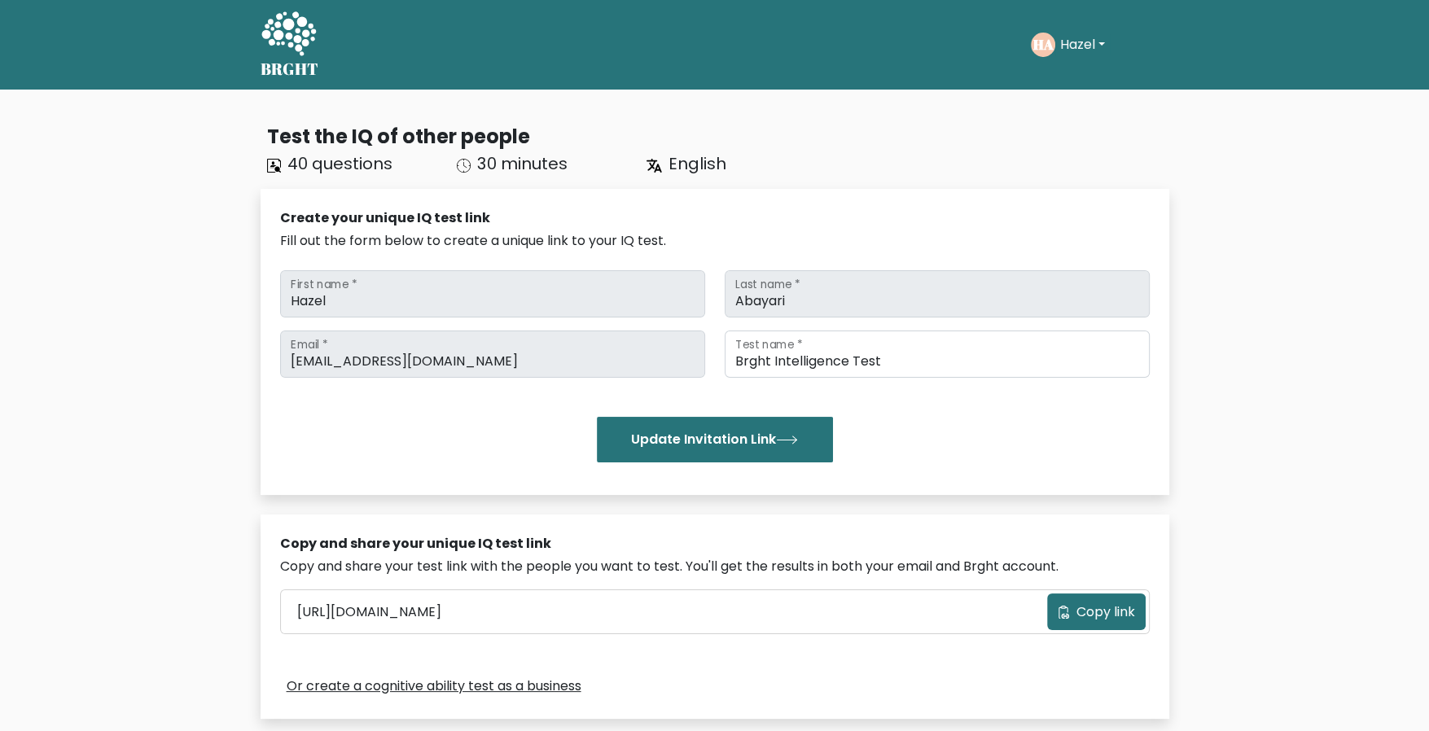
click at [1103, 41] on button "Hazel" at bounding box center [1082, 44] width 55 height 21
click at [1092, 79] on link "Dashboard" at bounding box center [1095, 79] width 129 height 26
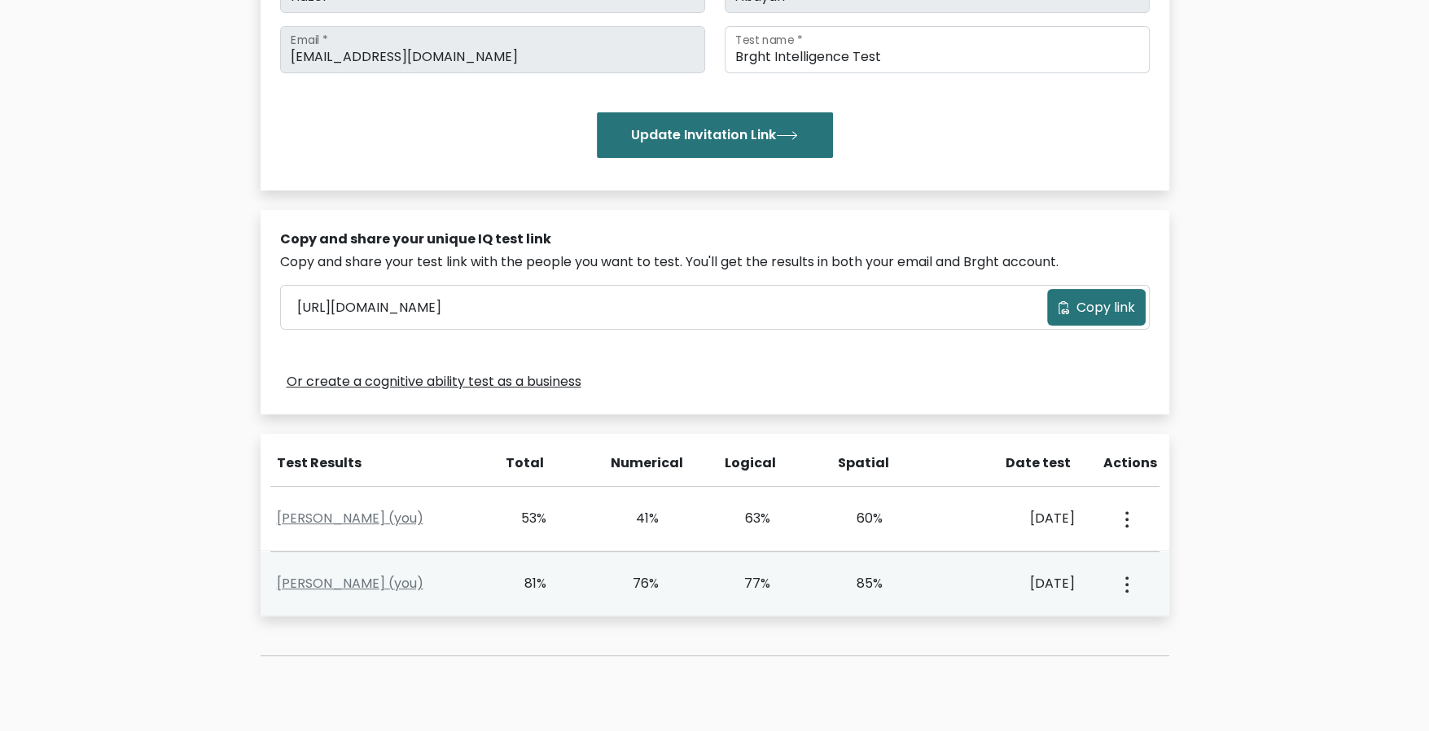
click at [869, 589] on div "85%" at bounding box center [859, 584] width 46 height 20
click at [1140, 585] on div "View Profile" at bounding box center [1124, 583] width 55 height 50
click at [1128, 587] on button "button" at bounding box center [1125, 583] width 13 height 50
click at [1149, 631] on link "View Profile" at bounding box center [1183, 631] width 129 height 26
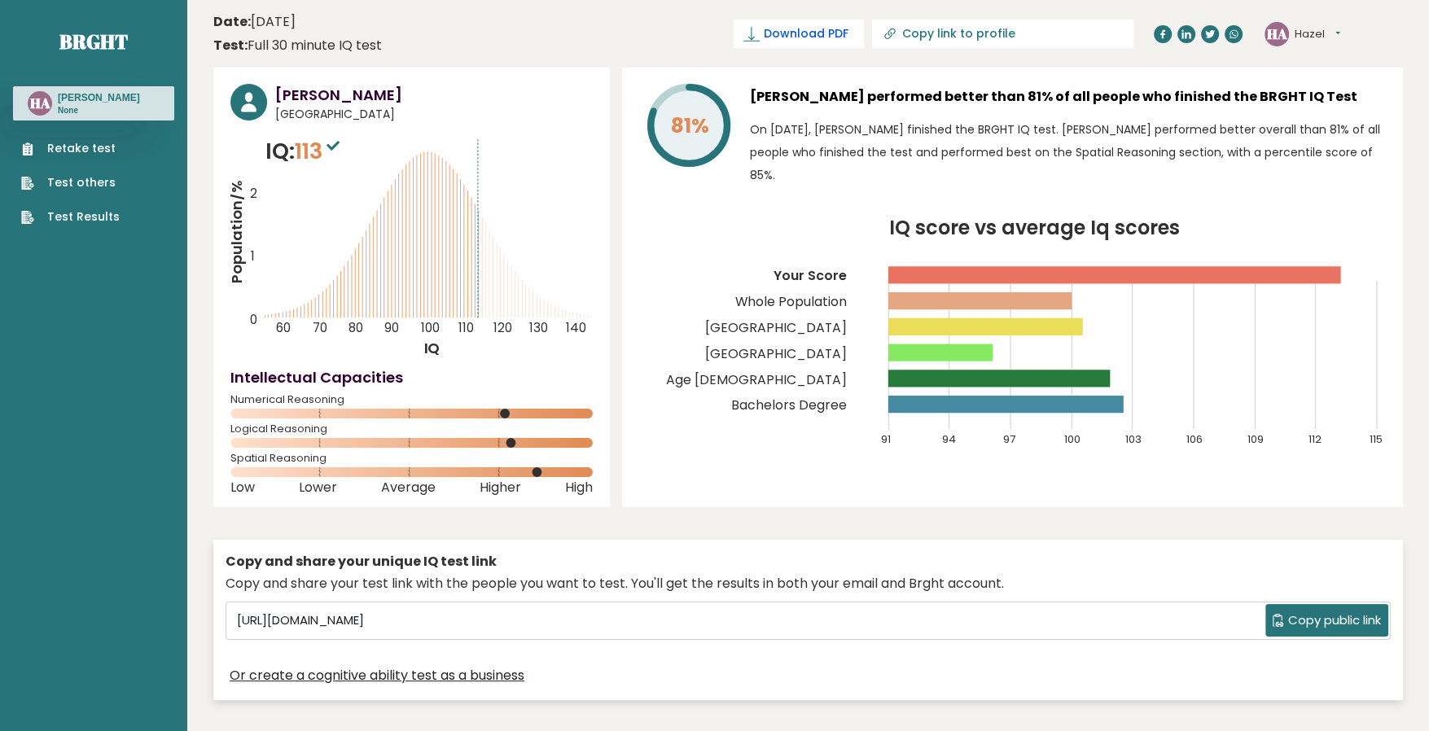
click at [847, 38] on span "Download PDF" at bounding box center [805, 33] width 85 height 17
